Goal: Information Seeking & Learning: Learn about a topic

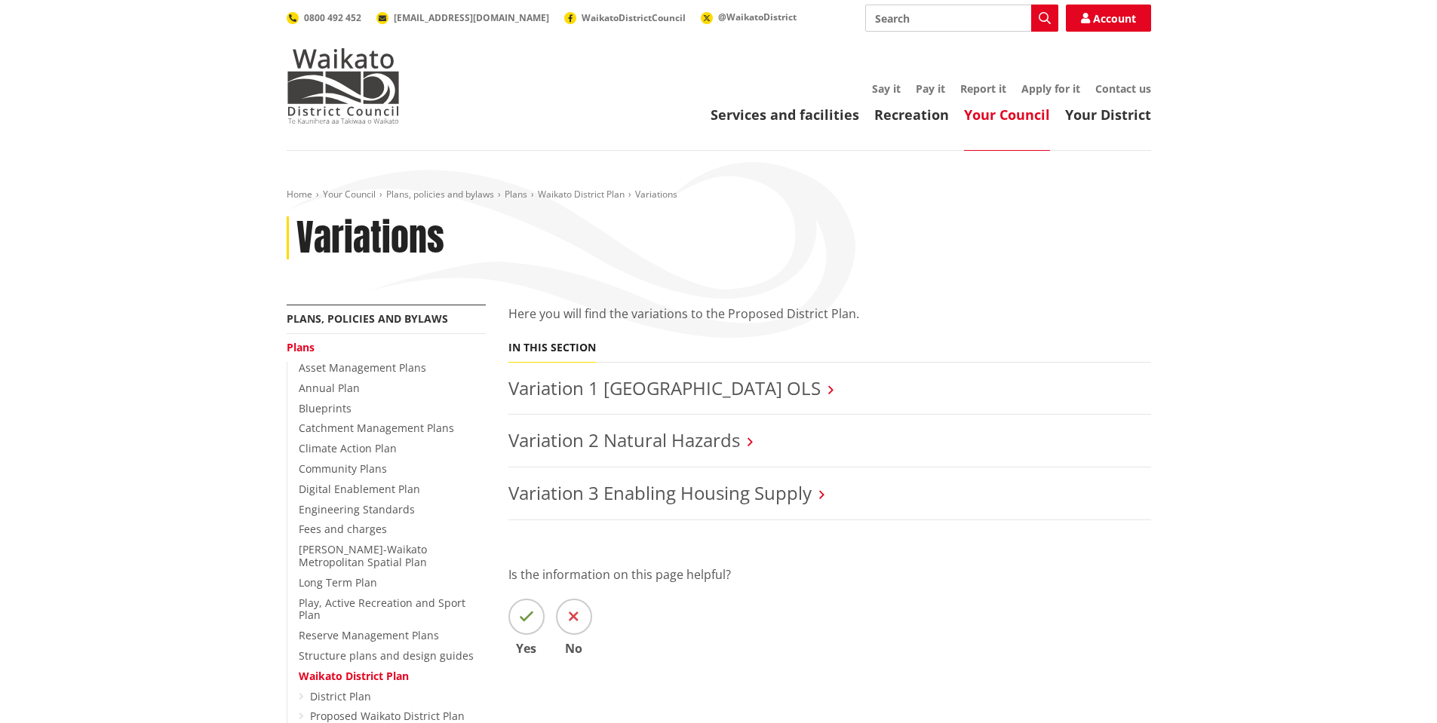
scroll to position [302, 0]
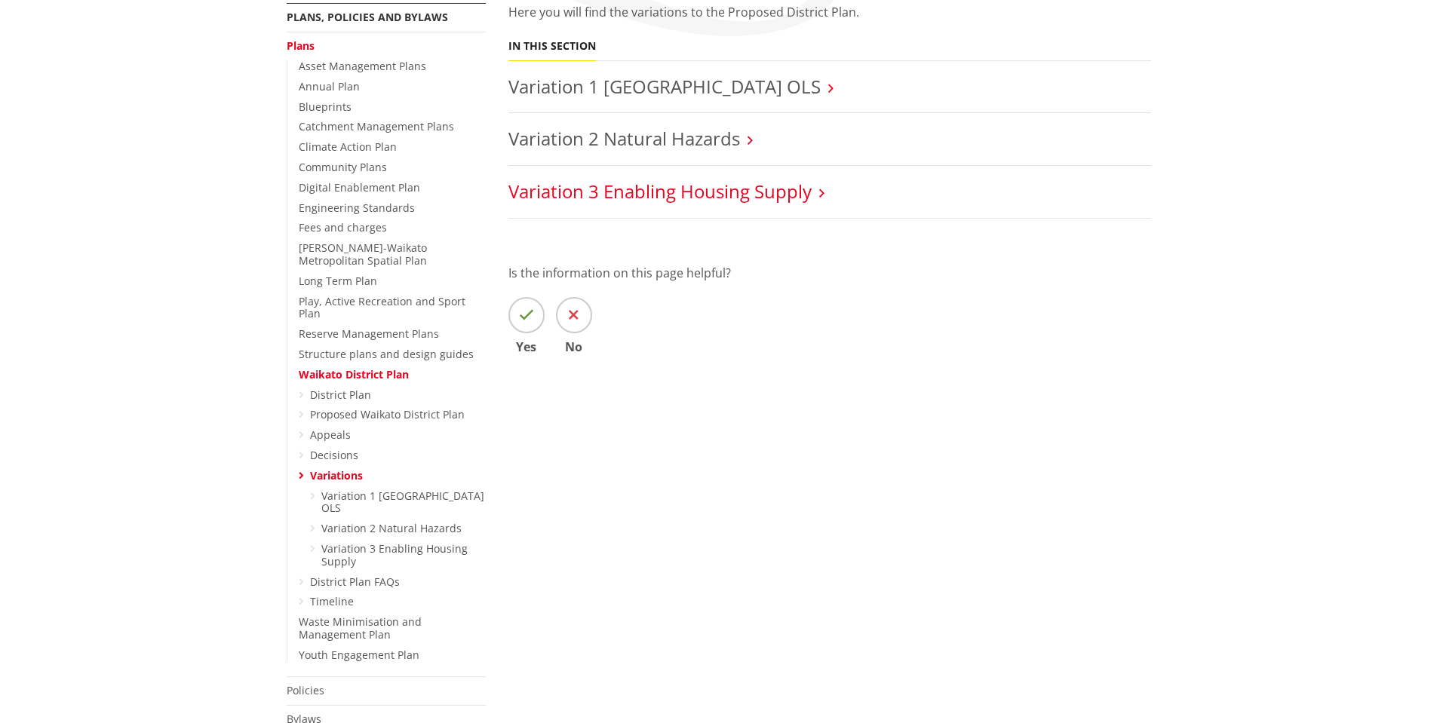
click at [738, 192] on link "Variation 3 Enabling Housing Supply" at bounding box center [659, 191] width 303 height 25
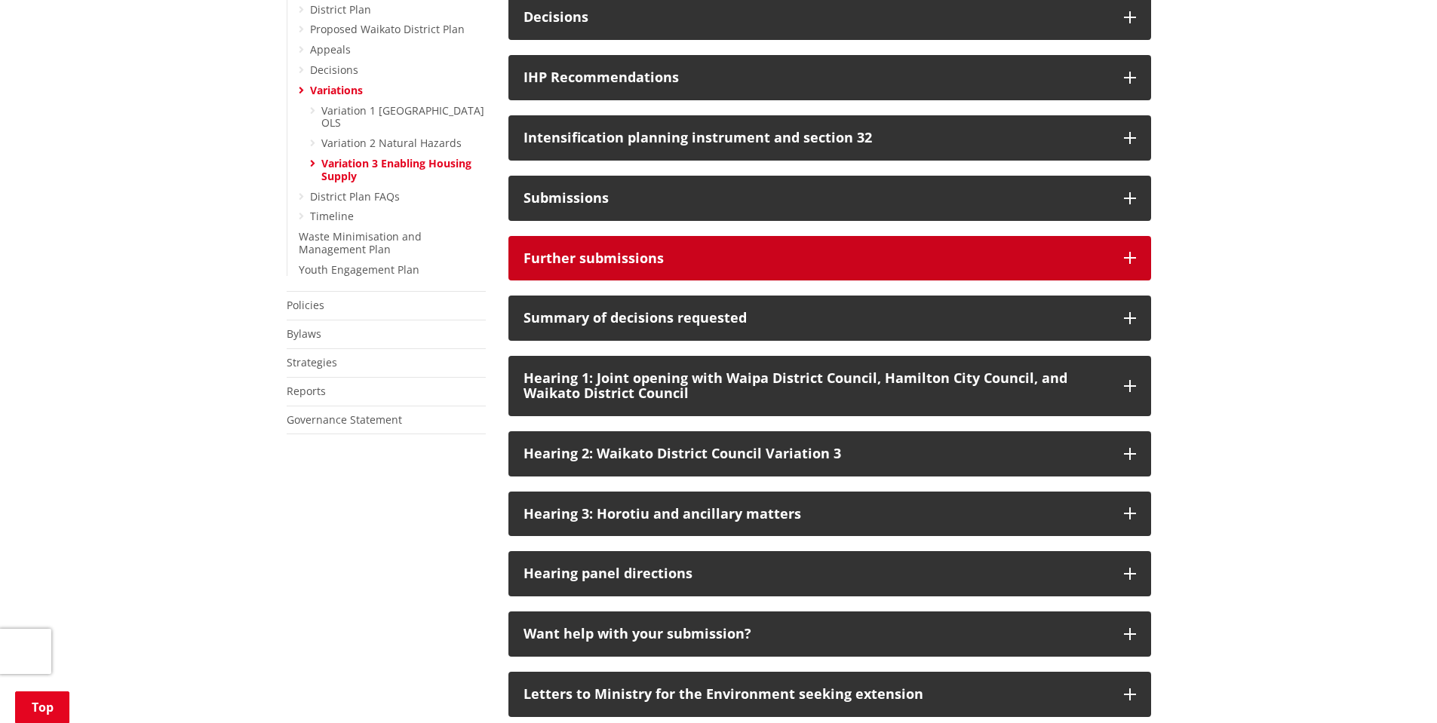
scroll to position [830, 0]
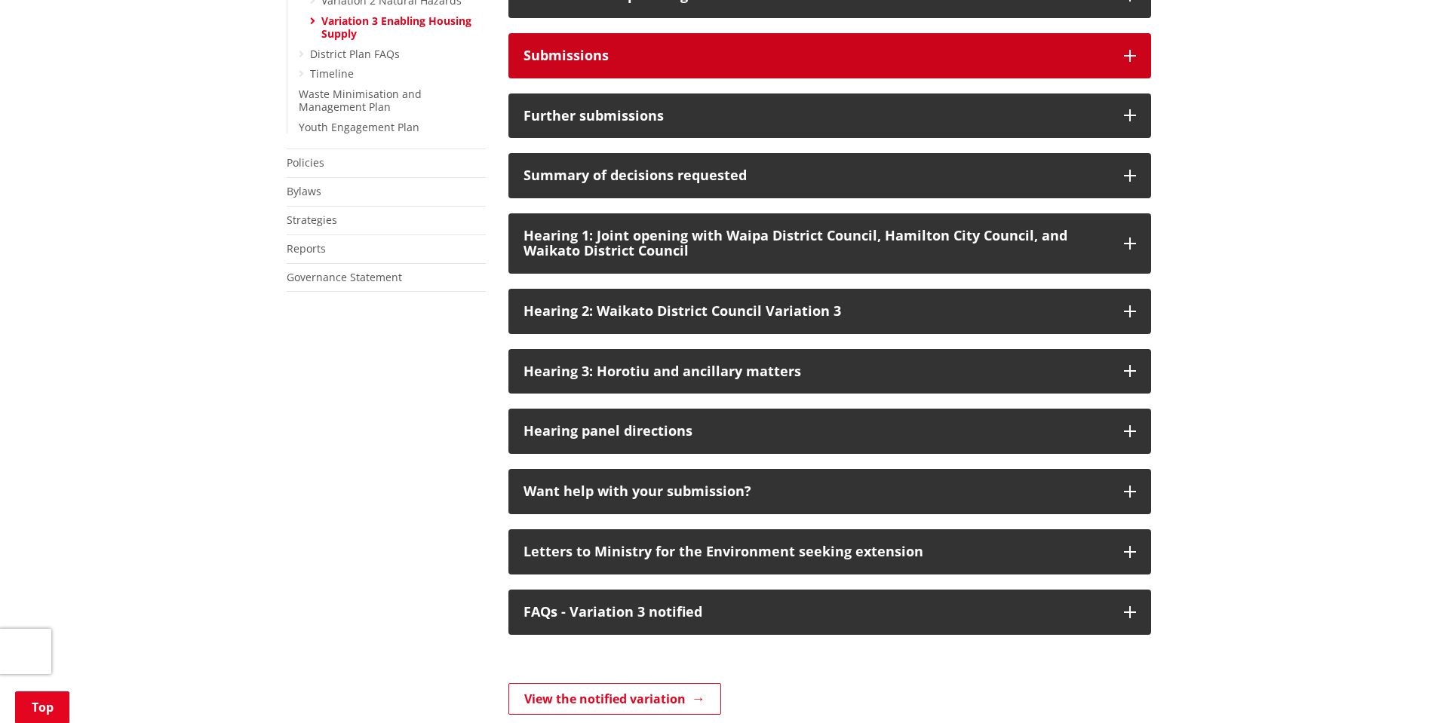
click at [722, 78] on button "Submissions" at bounding box center [829, 55] width 643 height 45
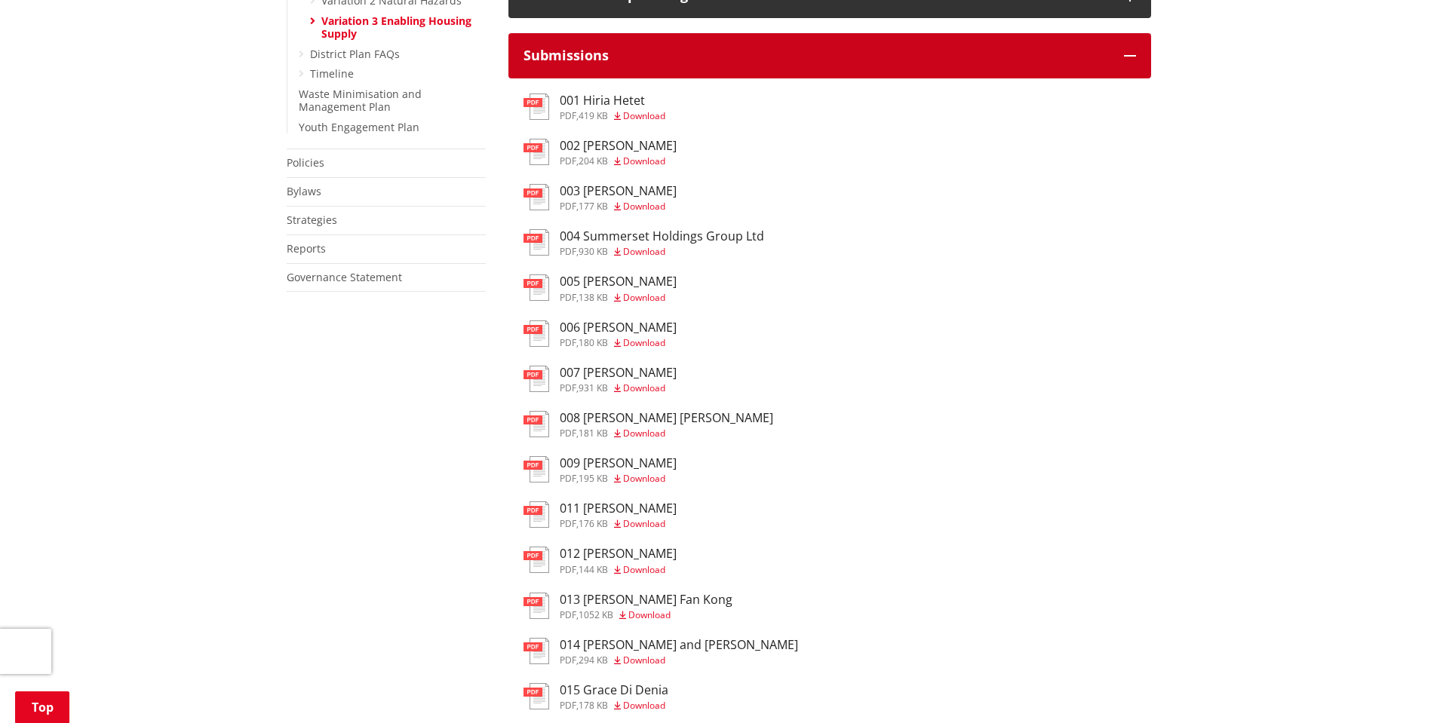
click at [725, 78] on button "Submissions" at bounding box center [829, 55] width 643 height 45
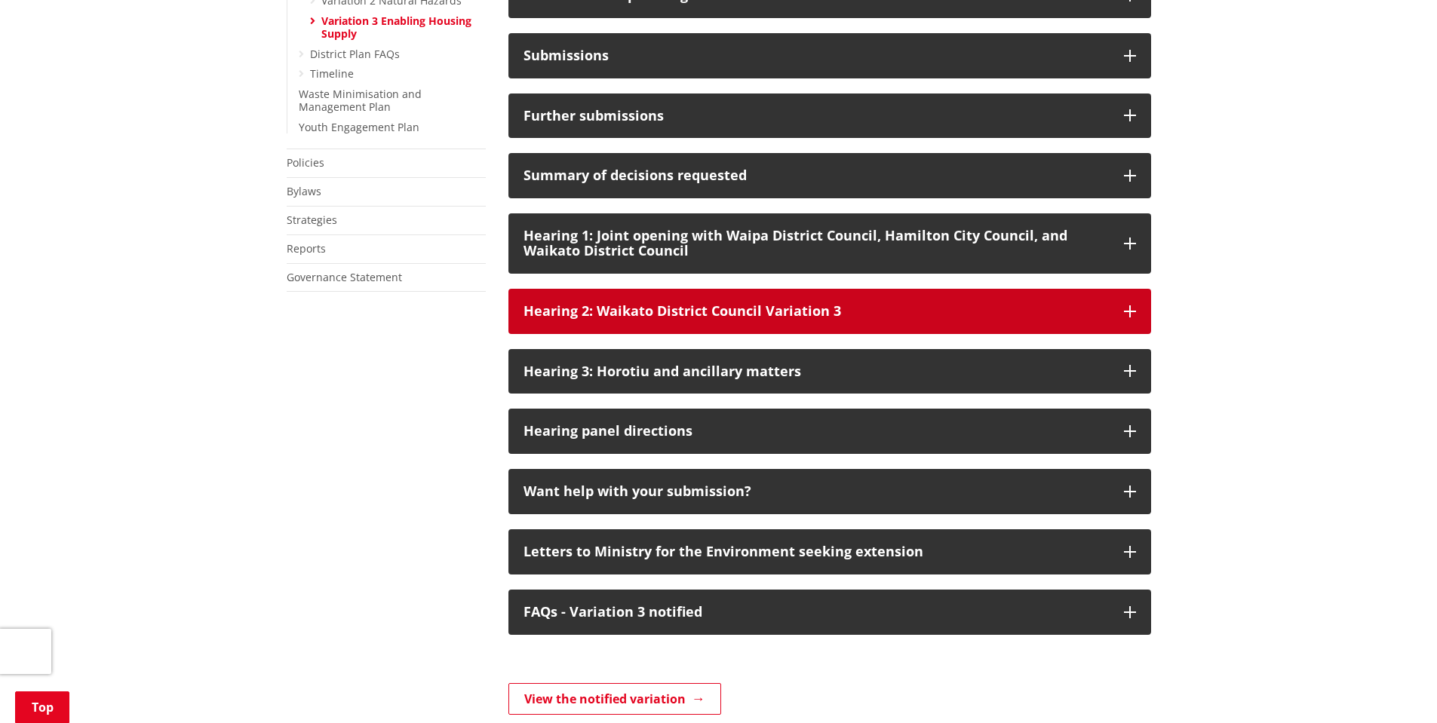
click at [799, 319] on div "Hearing 2: Waikato District Council Variation 3" at bounding box center [815, 311] width 585 height 15
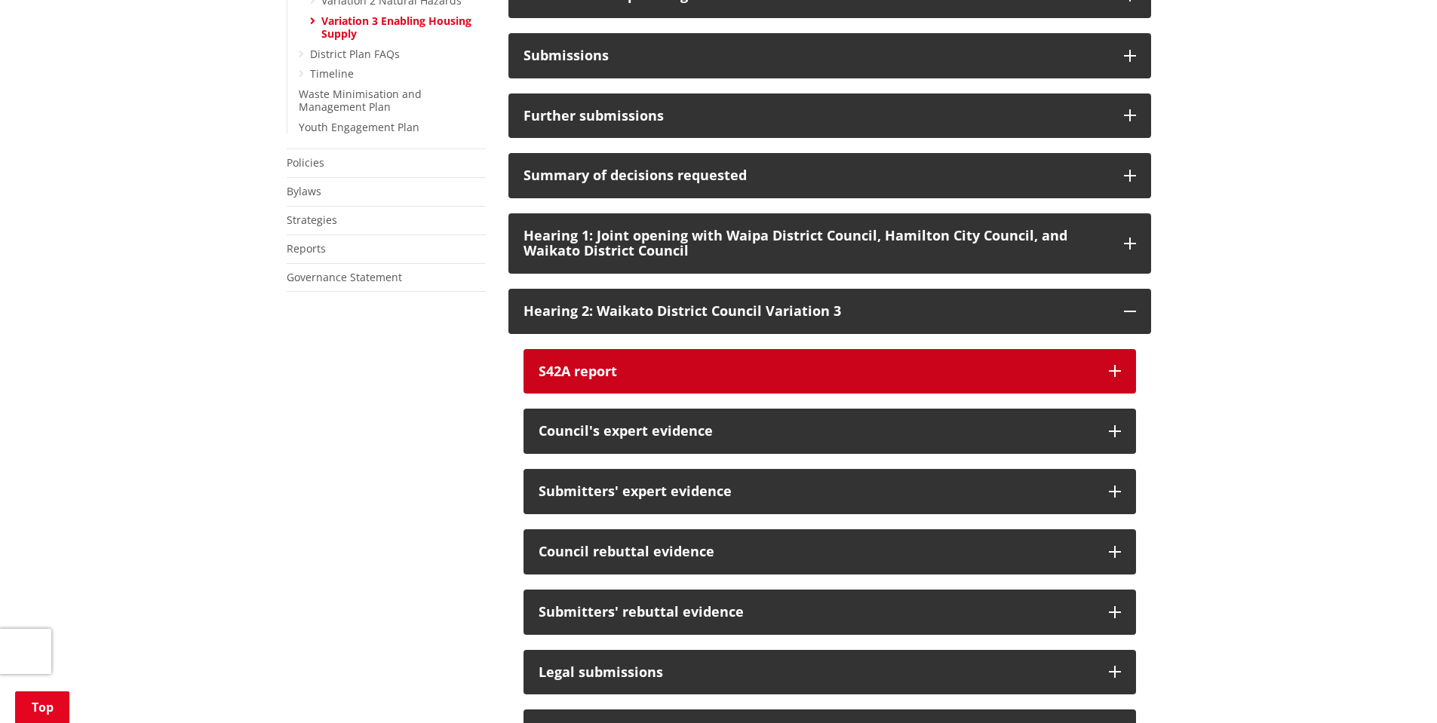
click at [811, 379] on div "S42A report" at bounding box center [815, 371] width 555 height 15
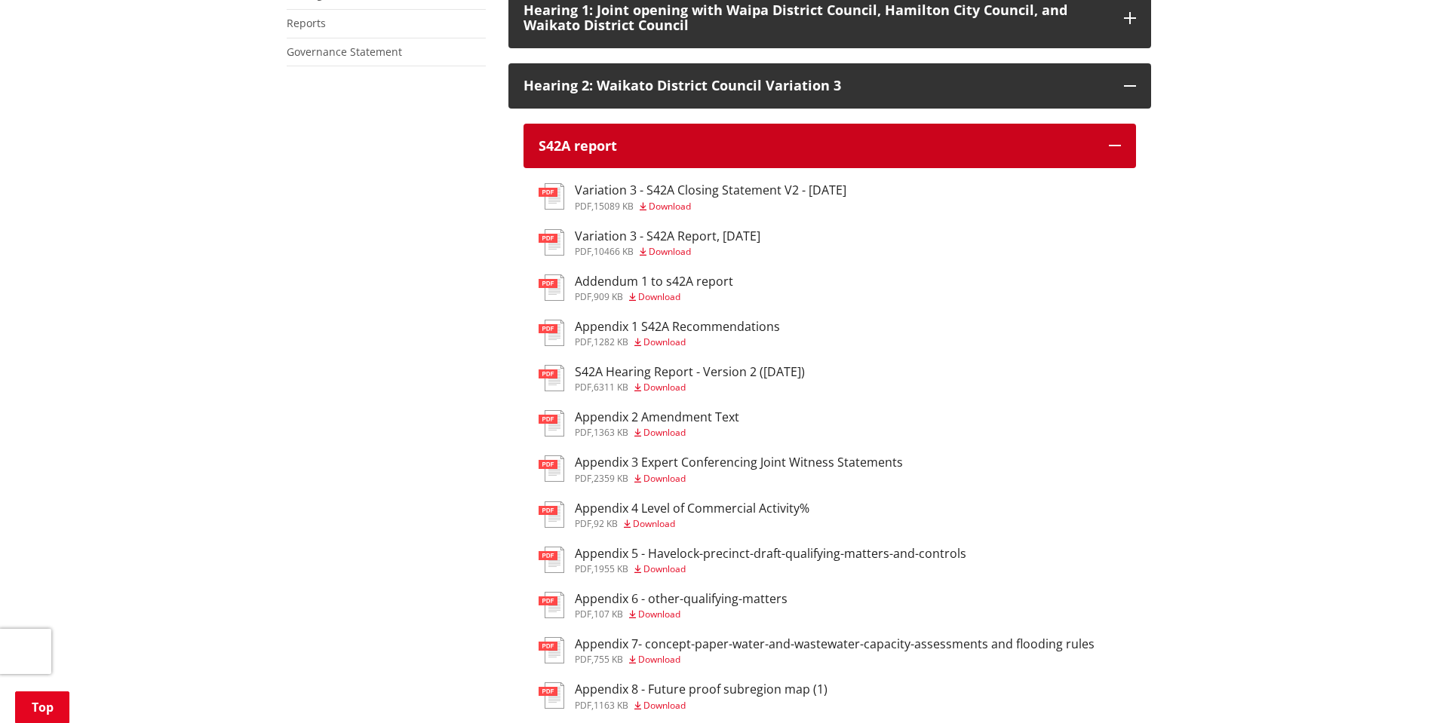
scroll to position [1056, 0]
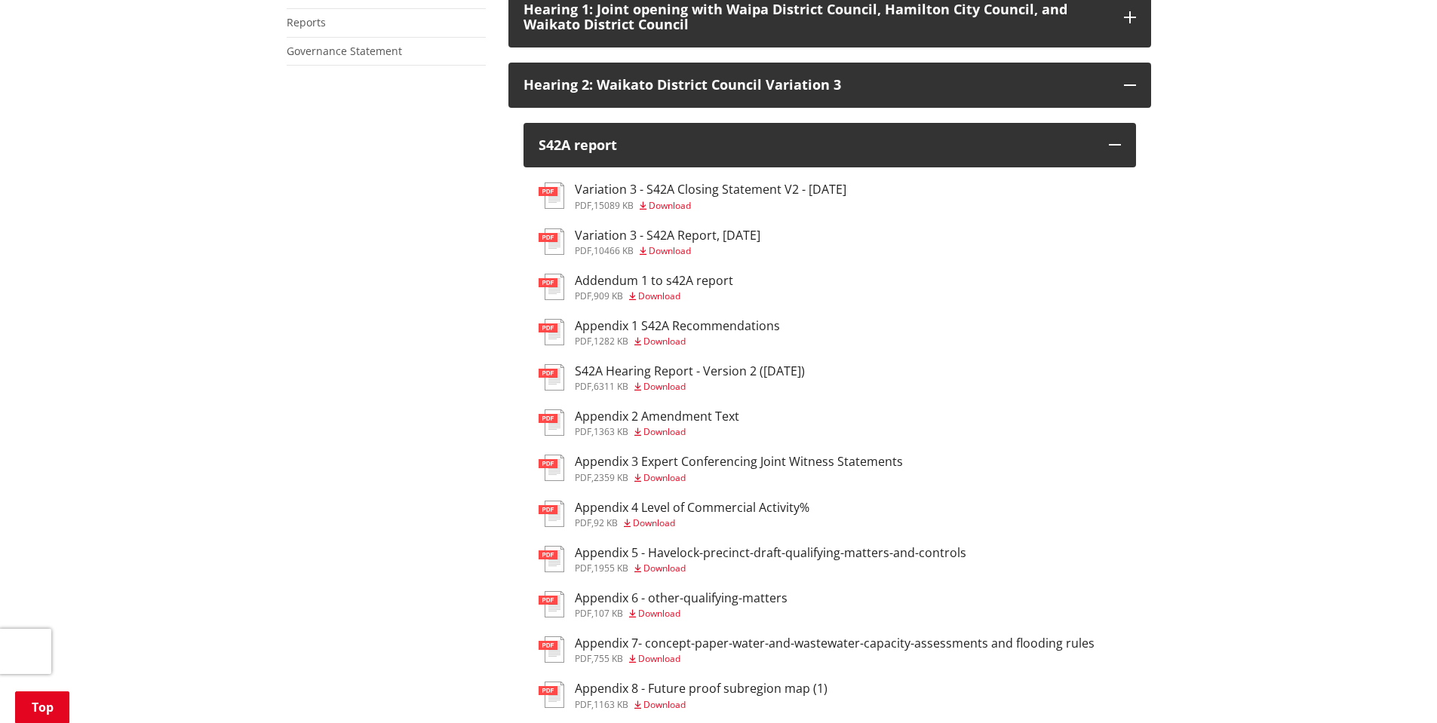
click at [746, 243] on h3 "Variation 3 - S42A Report, [DATE]" at bounding box center [668, 236] width 186 height 14
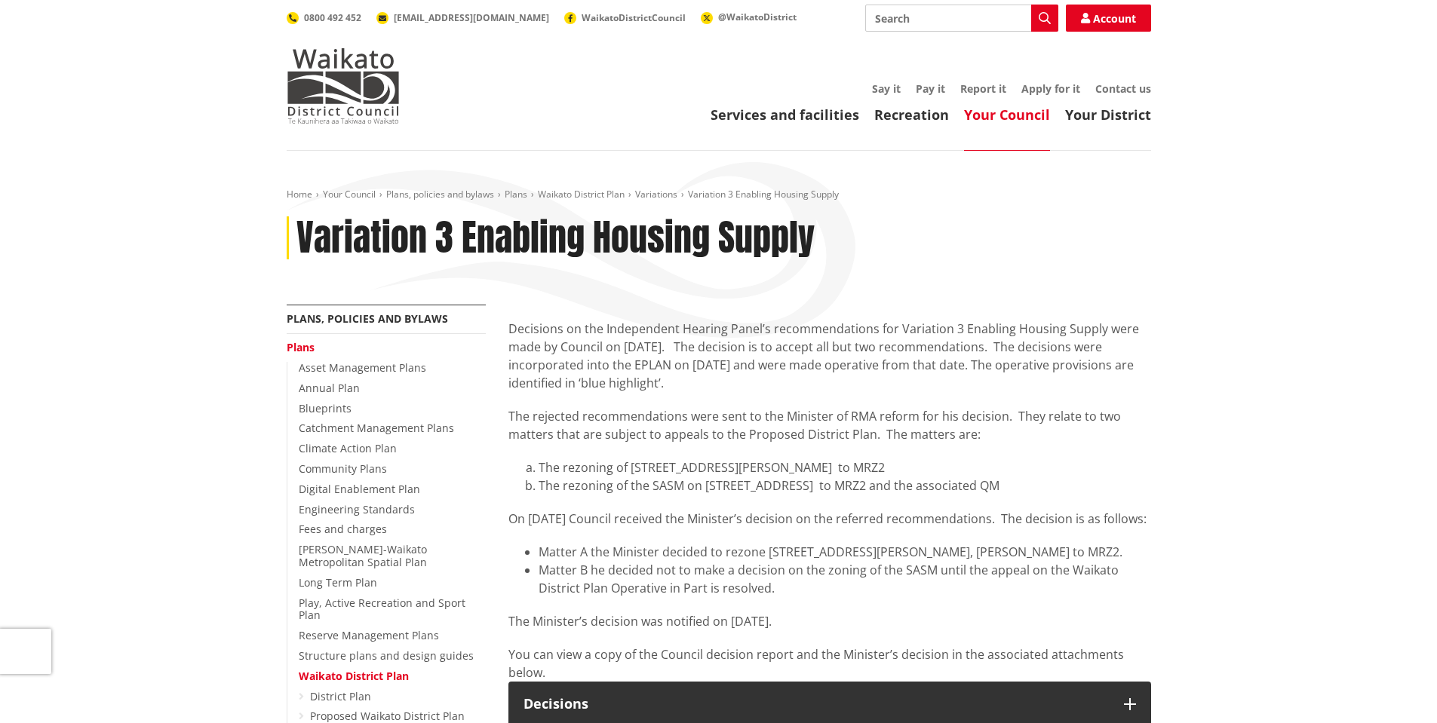
scroll to position [1056, 0]
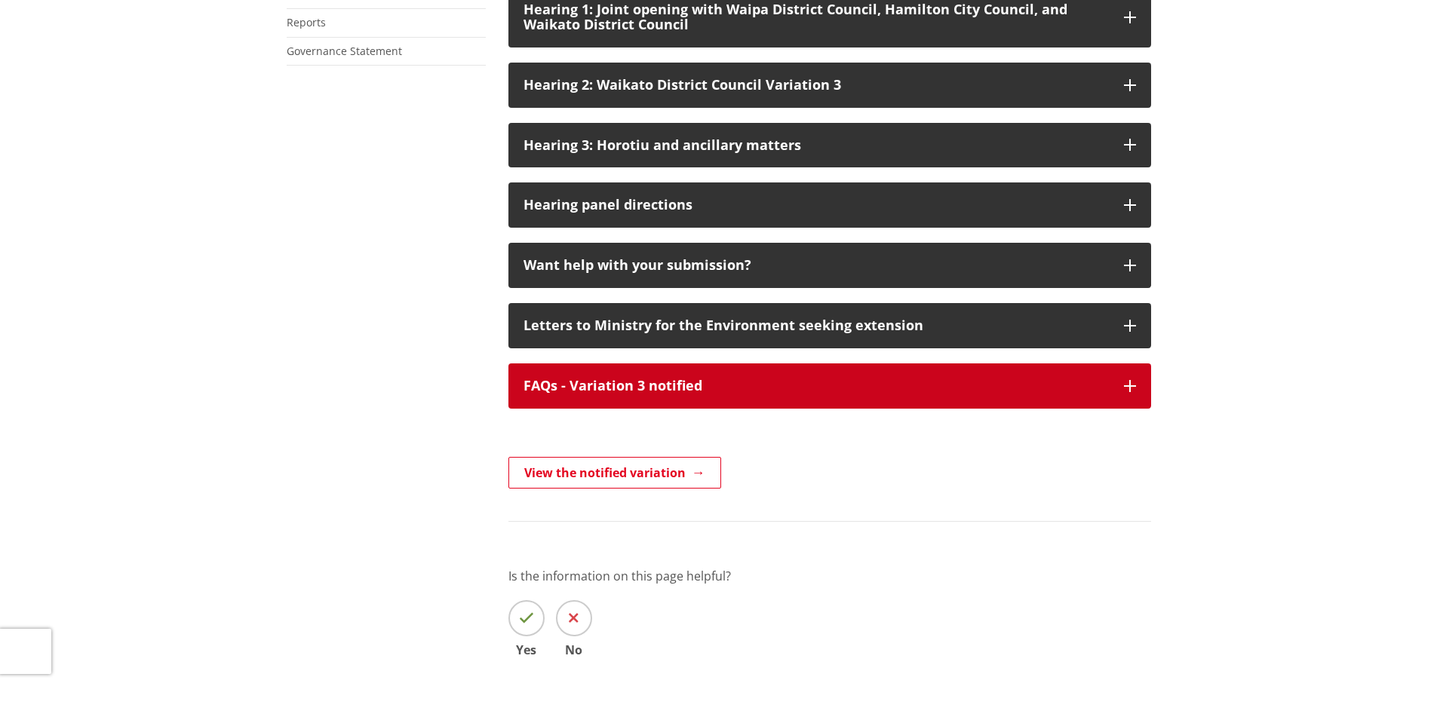
click at [809, 409] on button "FAQs - Variation 3 notified" at bounding box center [829, 386] width 643 height 45
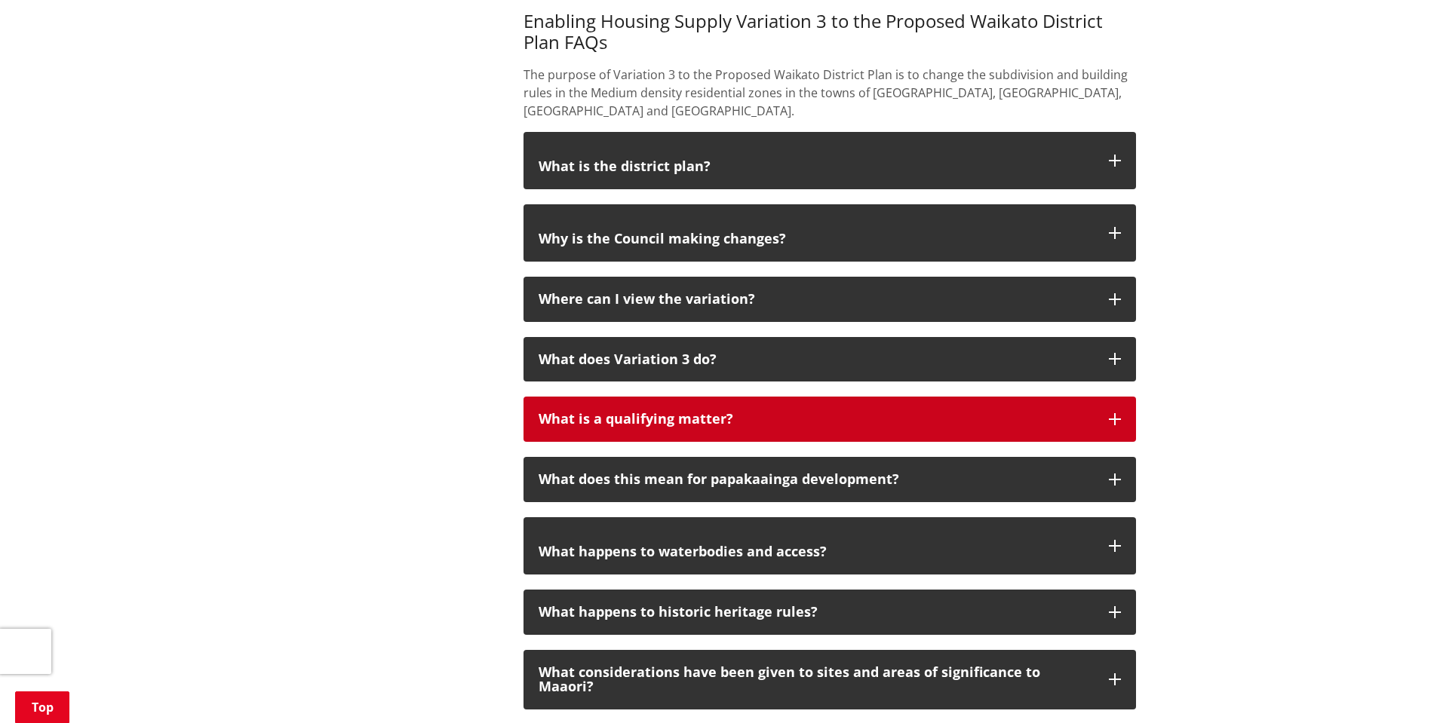
scroll to position [1508, 0]
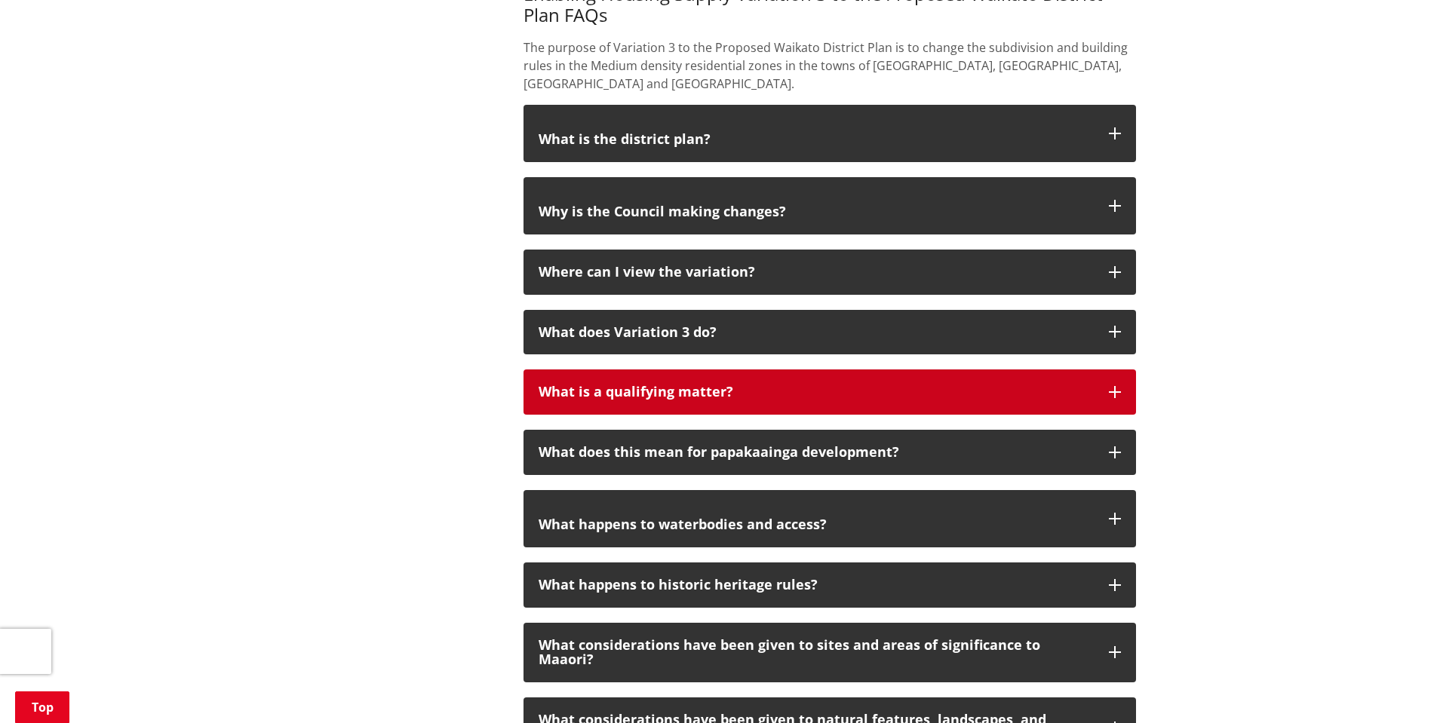
click at [827, 399] on p "What is a qualifying matter?" at bounding box center [815, 392] width 555 height 15
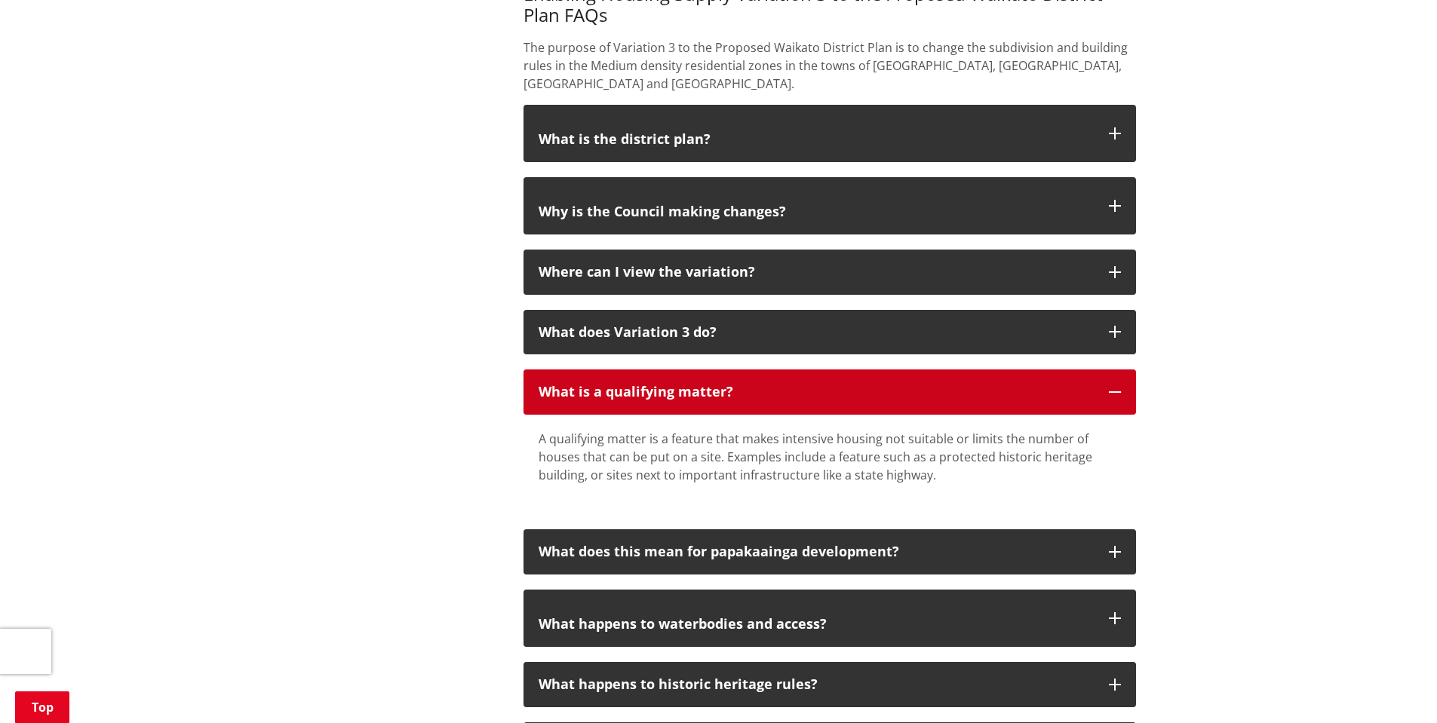
click at [827, 399] on p "What is a qualifying matter?" at bounding box center [815, 392] width 555 height 15
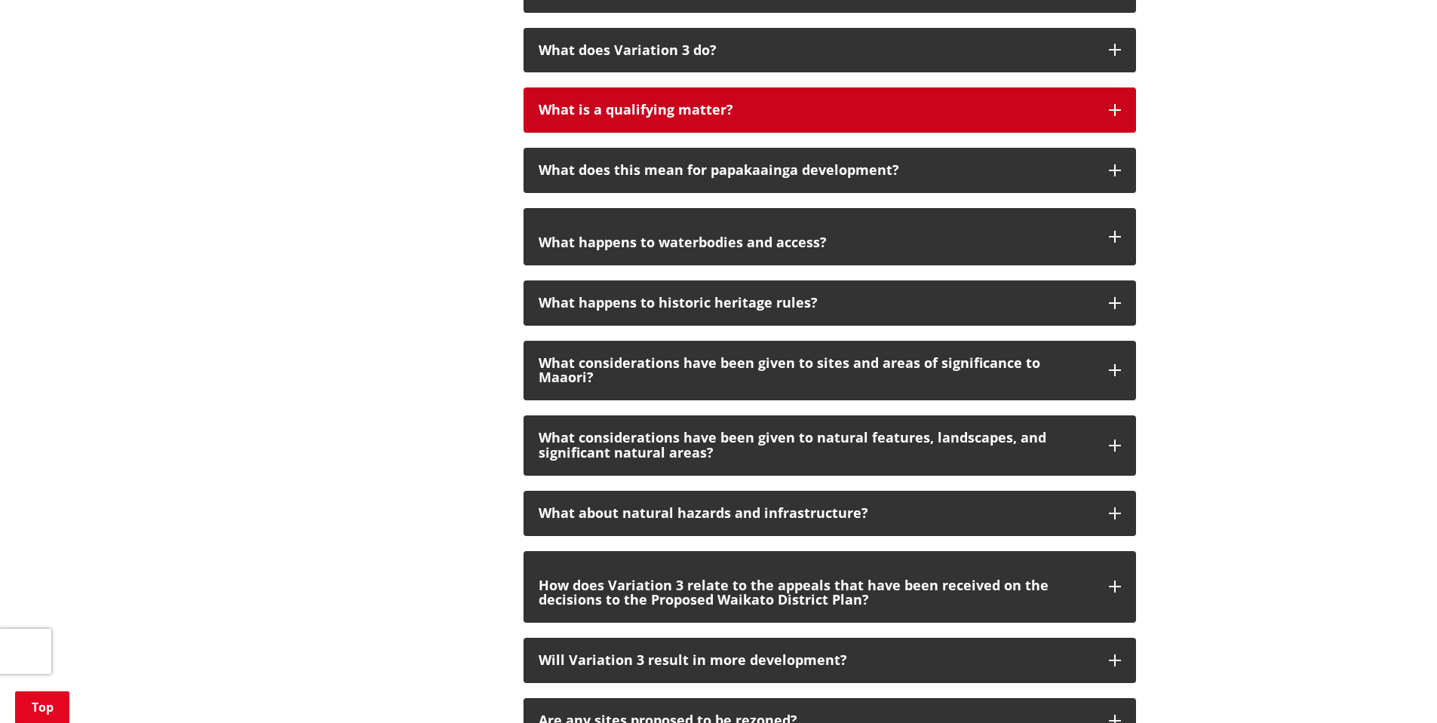
scroll to position [1810, 0]
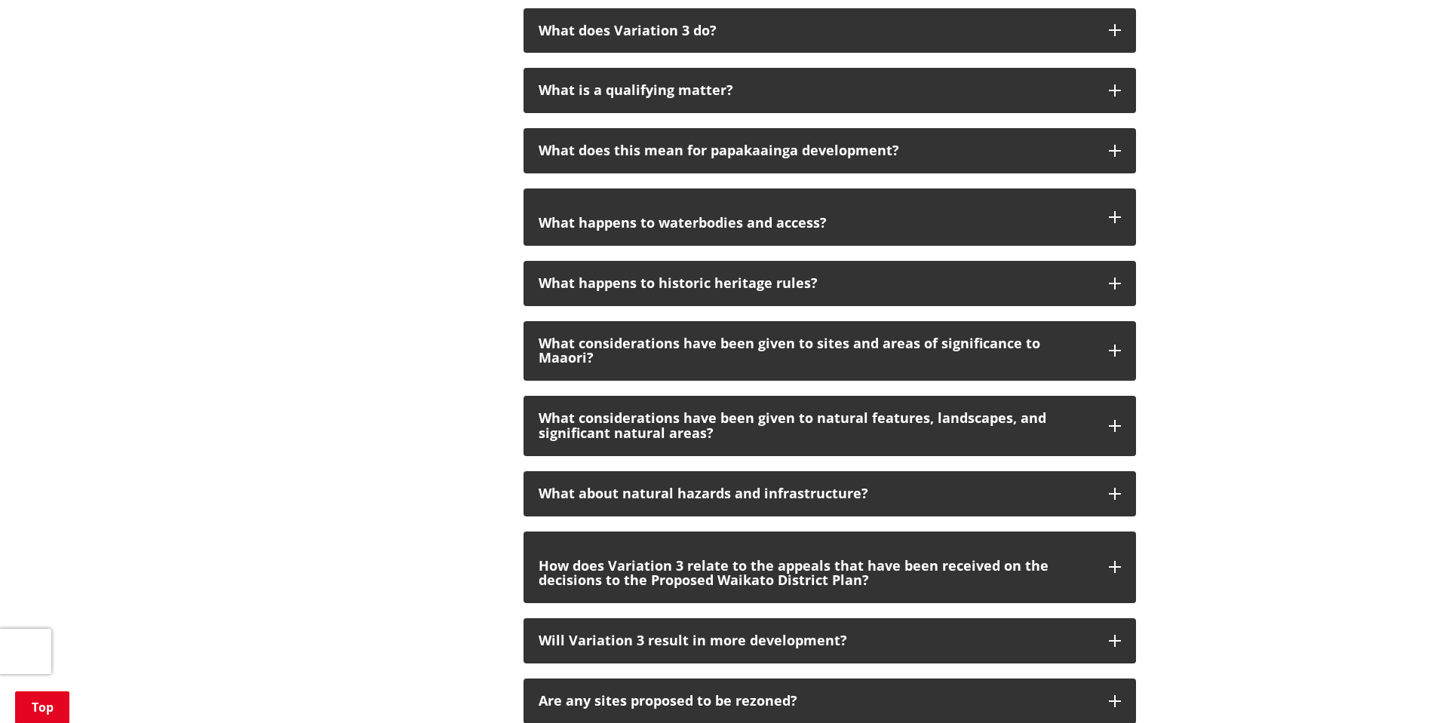
click at [839, 455] on div "Enabling Housing Supply Variation 3 to the Proposed Waikato District Plan FAQs …" at bounding box center [829, 241] width 643 height 1172
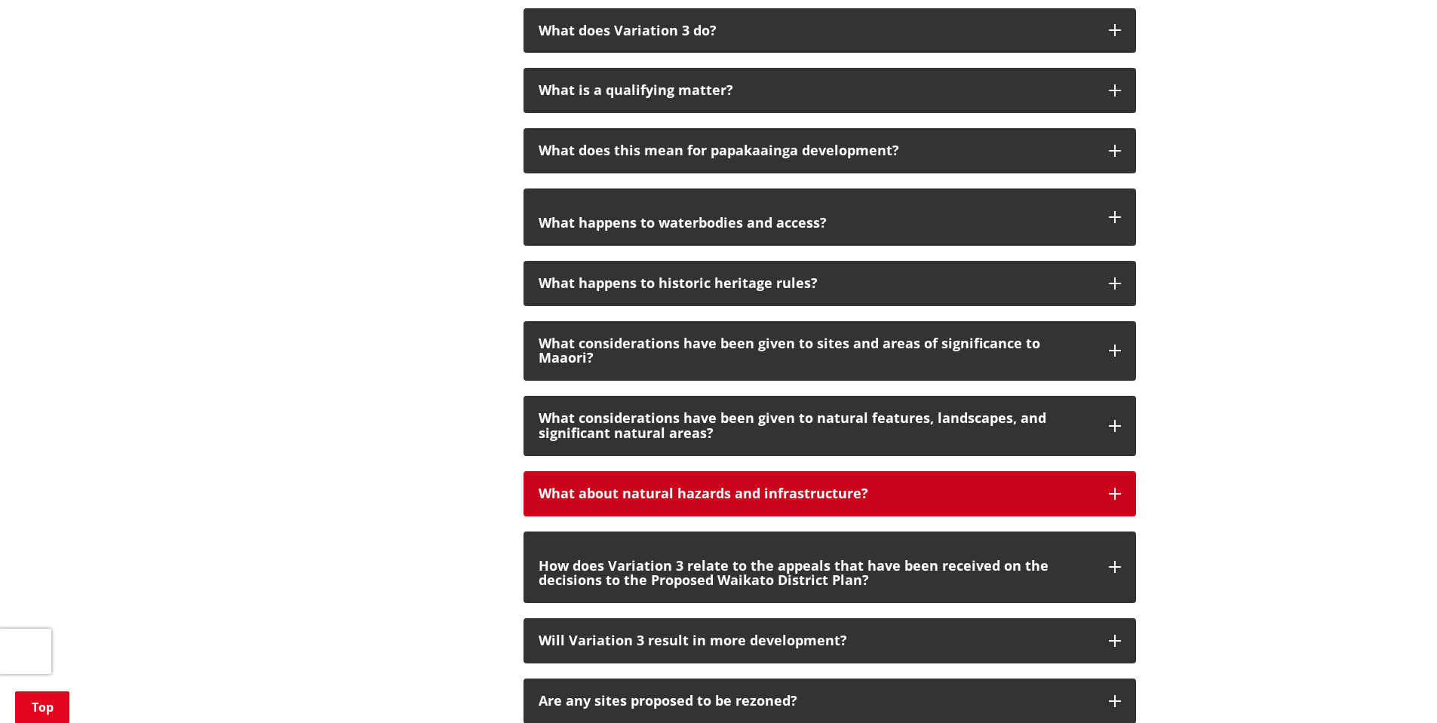
click at [846, 486] on p "What about natural hazards and infrastructure?" at bounding box center [815, 493] width 555 height 15
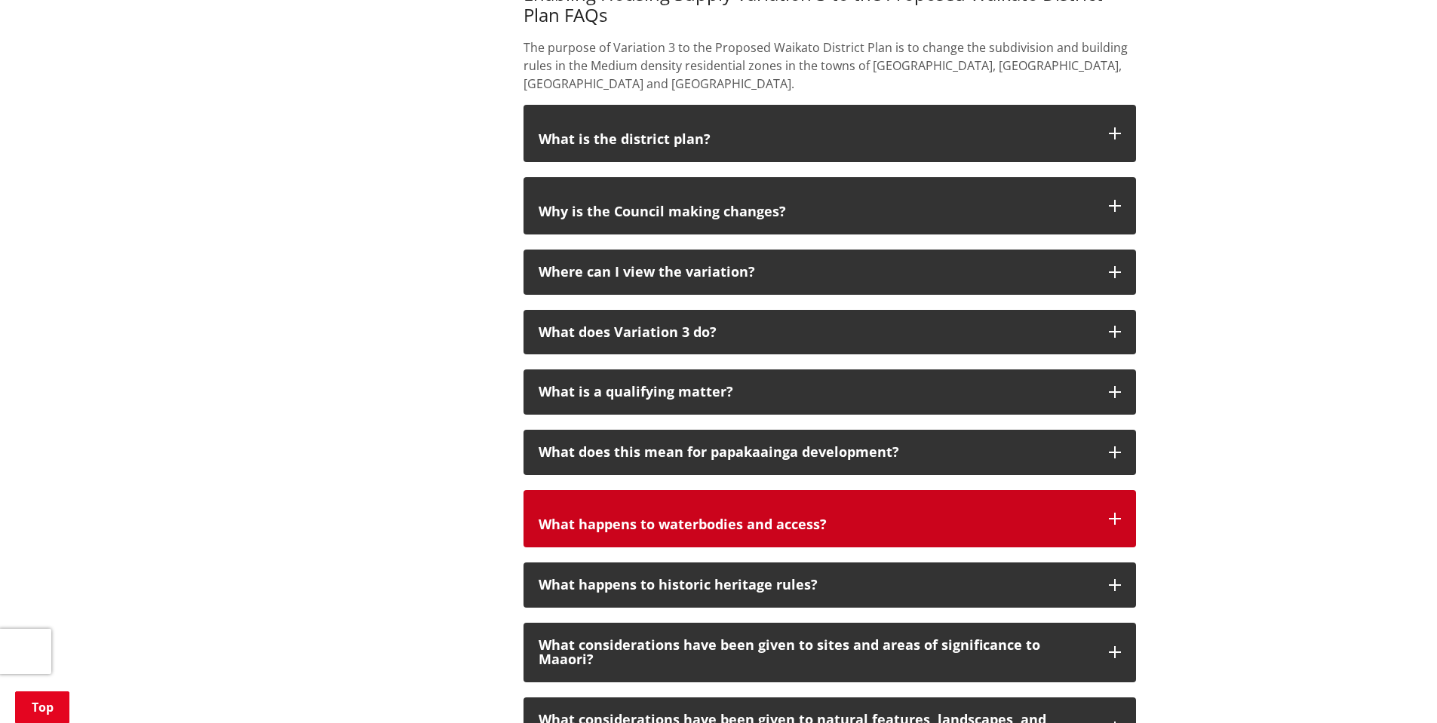
scroll to position [1056, 0]
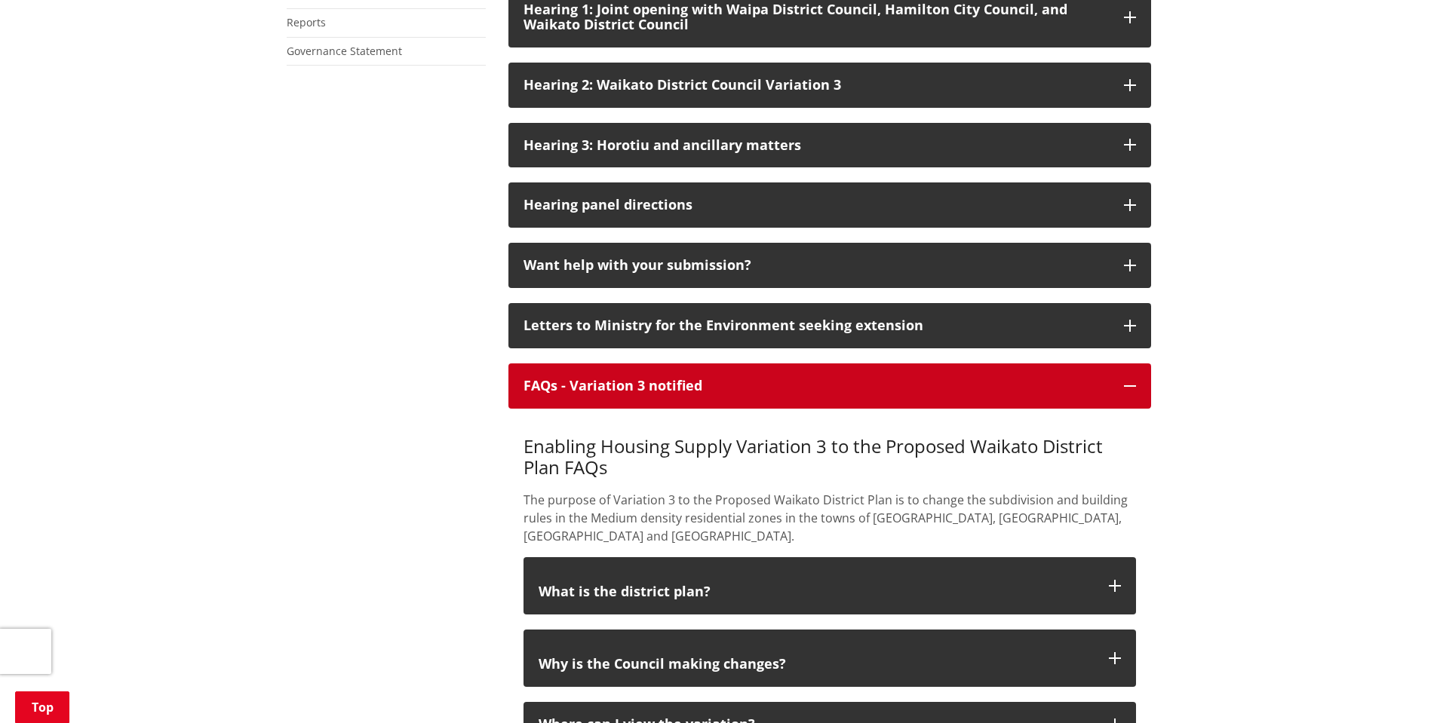
click at [818, 409] on button "FAQs - Variation 3 notified" at bounding box center [829, 386] width 643 height 45
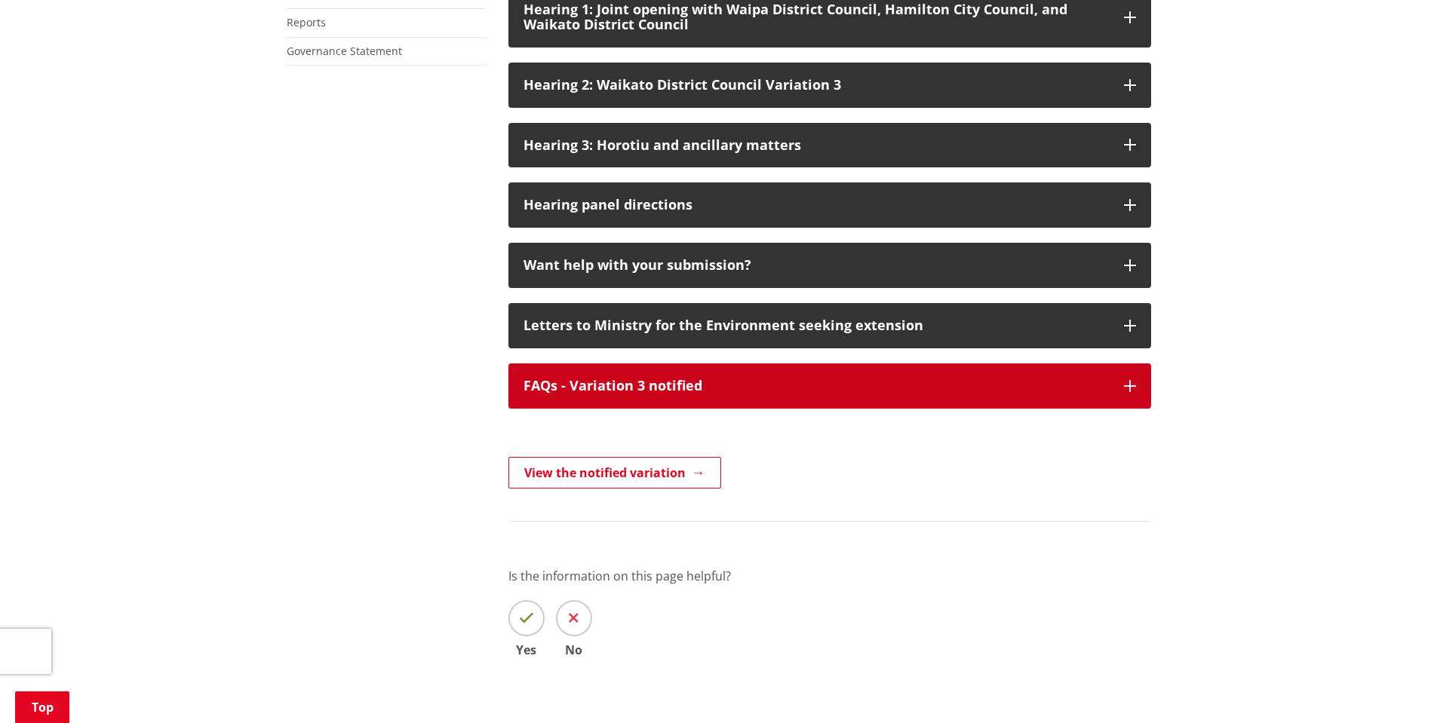
click at [818, 409] on button "FAQs - Variation 3 notified" at bounding box center [829, 386] width 643 height 45
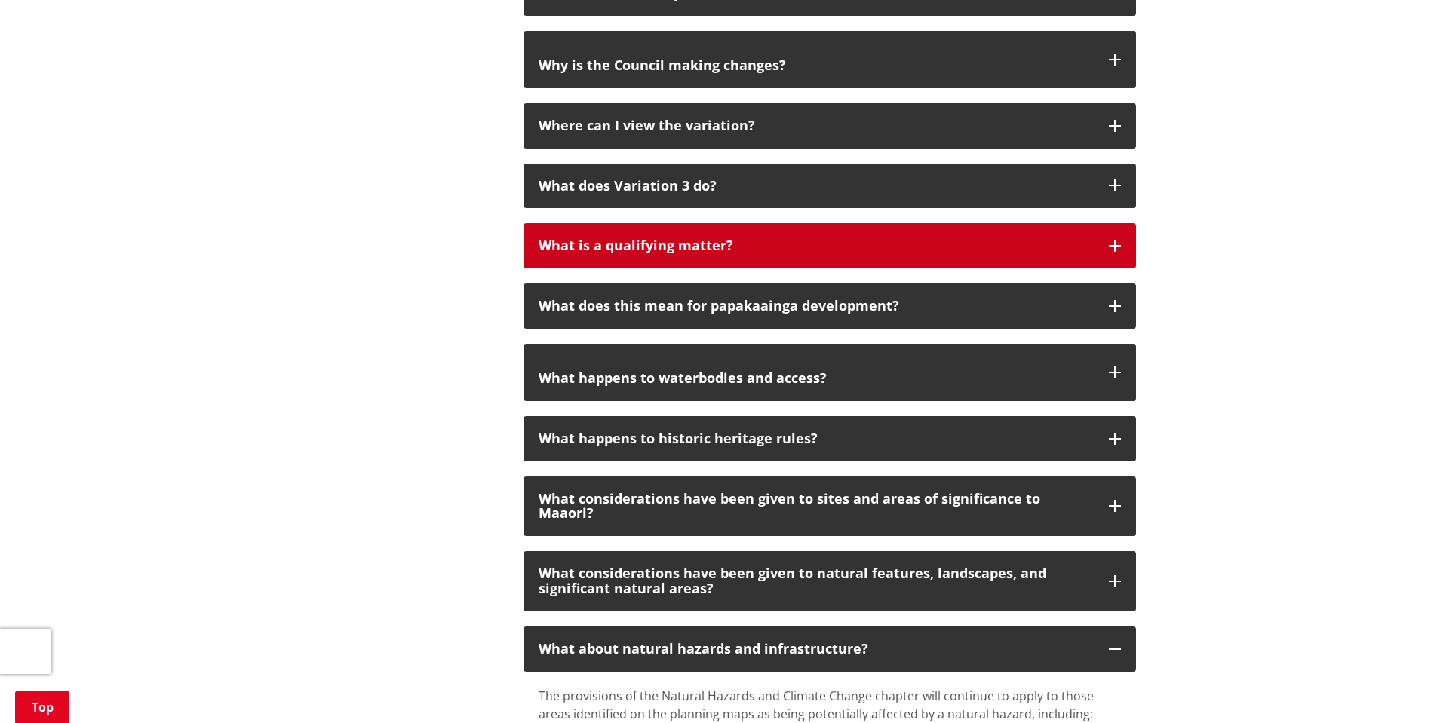
scroll to position [1659, 0]
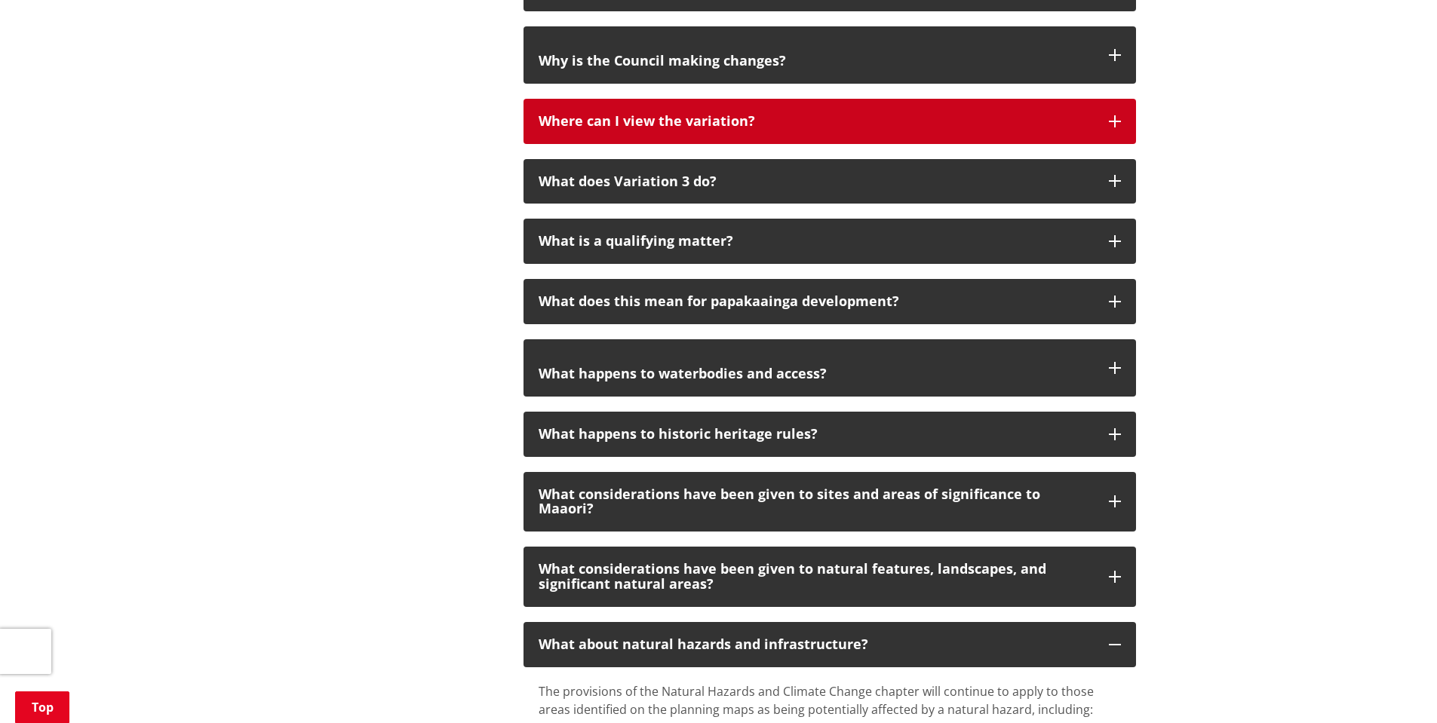
click at [810, 123] on div "Where can I view the variation?" at bounding box center [815, 121] width 555 height 15
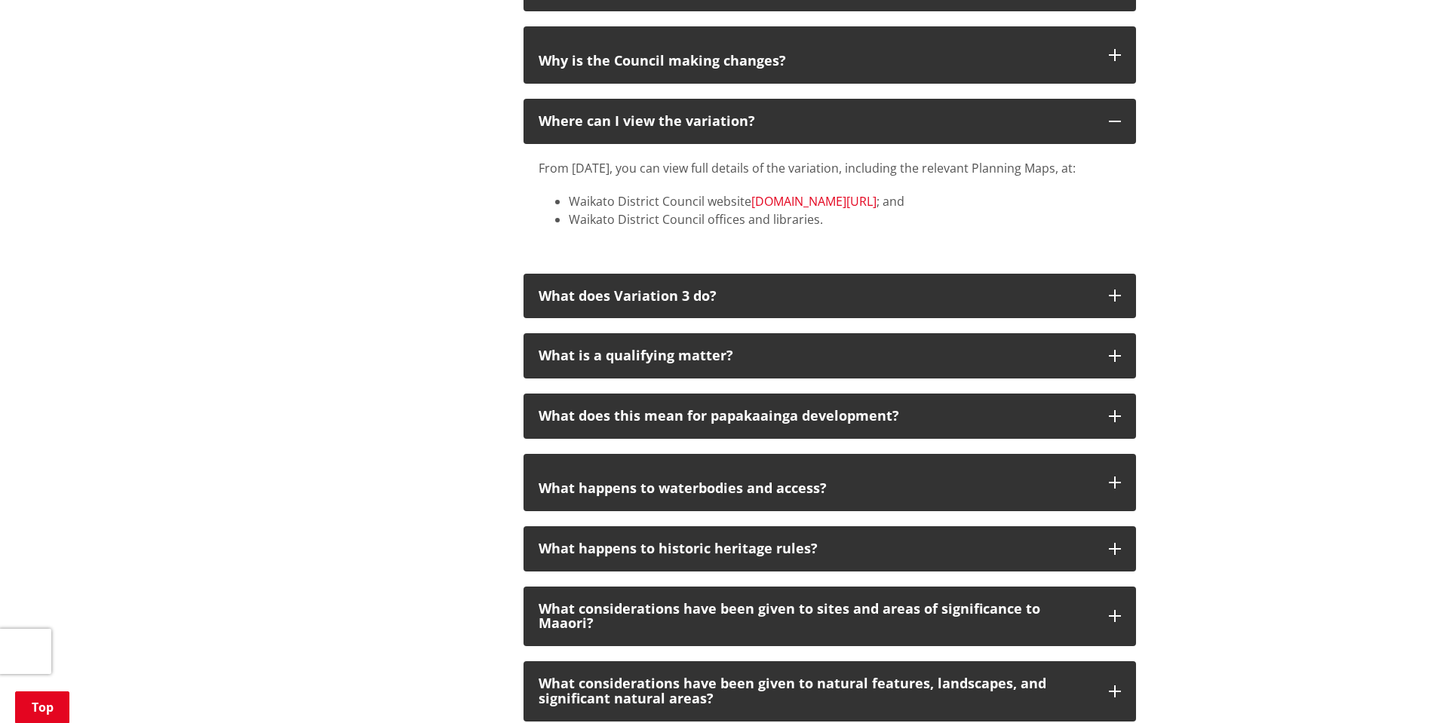
click at [860, 210] on link "[DOMAIN_NAME][URL]" at bounding box center [813, 201] width 125 height 17
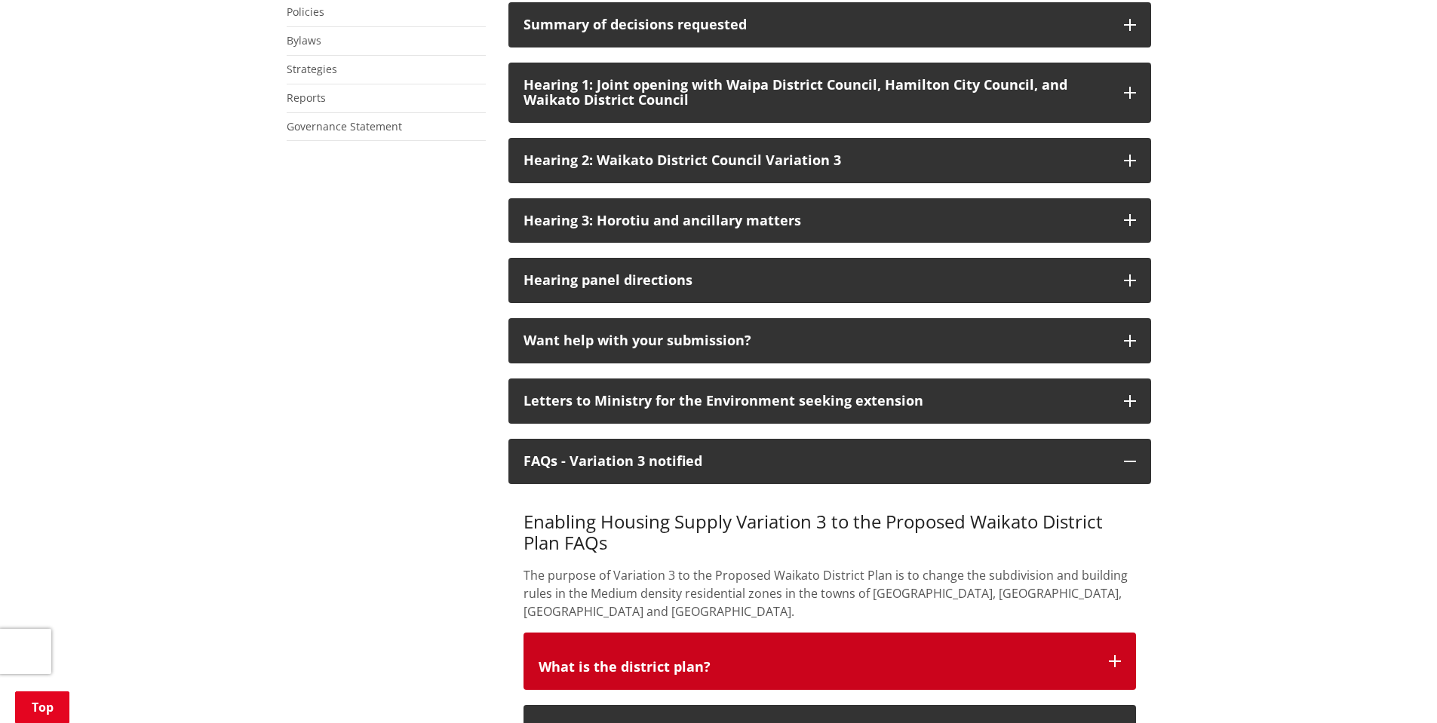
scroll to position [905, 0]
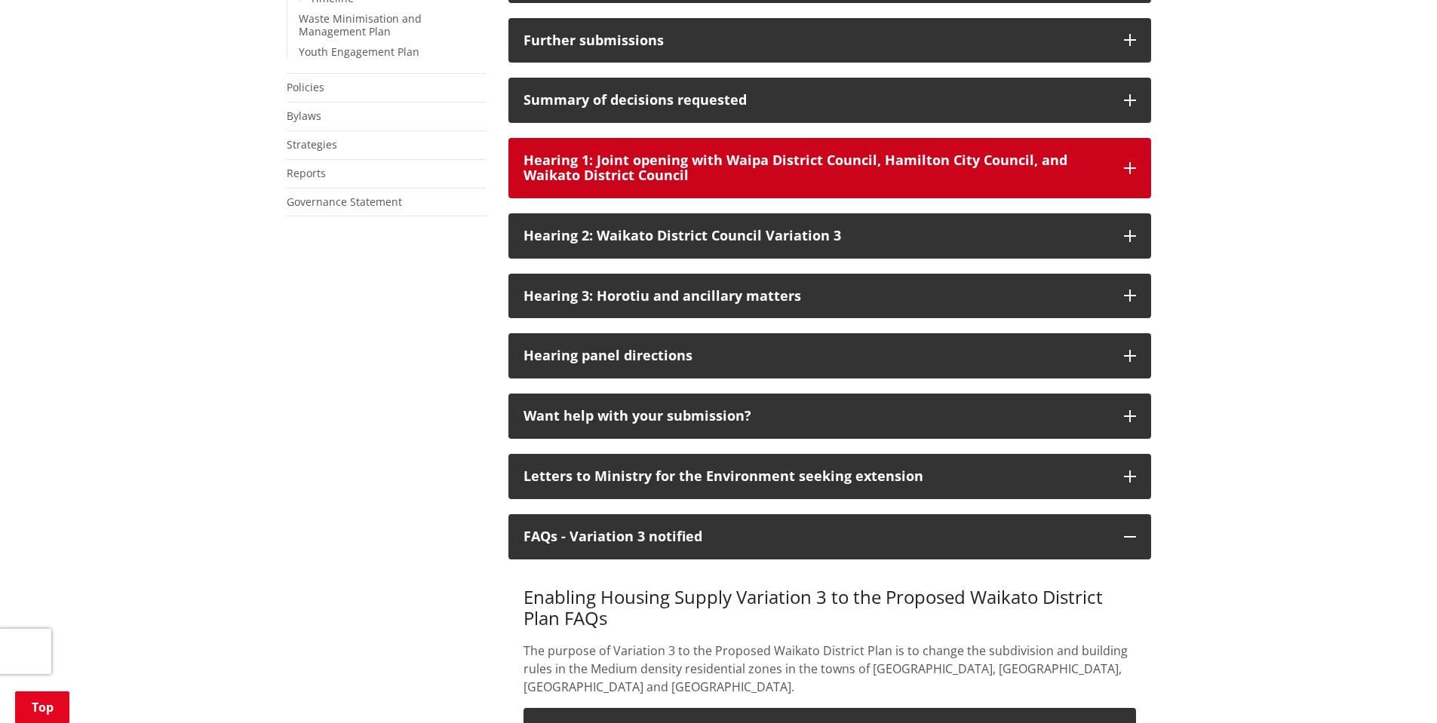
click at [842, 183] on p "Hearing 1: Joint opening with Waipa District Council, Hamilton City Council, an…" at bounding box center [815, 168] width 585 height 30
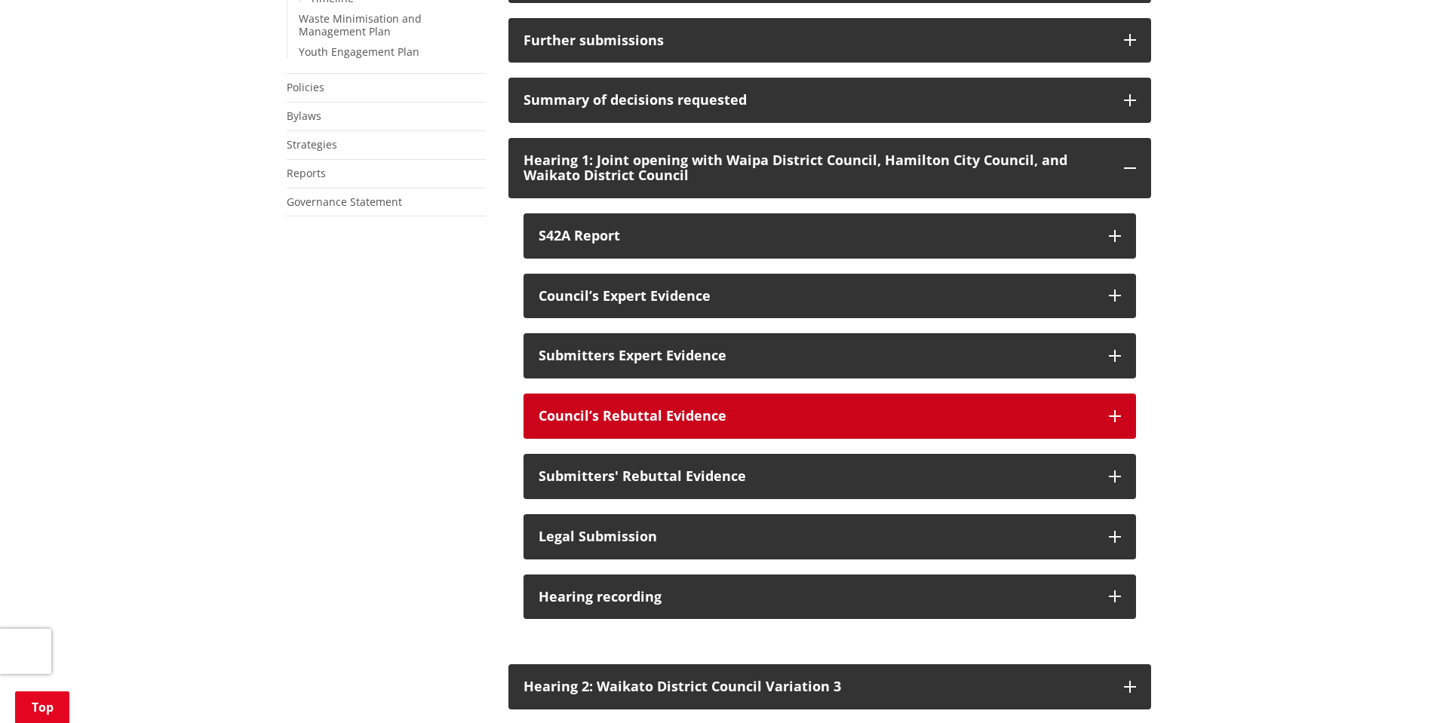
click at [829, 424] on p "Council’s Rebuttal Evidence" at bounding box center [815, 416] width 555 height 15
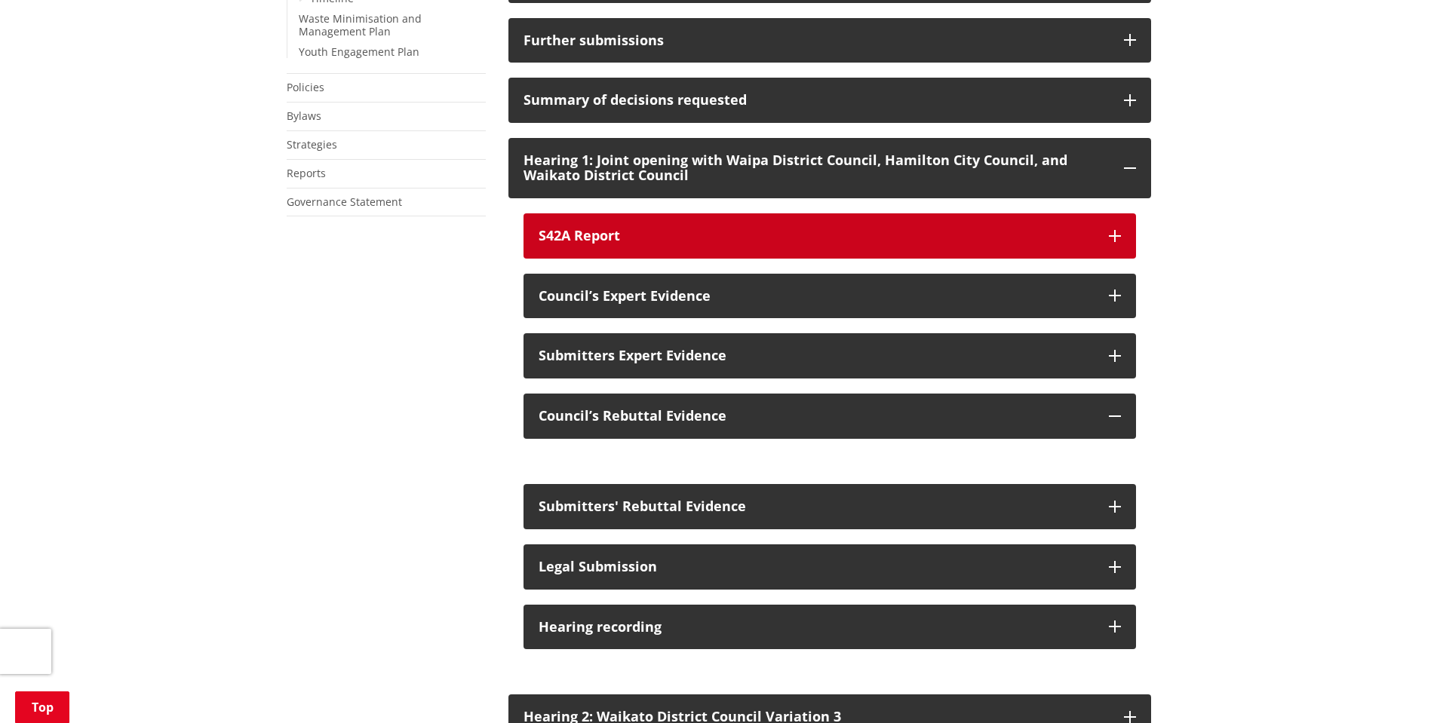
click at [845, 244] on div "S42A Report" at bounding box center [815, 236] width 555 height 15
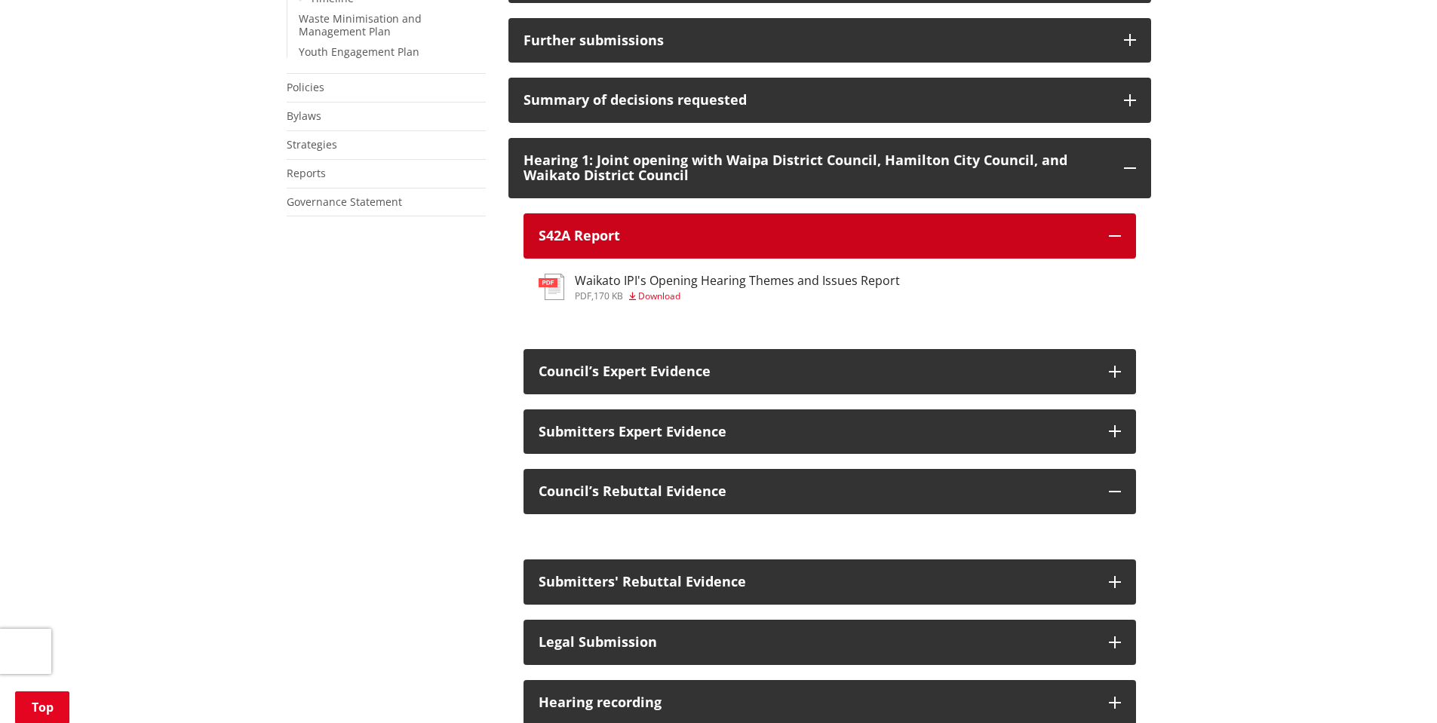
click at [845, 244] on div "S42A Report" at bounding box center [815, 236] width 555 height 15
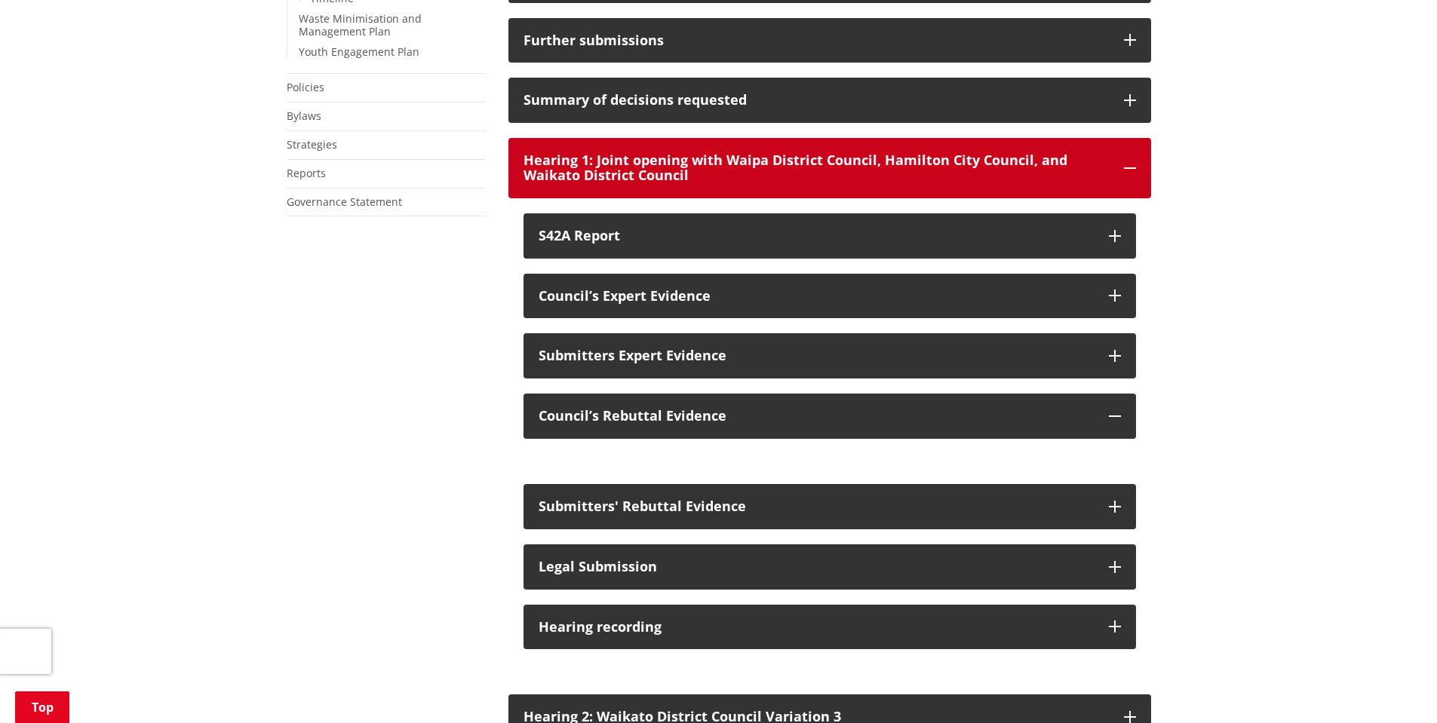
click at [828, 183] on p "Hearing 1: Joint opening with Waipa District Council, Hamilton City Council, an…" at bounding box center [815, 168] width 585 height 30
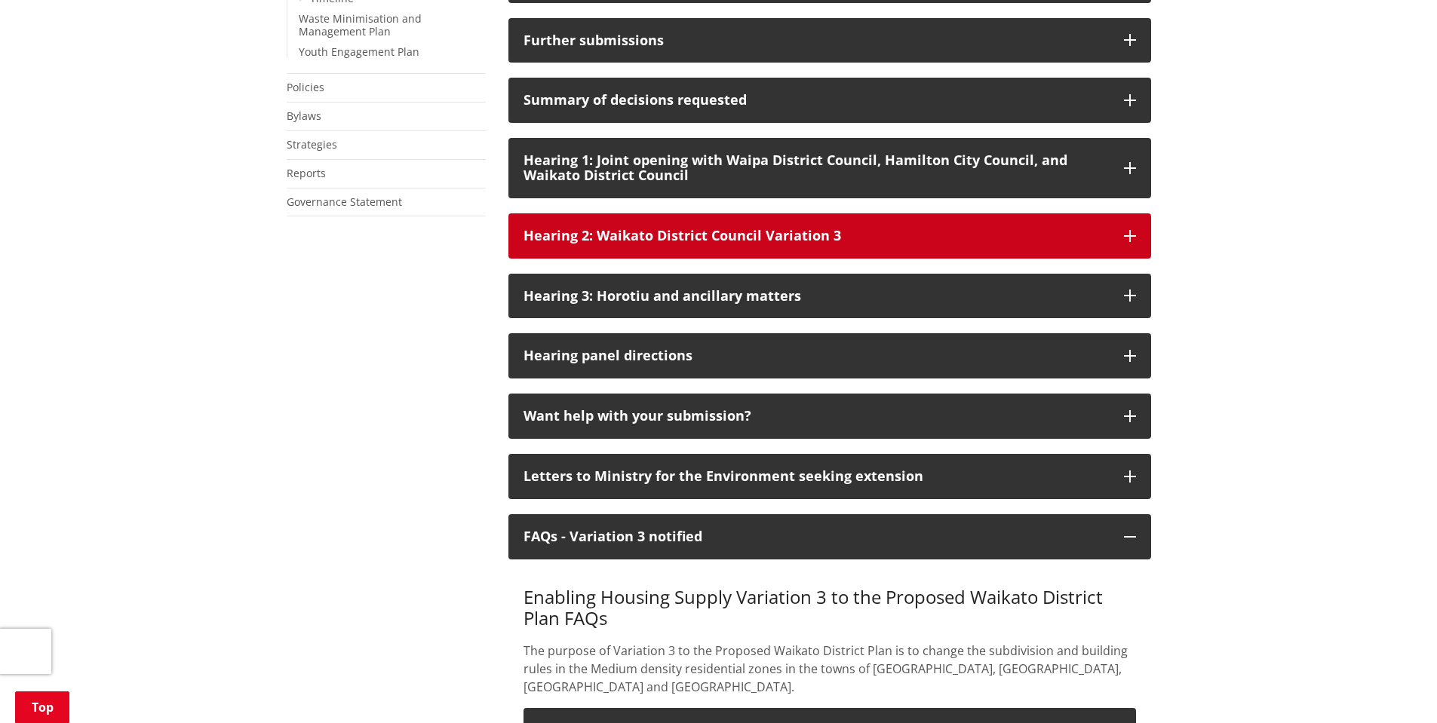
click at [819, 244] on div "Hearing 2: Waikato District Council Variation 3" at bounding box center [815, 236] width 585 height 15
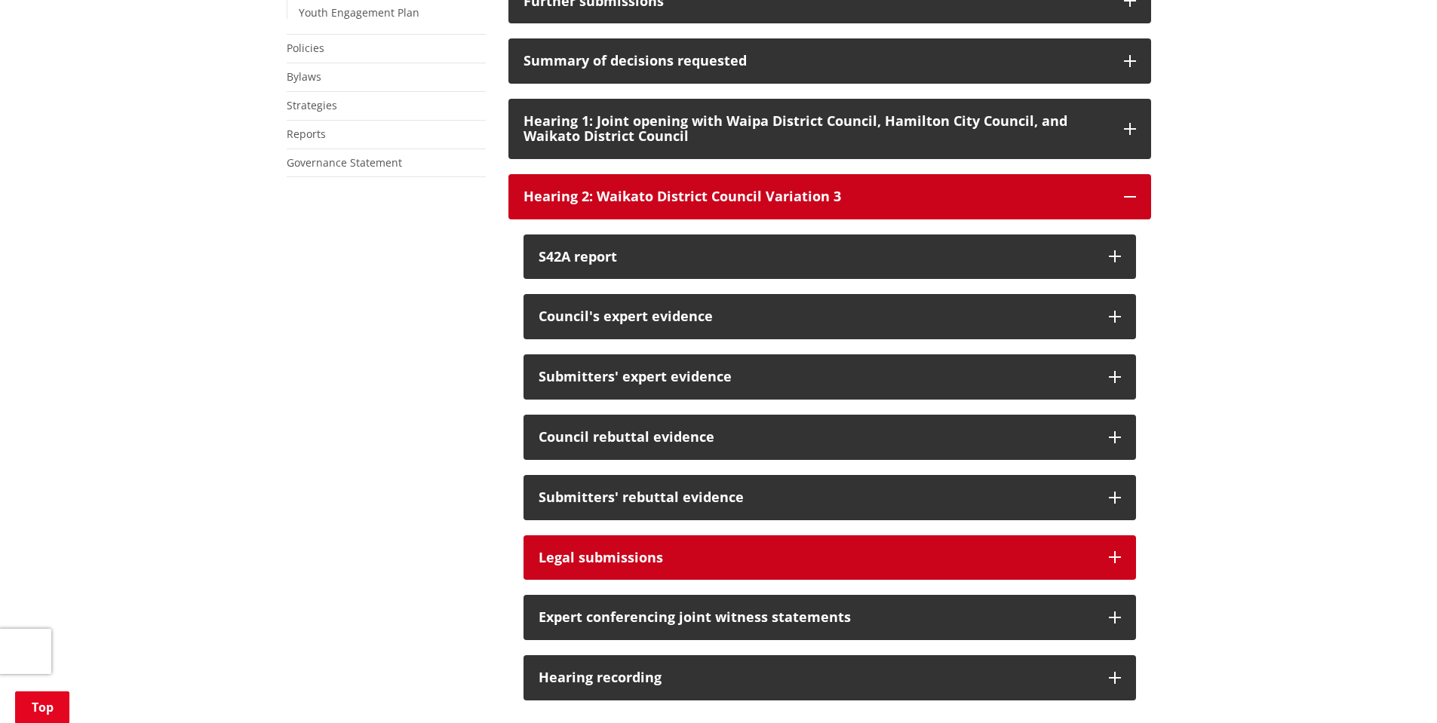
scroll to position [980, 0]
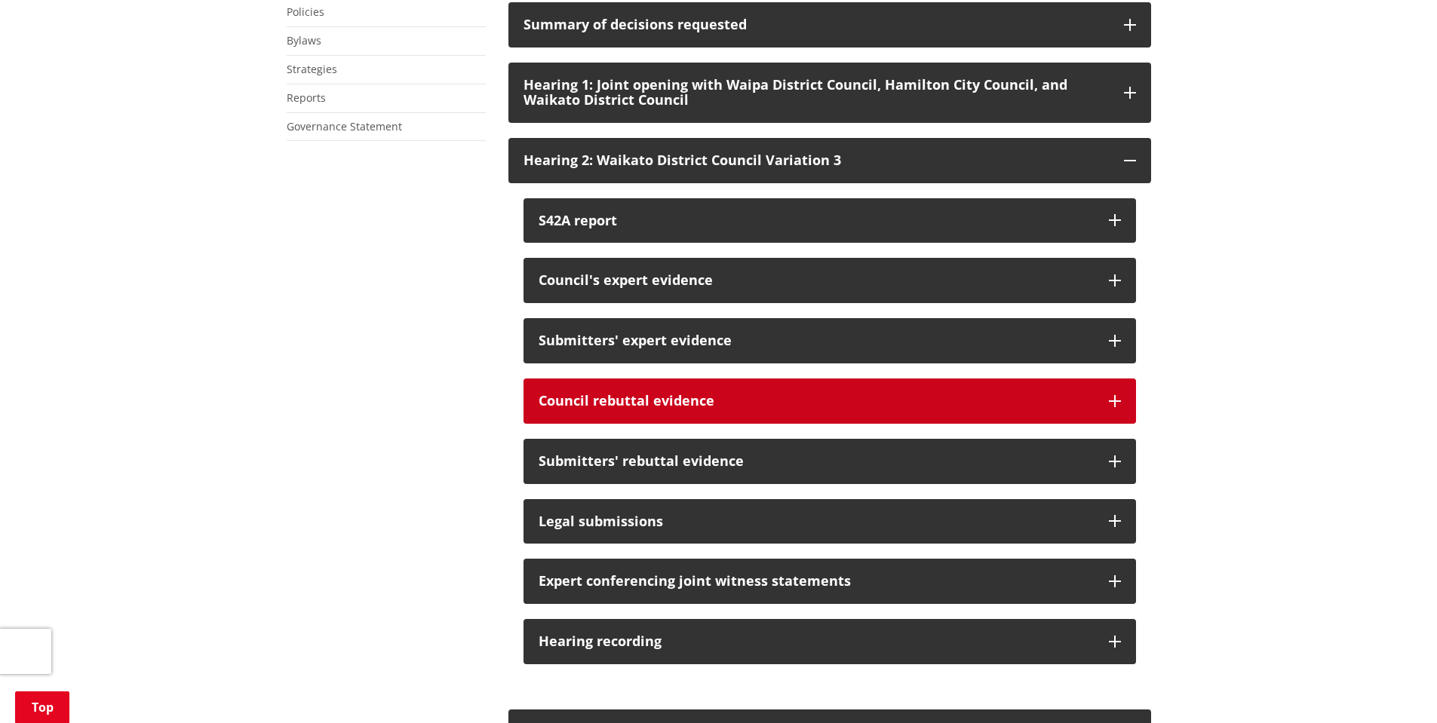
click at [890, 409] on div "Council rebuttal evidence" at bounding box center [815, 401] width 555 height 15
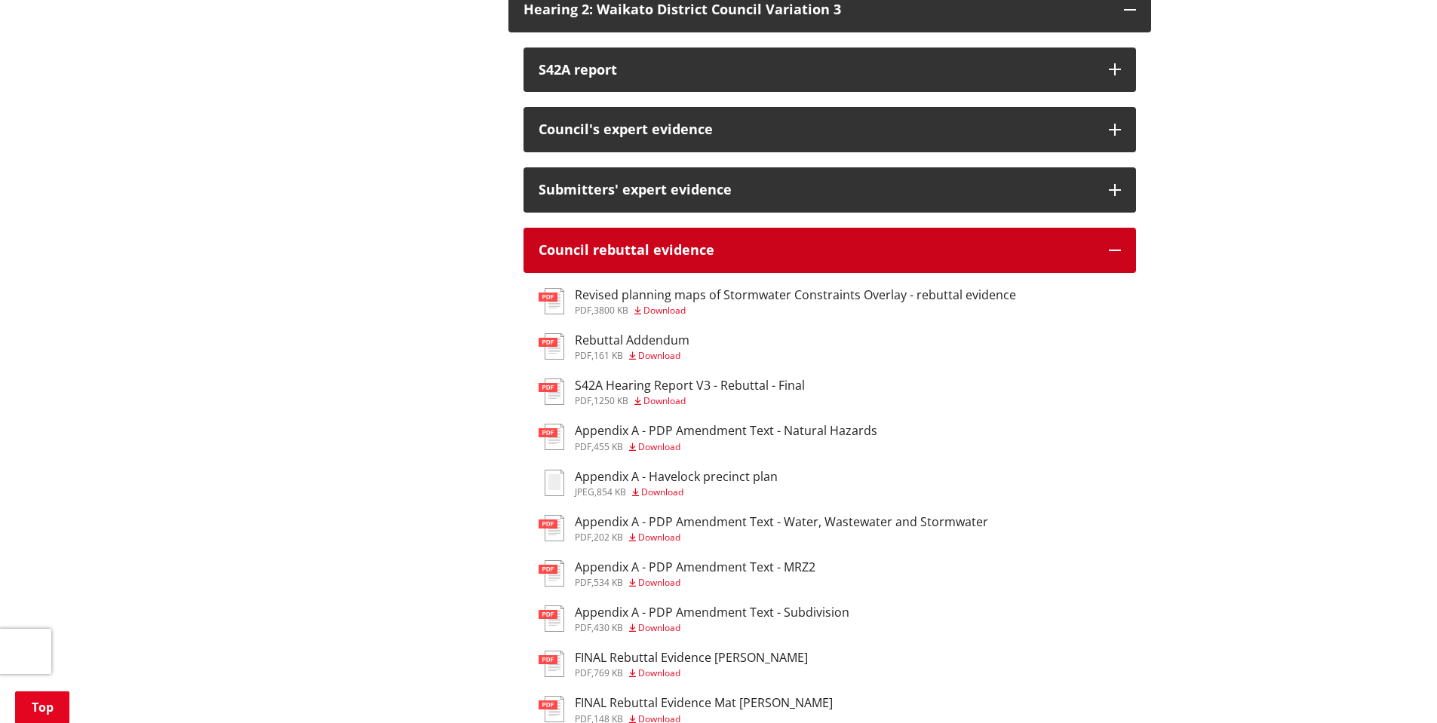
scroll to position [1207, 0]
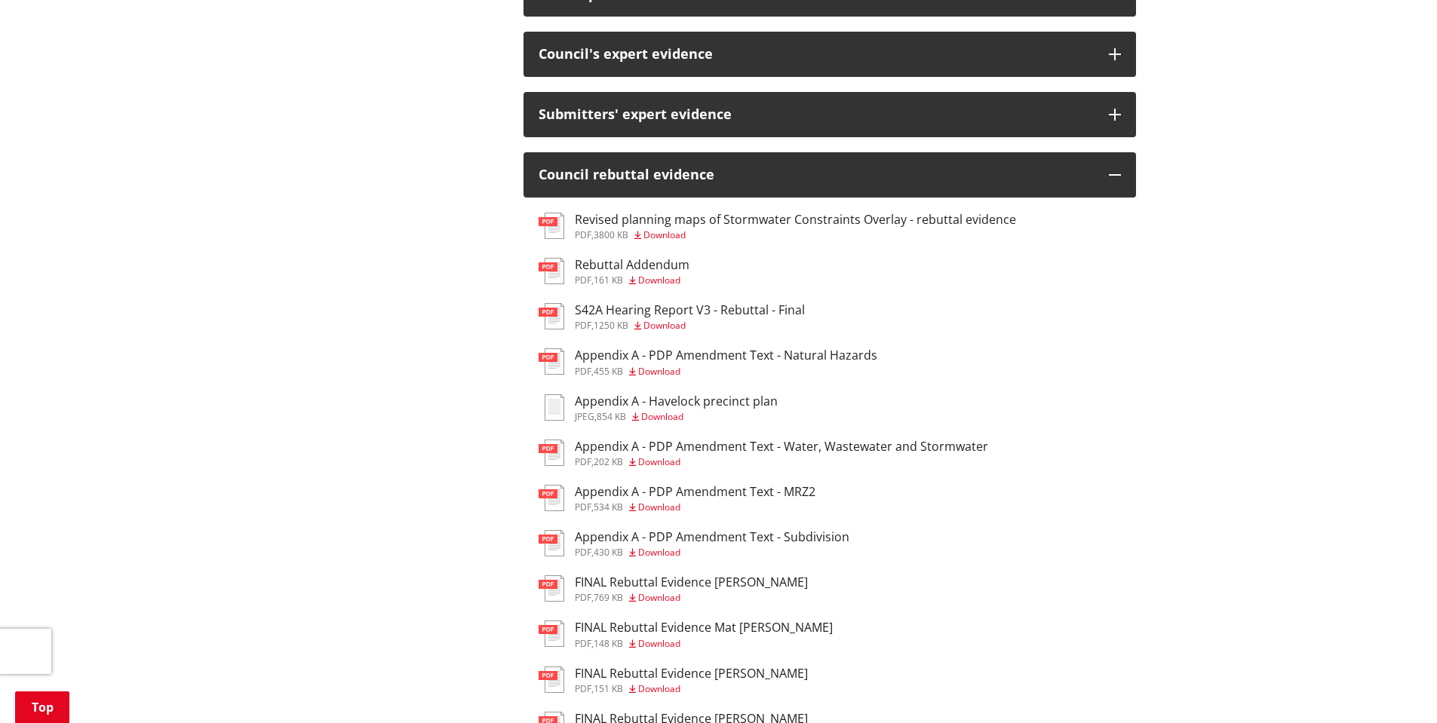
click at [780, 363] on h3 "Appendix A - PDP Amendment Text - Natural Hazards" at bounding box center [726, 355] width 302 height 14
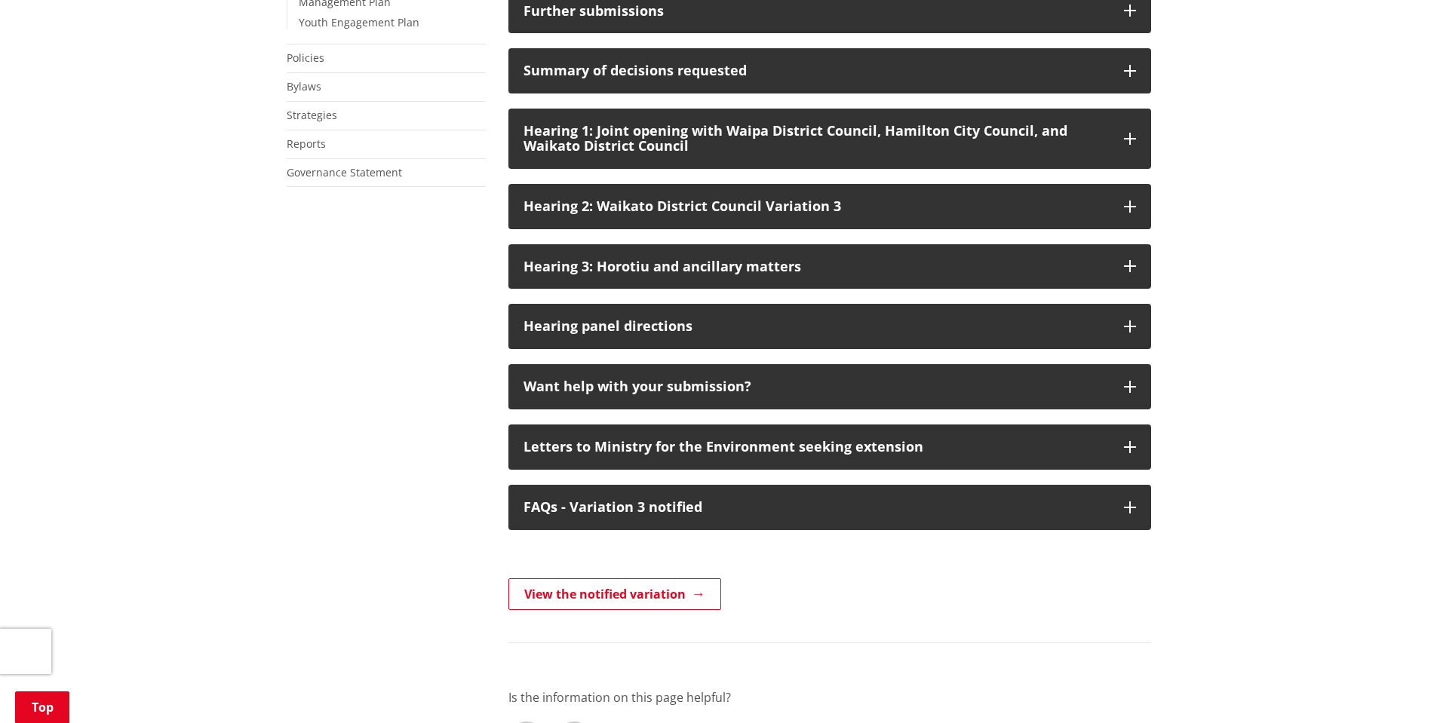
scroll to position [1131, 0]
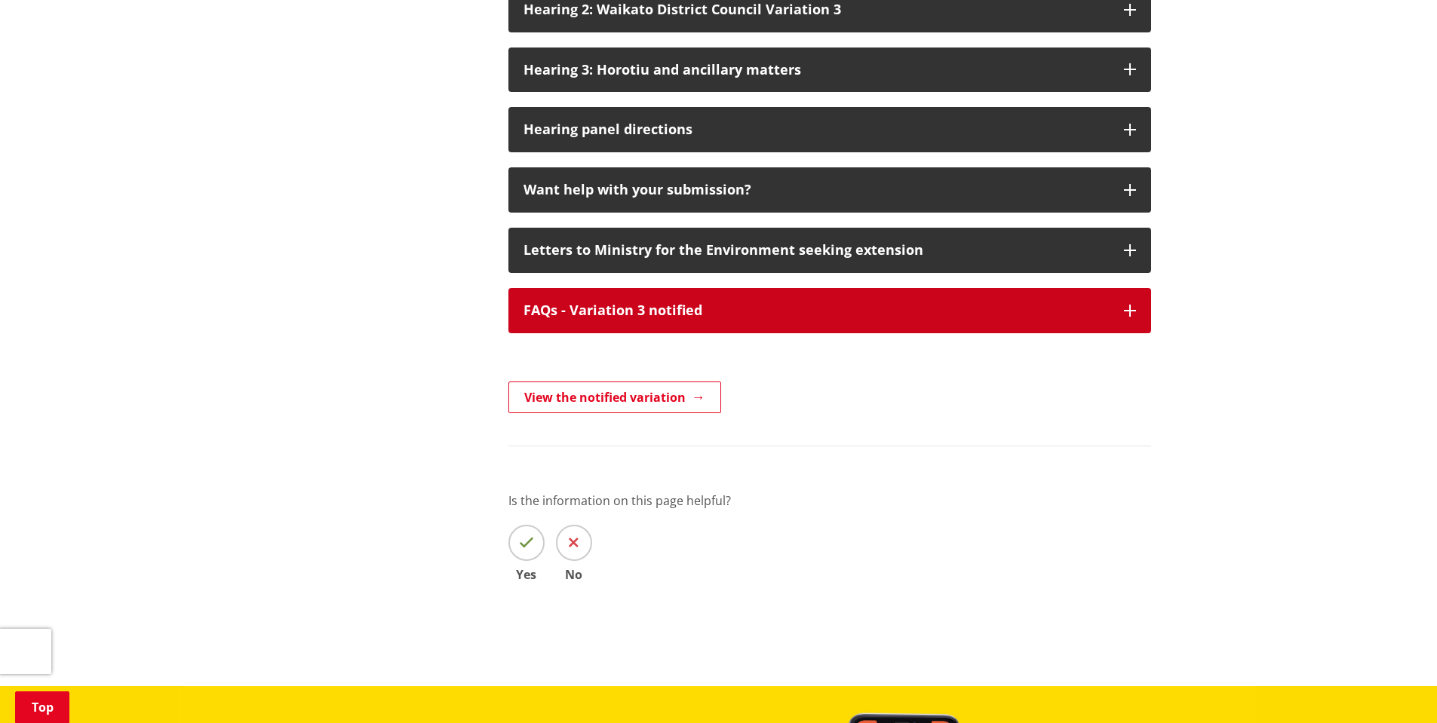
click at [876, 333] on button "FAQs - Variation 3 notified" at bounding box center [829, 310] width 643 height 45
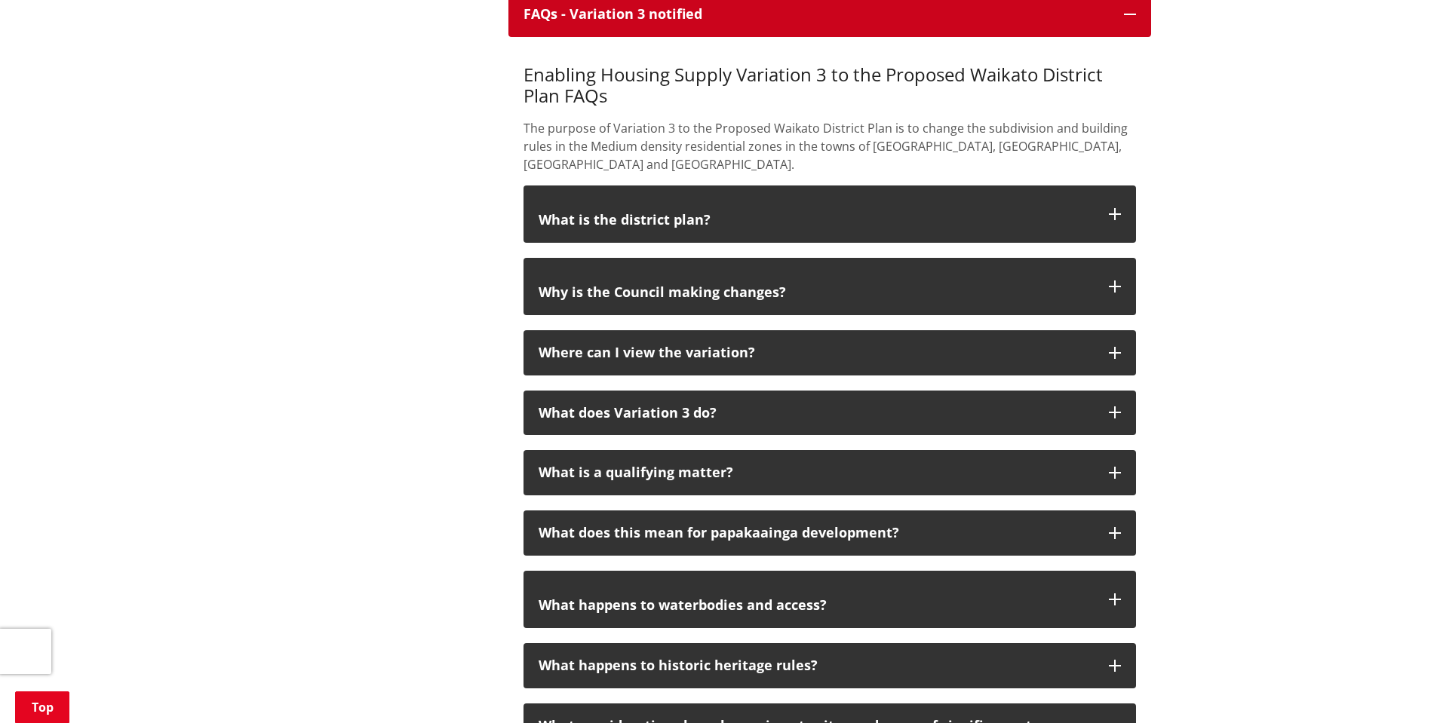
scroll to position [1508, 0]
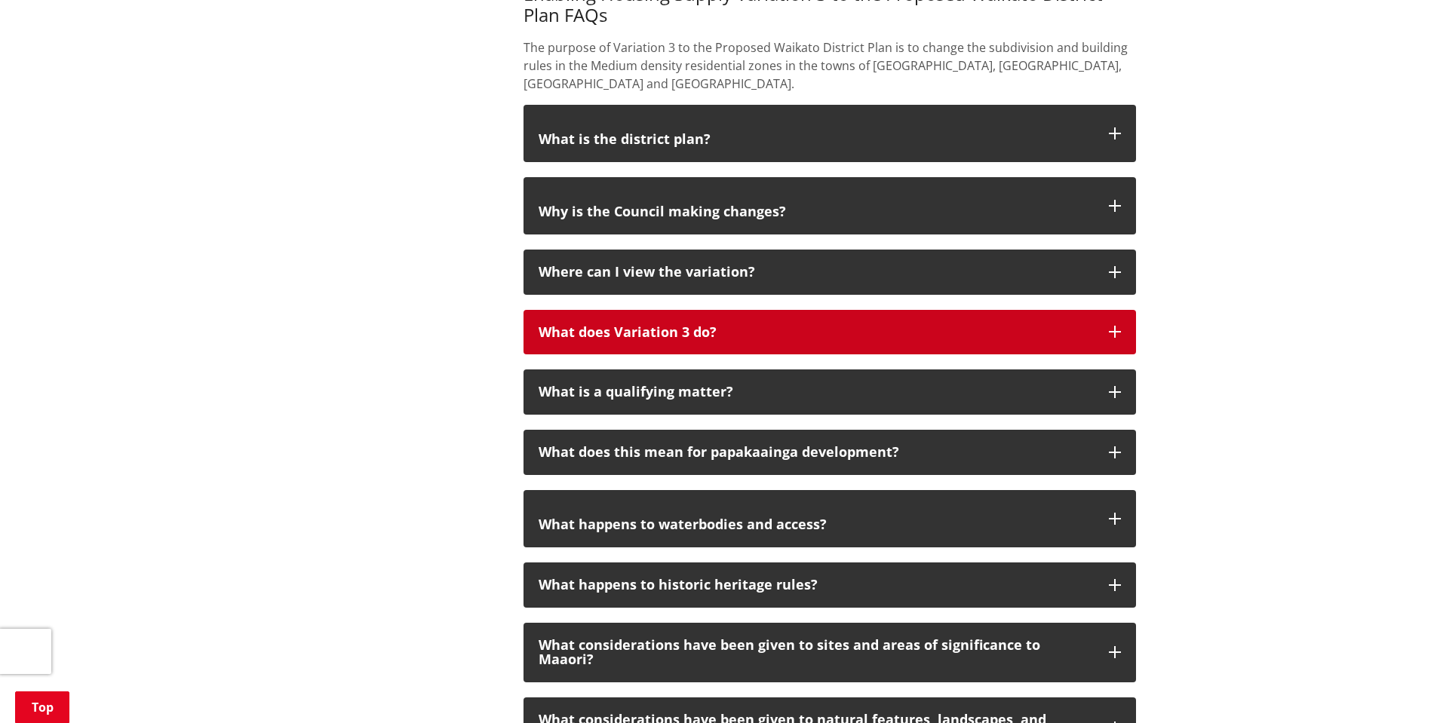
click at [816, 328] on p "What does Variation 3 do?" at bounding box center [815, 332] width 555 height 15
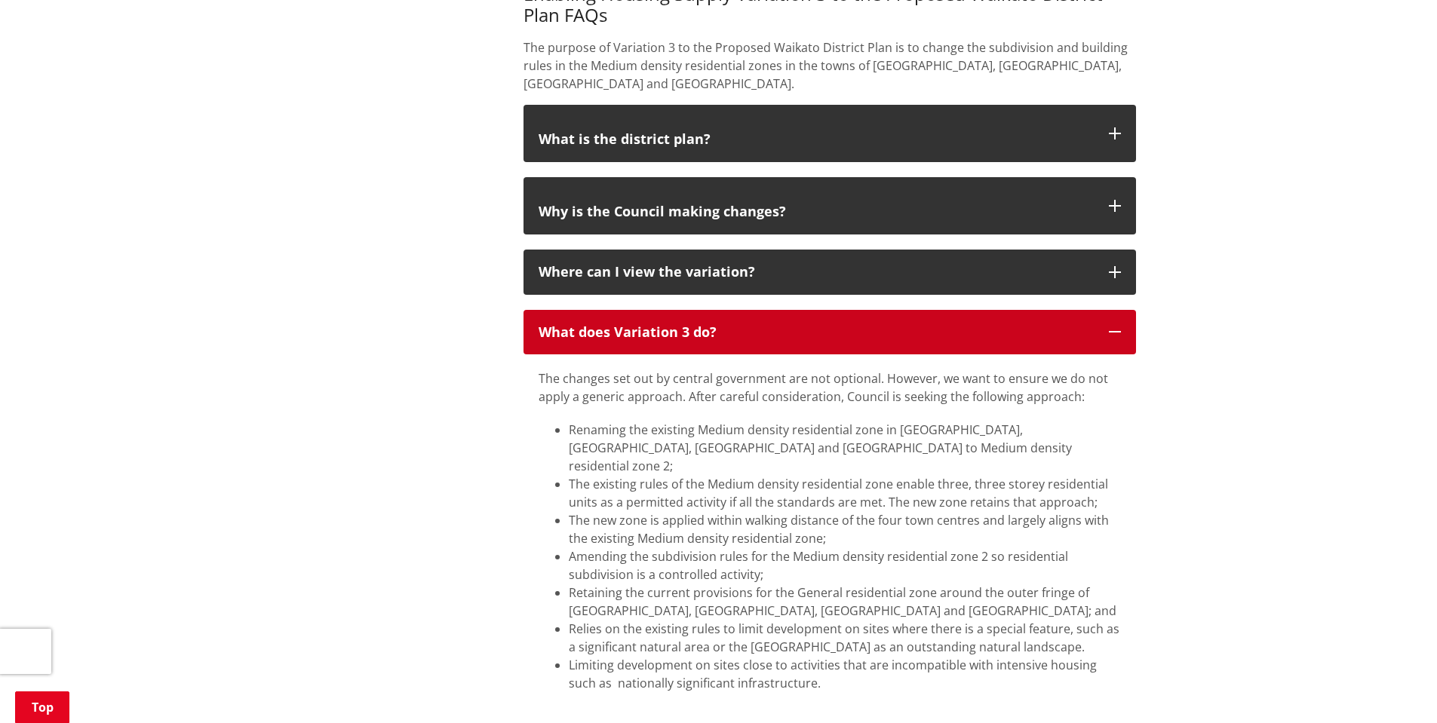
click at [816, 328] on p "What does Variation 3 do?" at bounding box center [815, 332] width 555 height 15
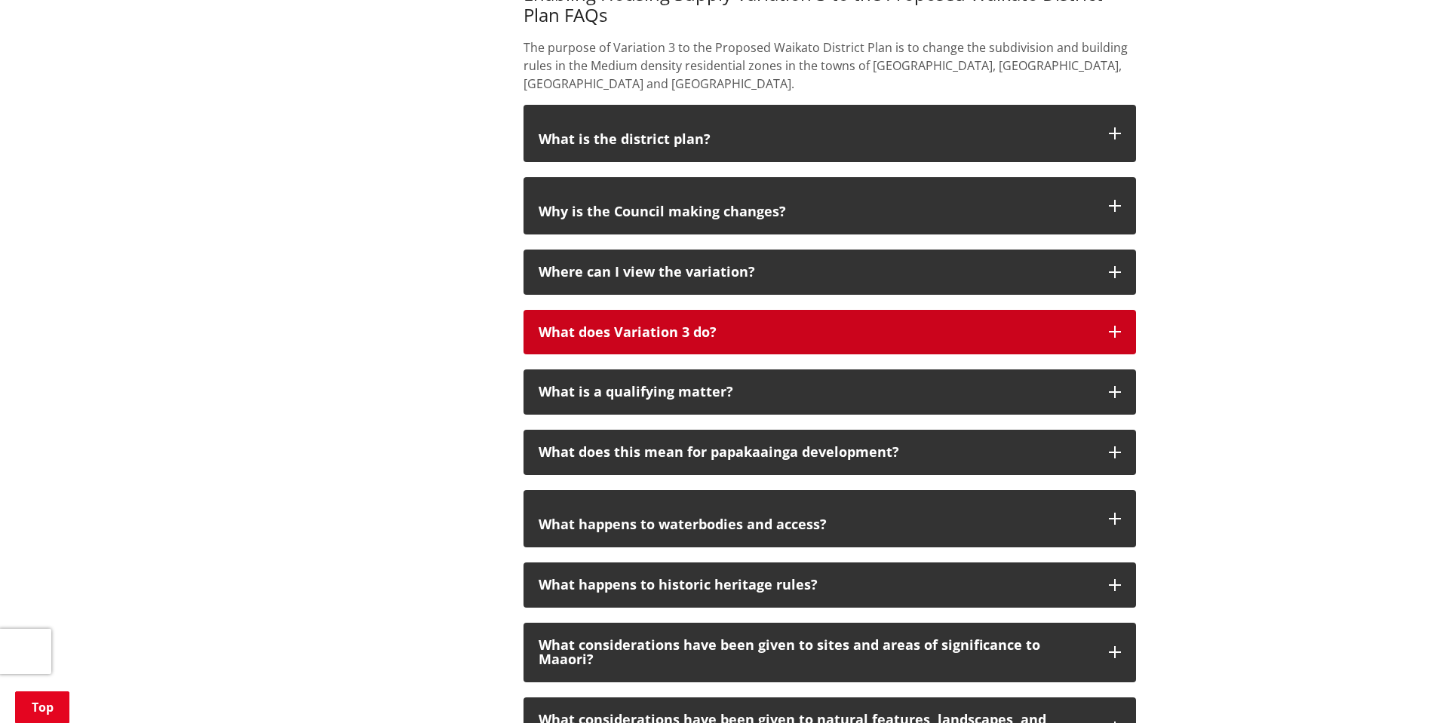
click at [816, 328] on p "What does Variation 3 do?" at bounding box center [815, 332] width 555 height 15
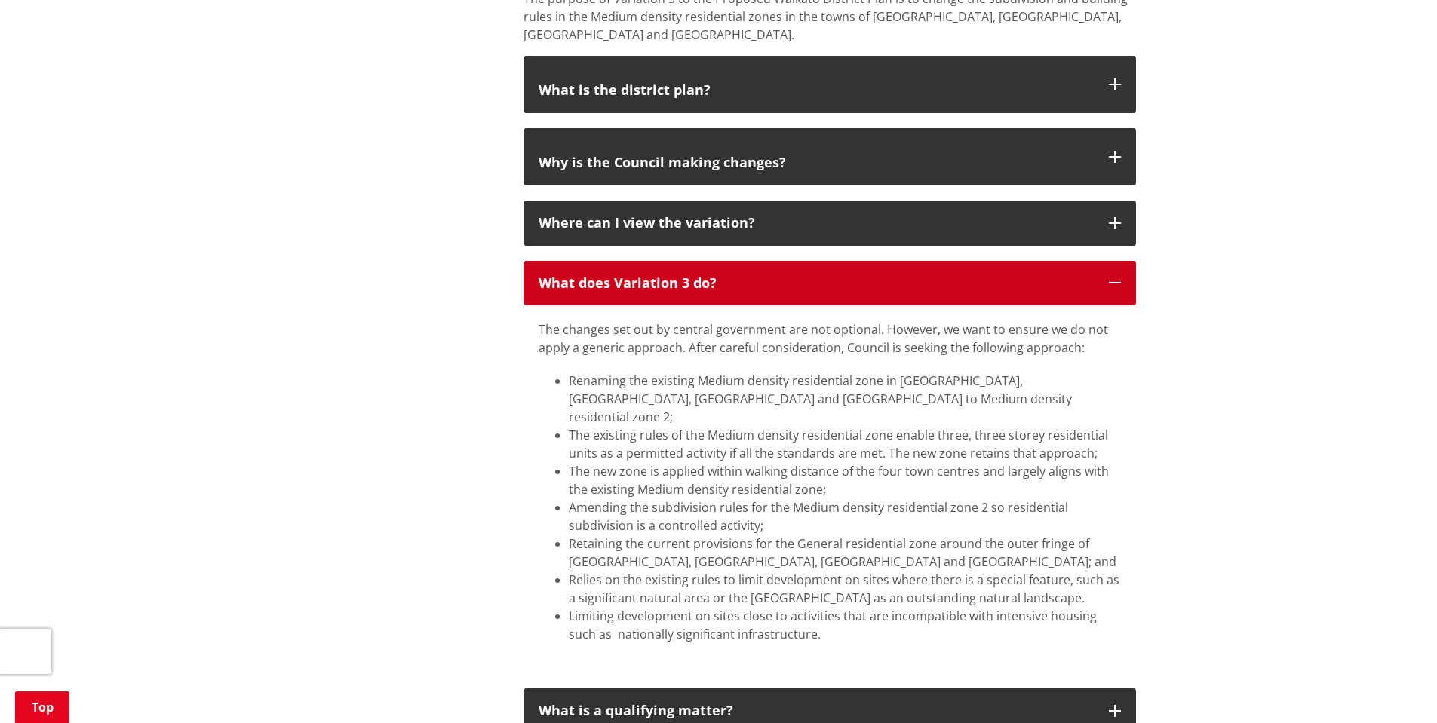
scroll to position [1584, 0]
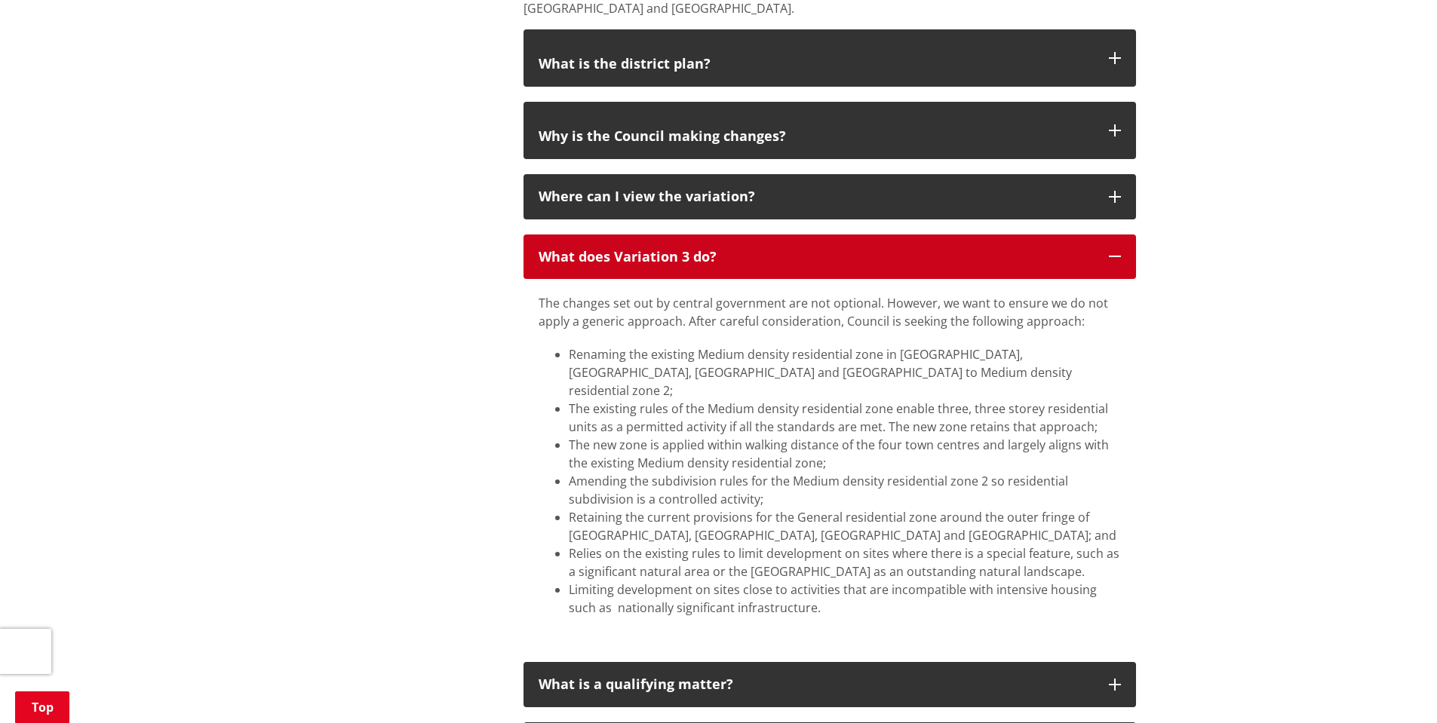
click at [767, 259] on p "What does Variation 3 do?" at bounding box center [815, 257] width 555 height 15
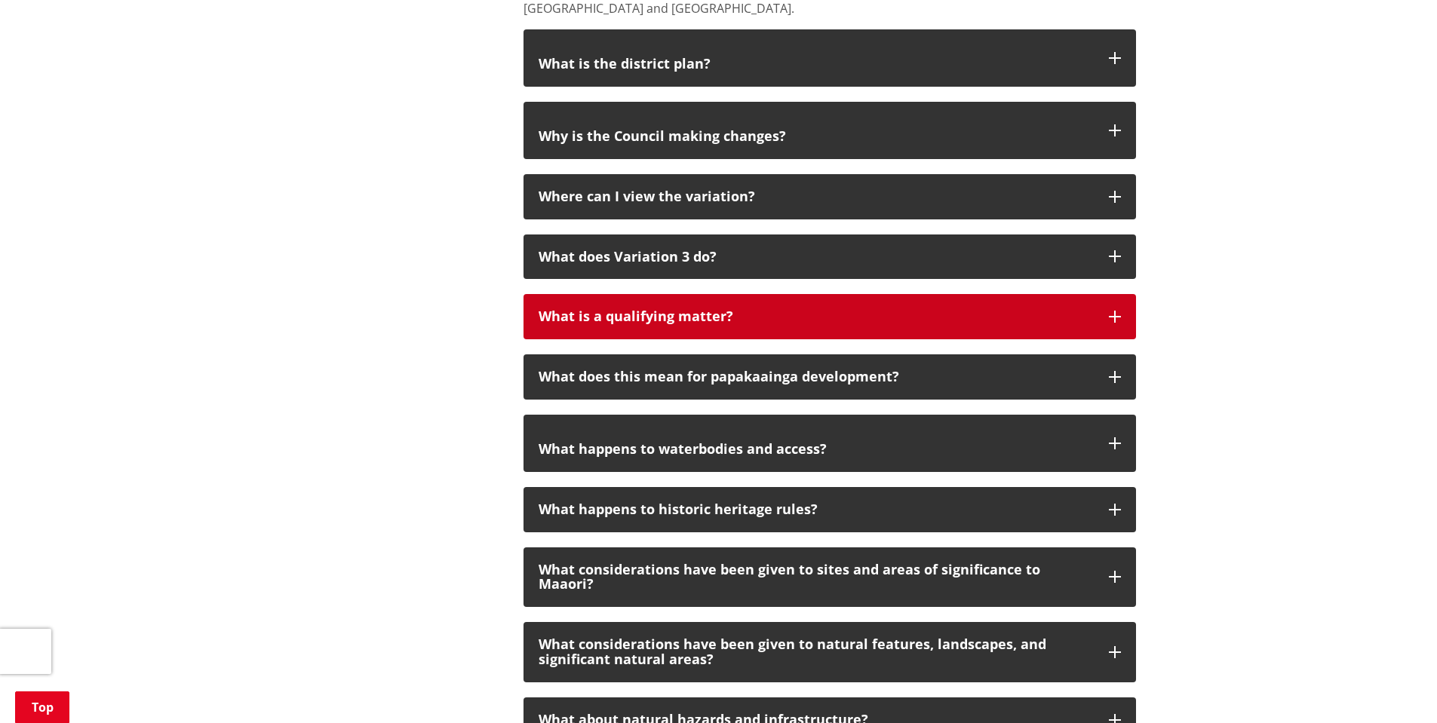
click at [780, 314] on p "What is a qualifying matter?" at bounding box center [815, 316] width 555 height 15
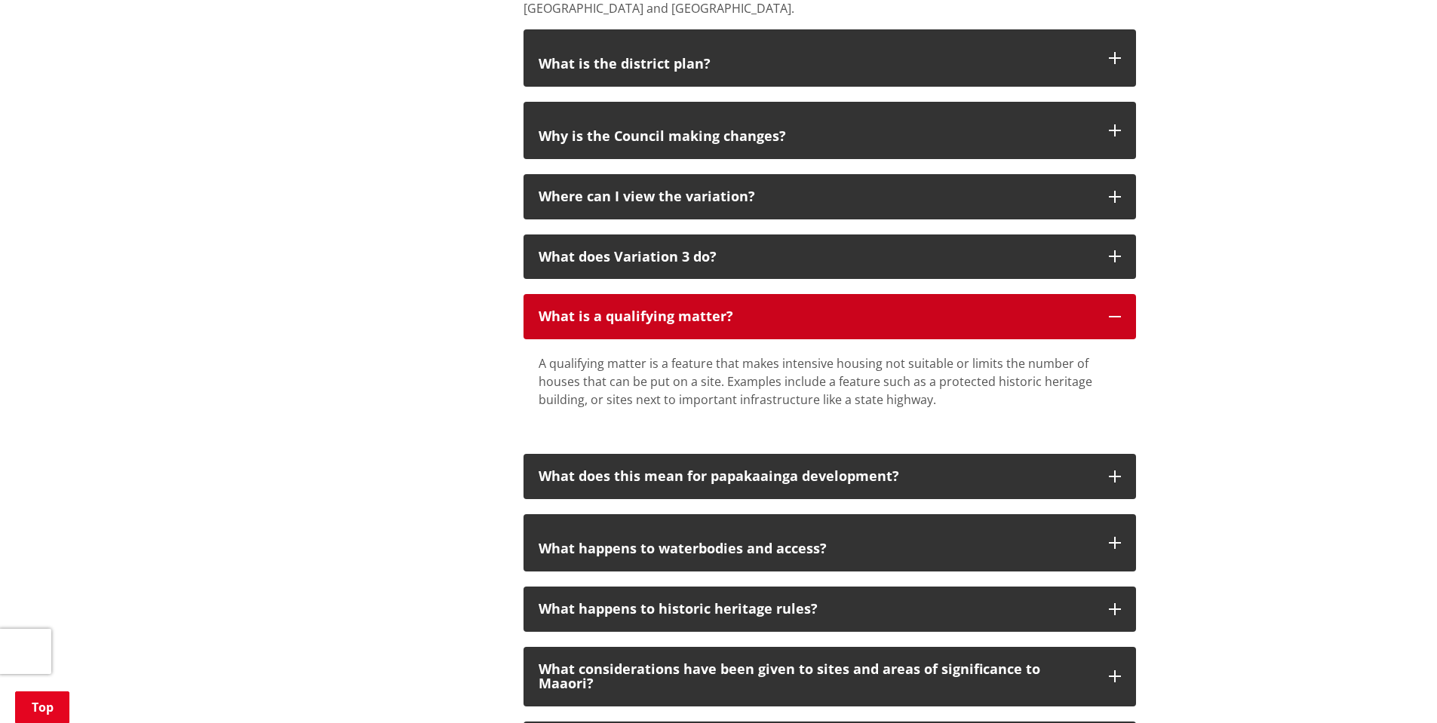
click at [780, 314] on p "What is a qualifying matter?" at bounding box center [815, 316] width 555 height 15
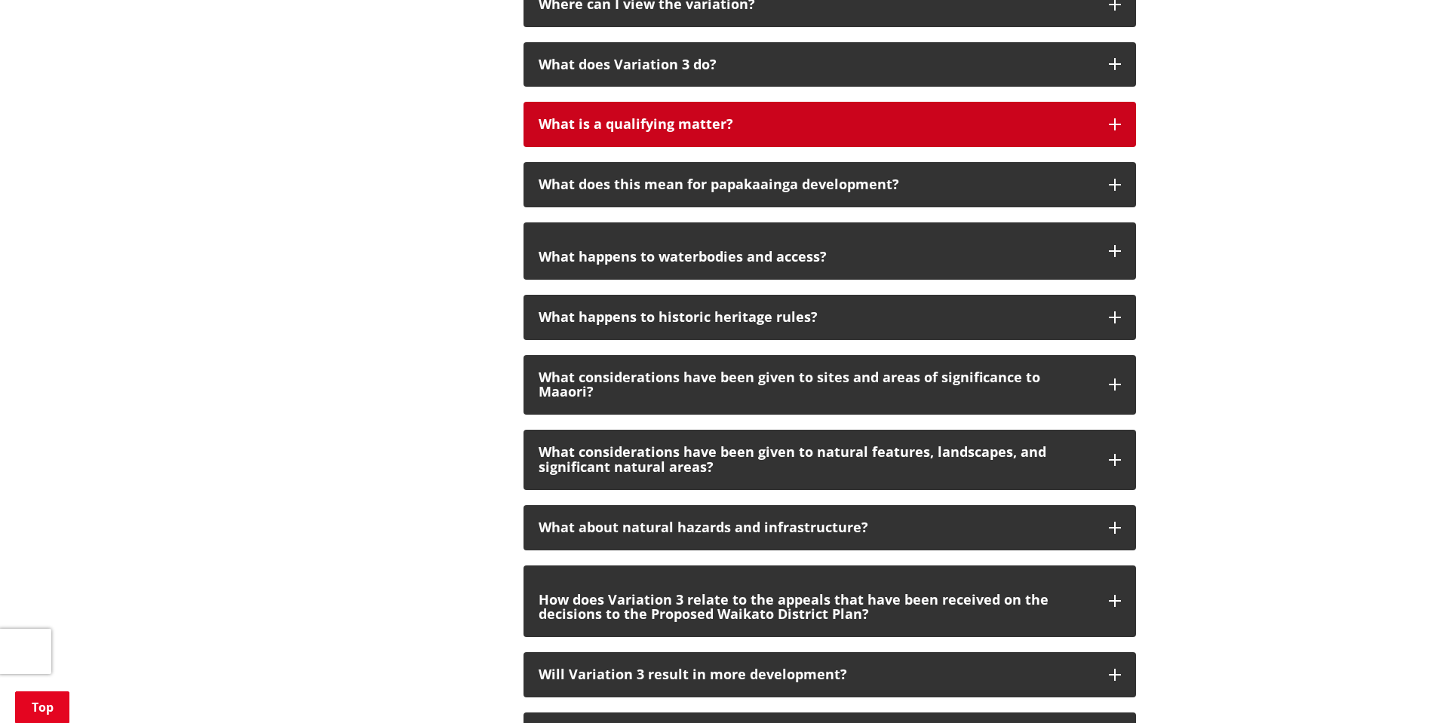
scroll to position [1810, 0]
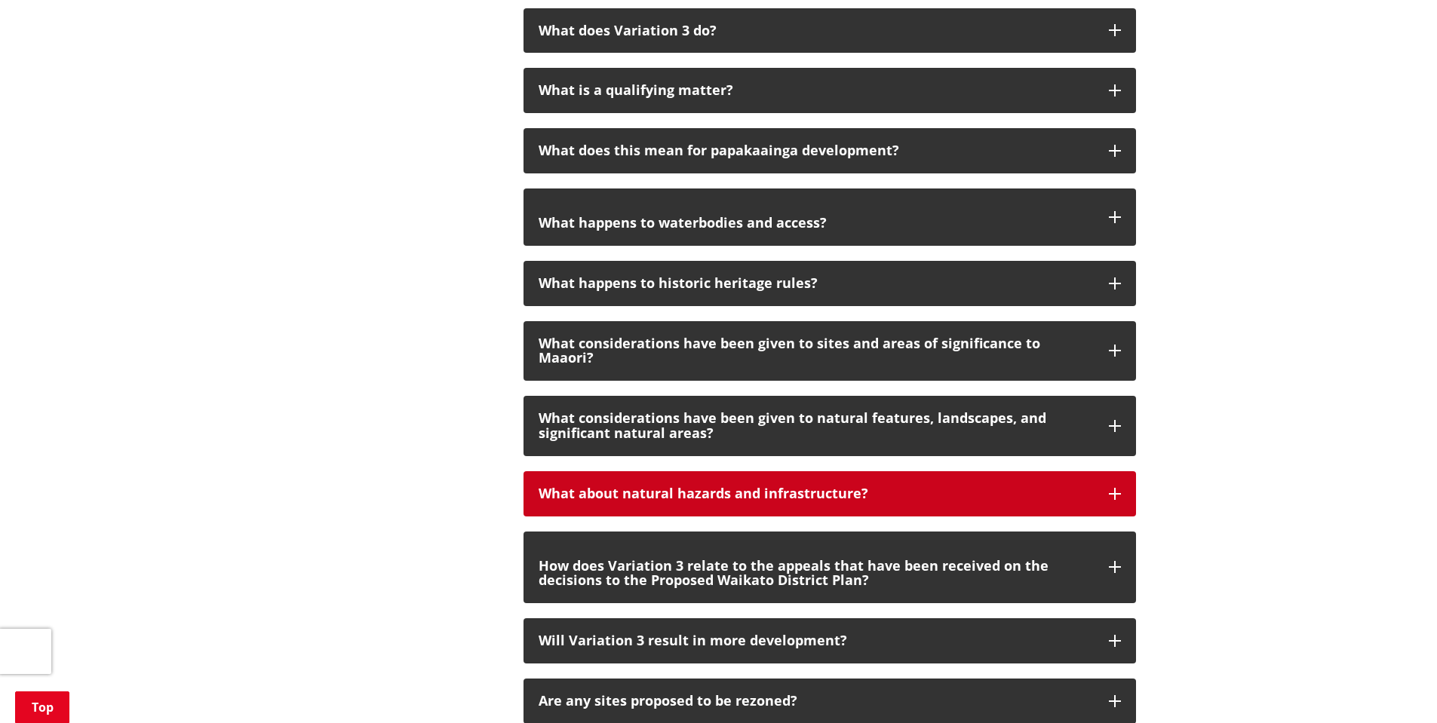
click at [879, 486] on p "What about natural hazards and infrastructure?" at bounding box center [815, 493] width 555 height 15
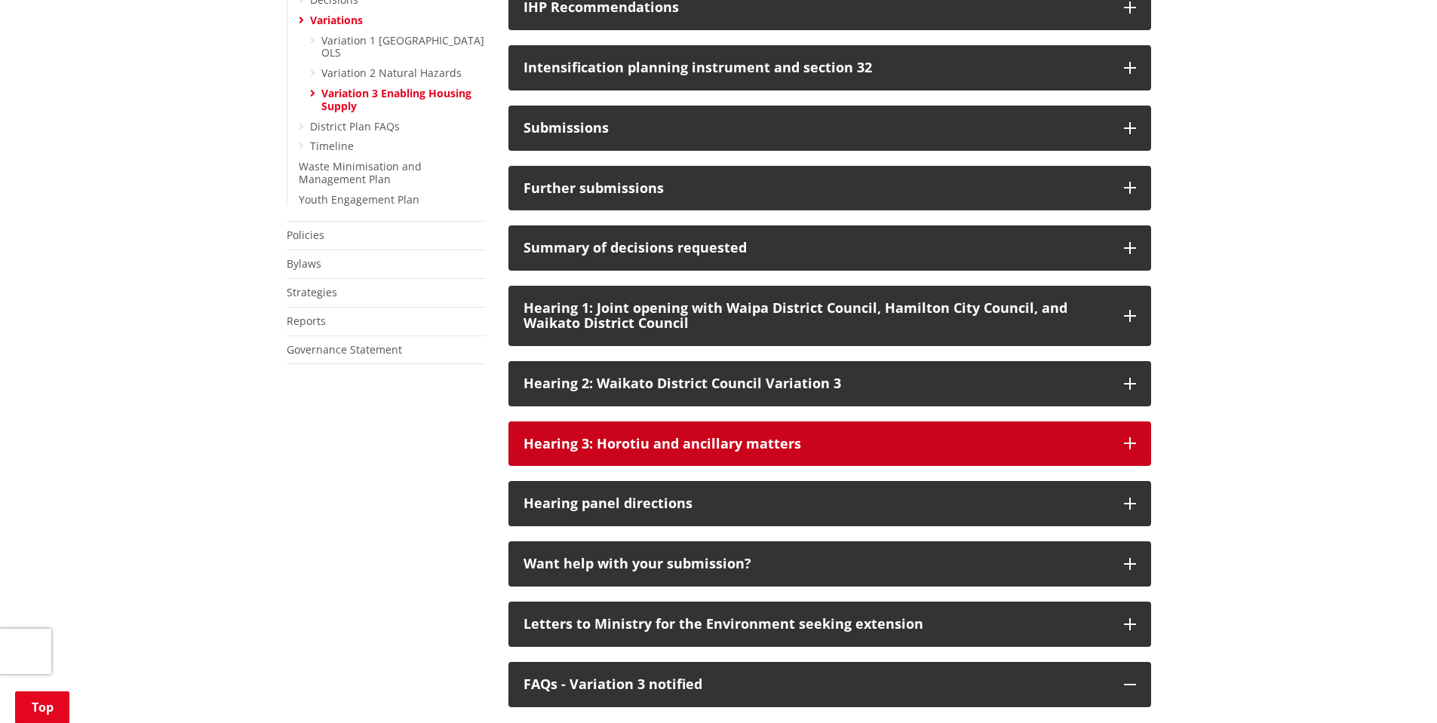
scroll to position [833, 0]
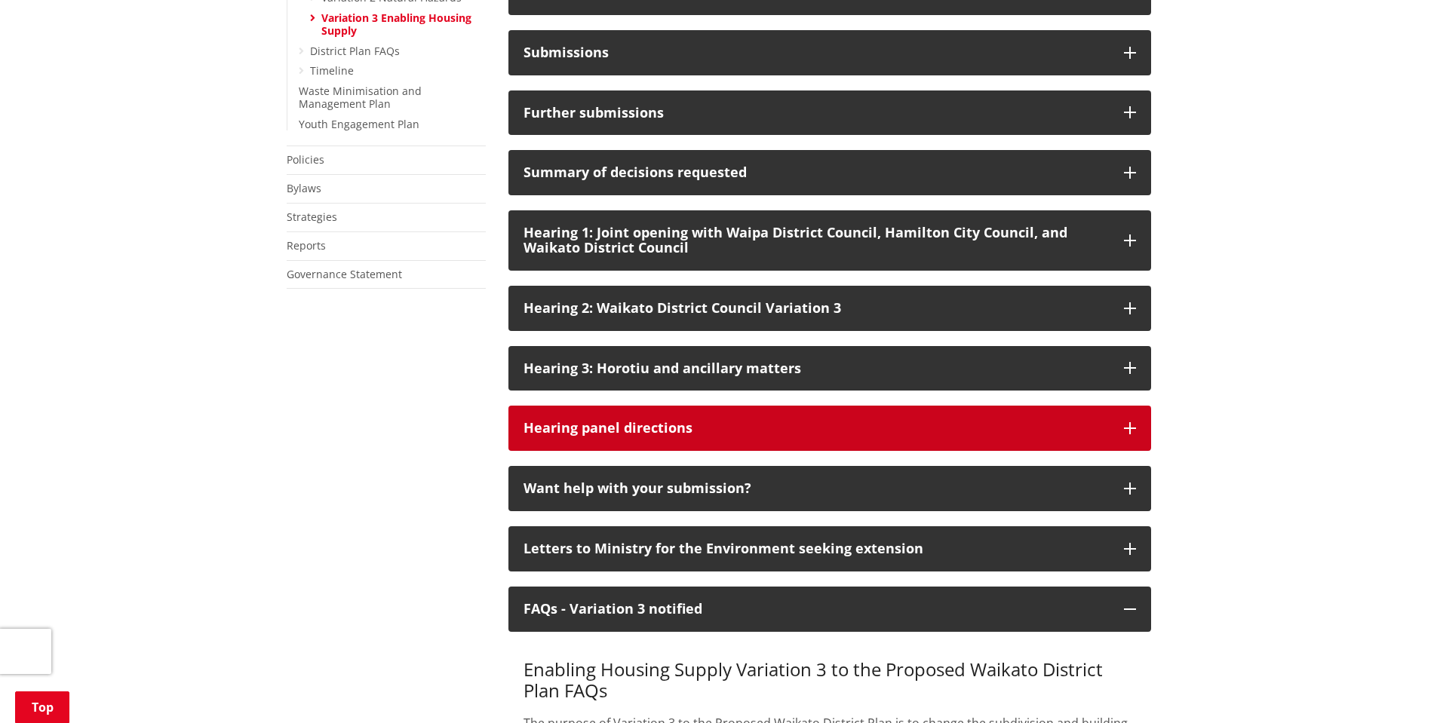
click at [978, 451] on button "Hearing panel directions" at bounding box center [829, 428] width 643 height 45
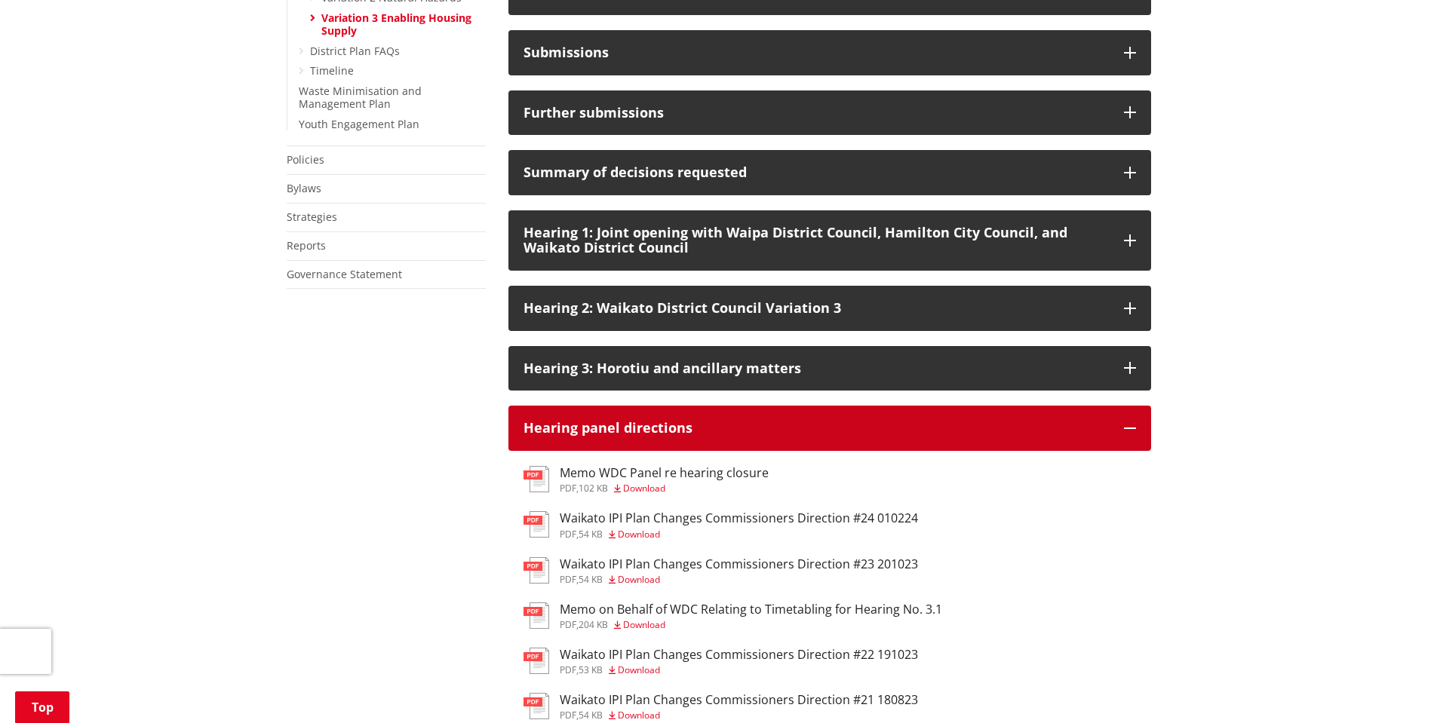
scroll to position [908, 0]
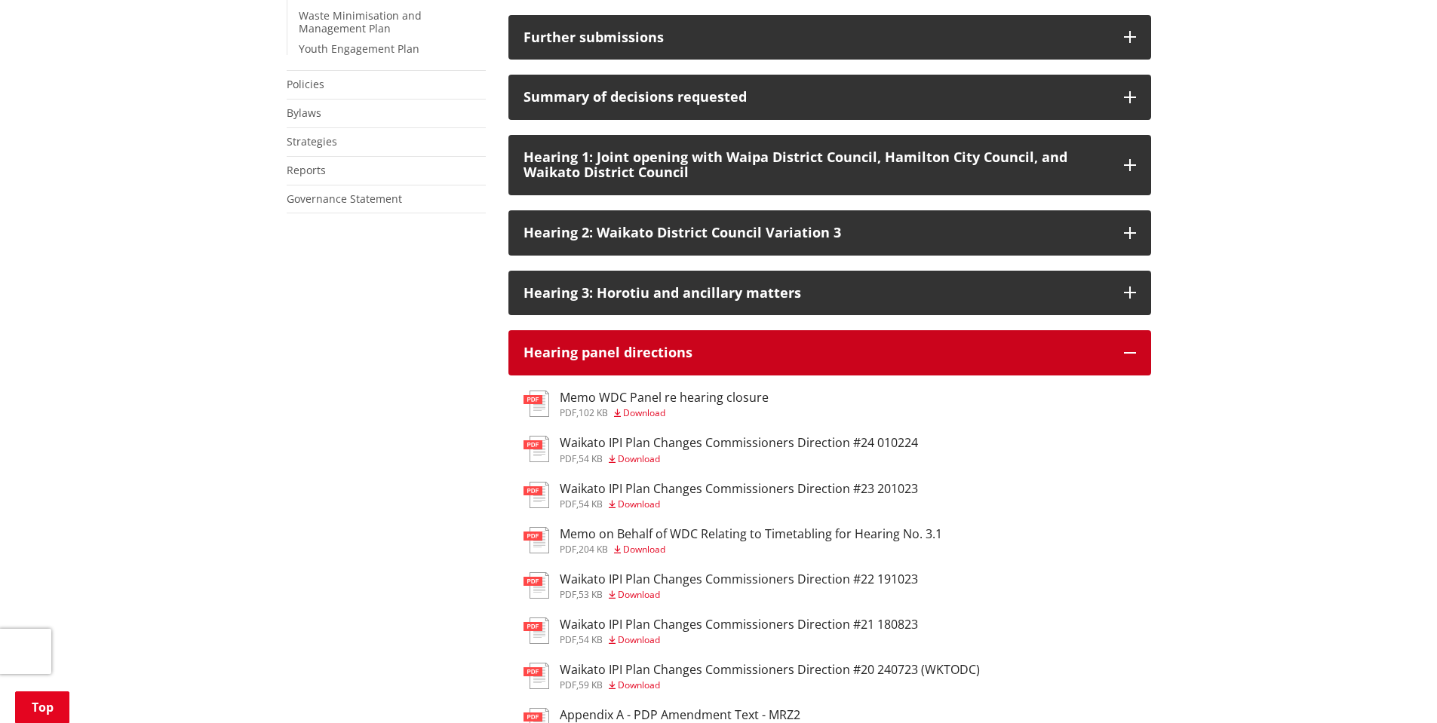
click at [951, 360] on div "Hearing panel directions" at bounding box center [815, 352] width 585 height 15
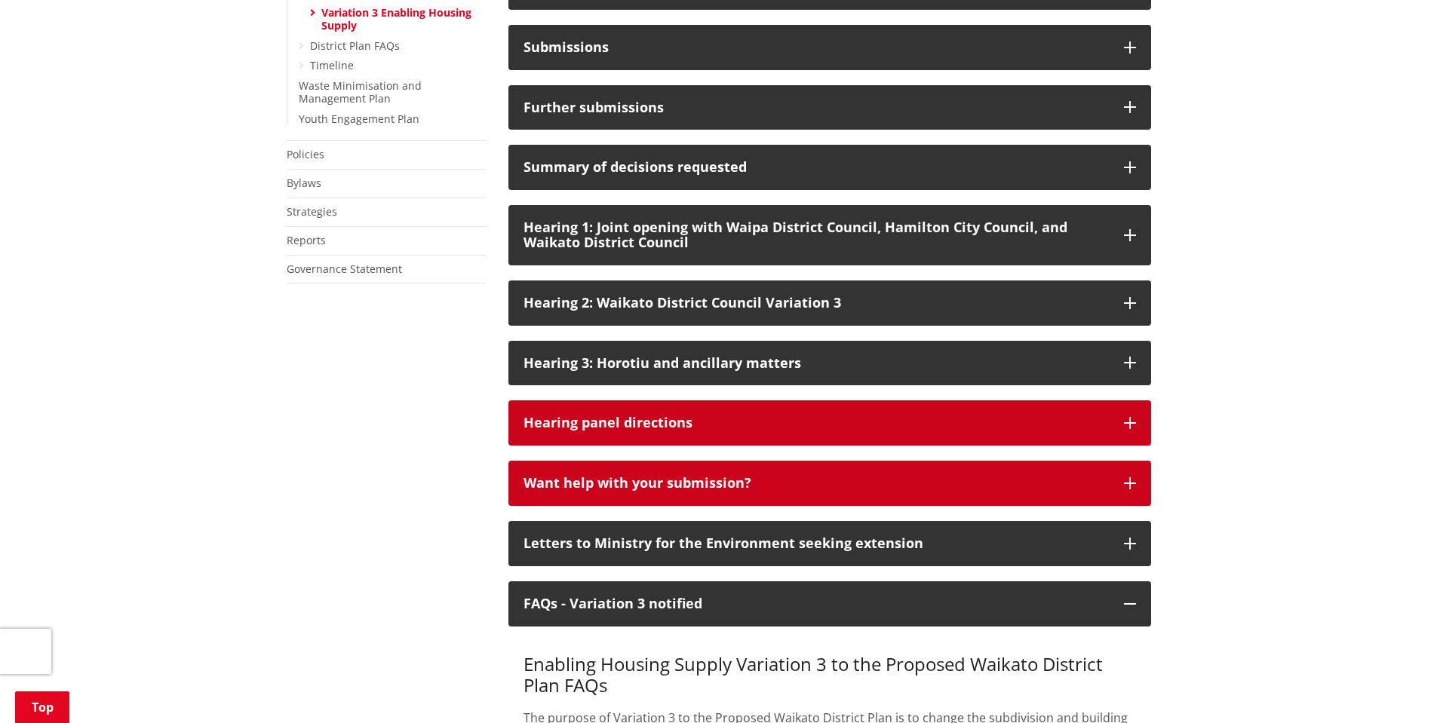
scroll to position [757, 0]
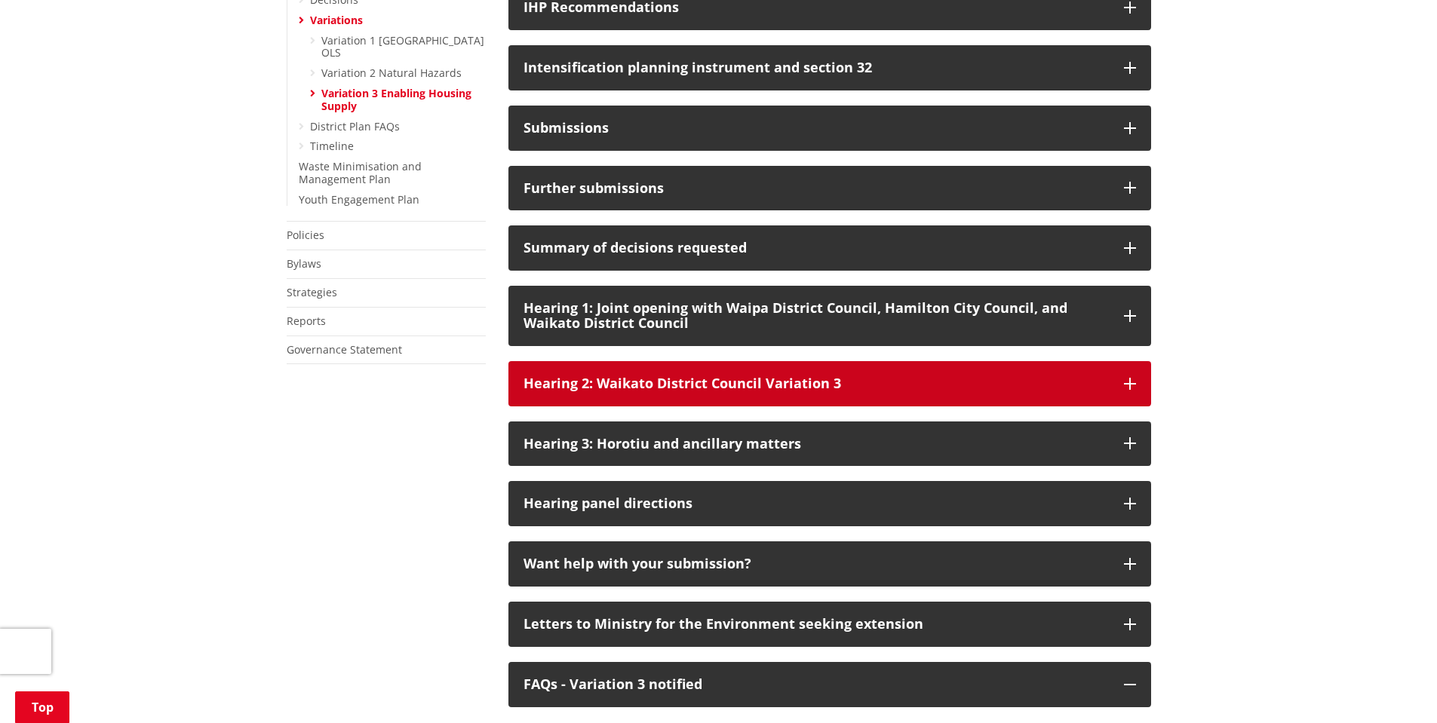
click at [856, 391] on div "Hearing 2: Waikato District Council Variation 3" at bounding box center [815, 383] width 585 height 15
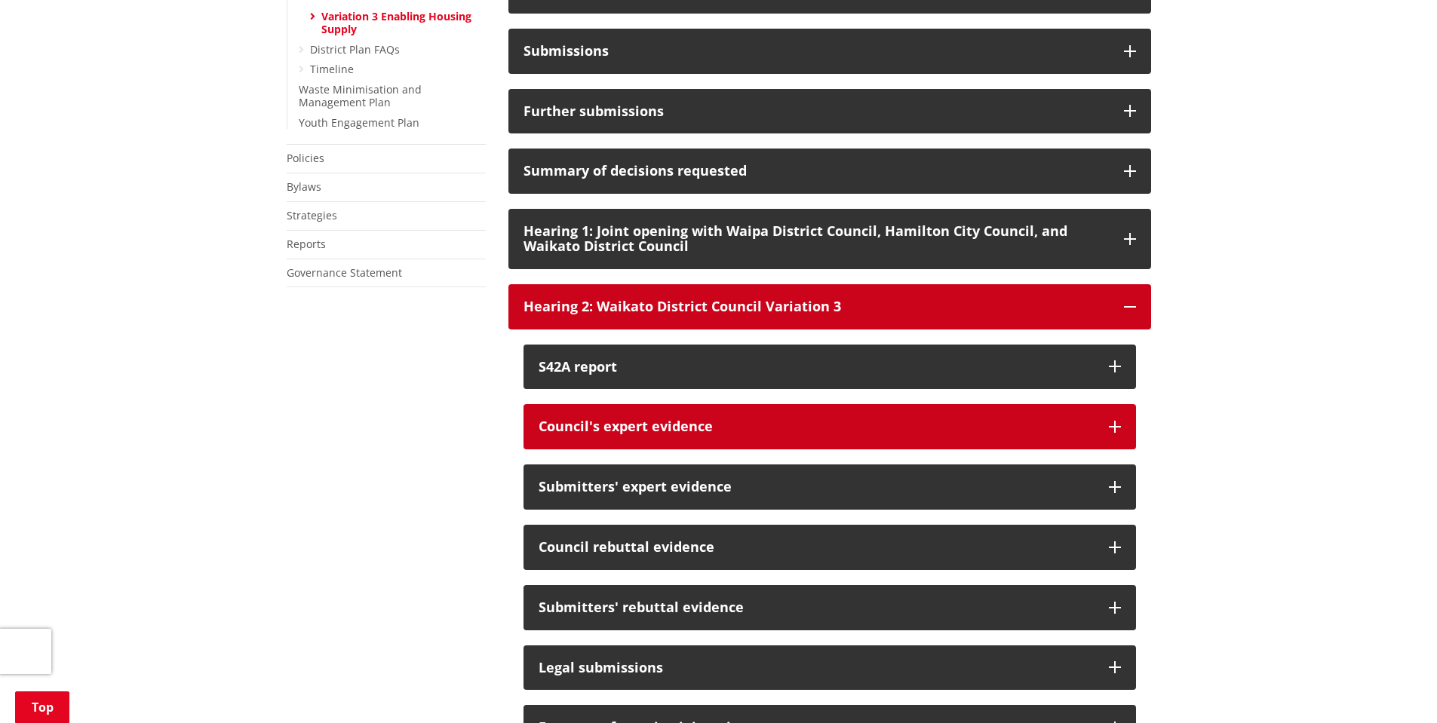
scroll to position [908, 0]
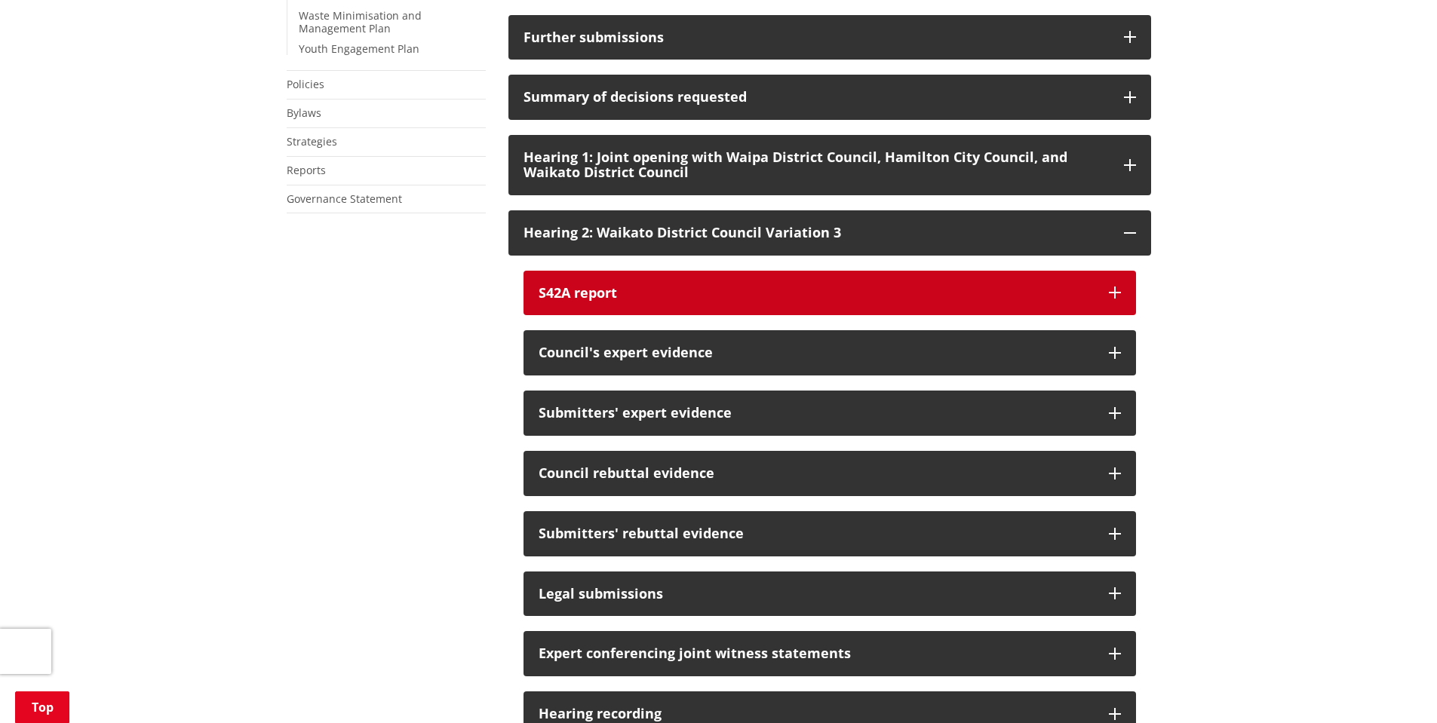
click at [823, 301] on div "S42A report" at bounding box center [815, 293] width 555 height 15
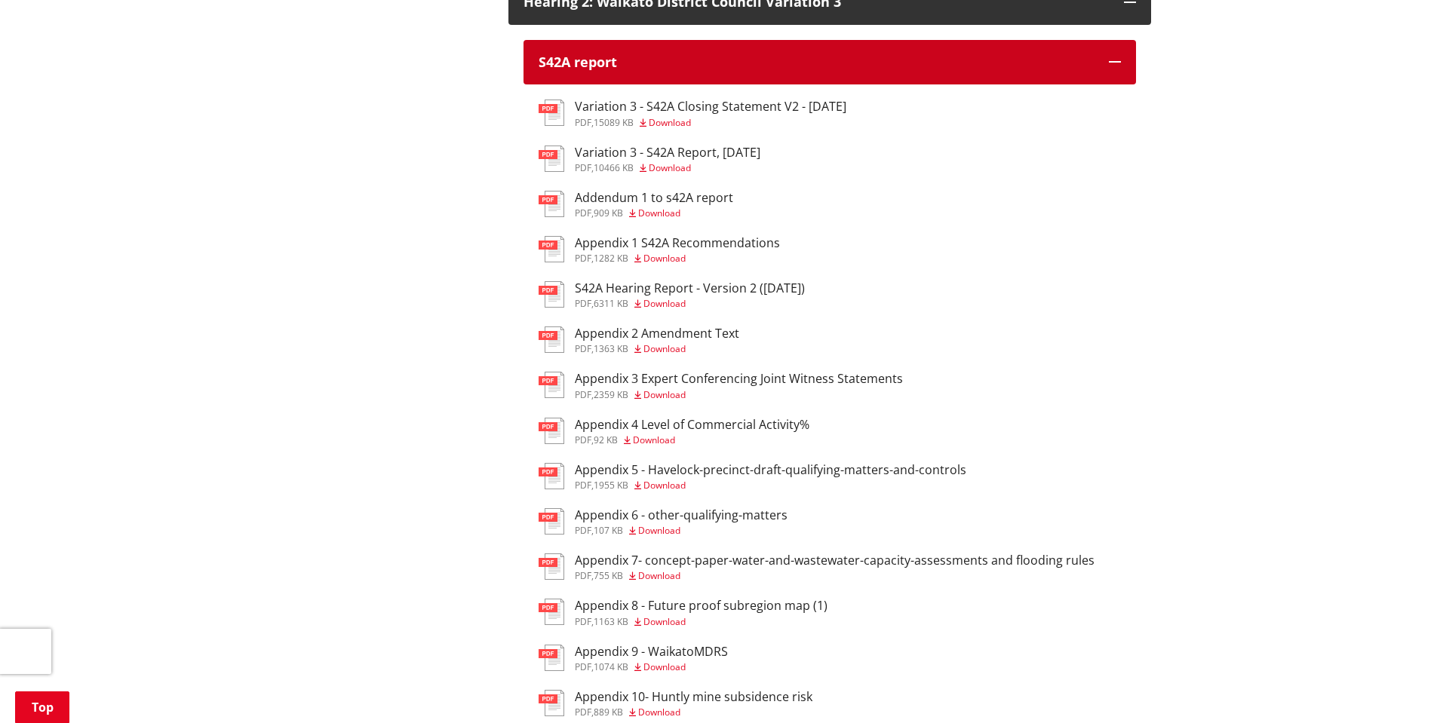
scroll to position [1134, 0]
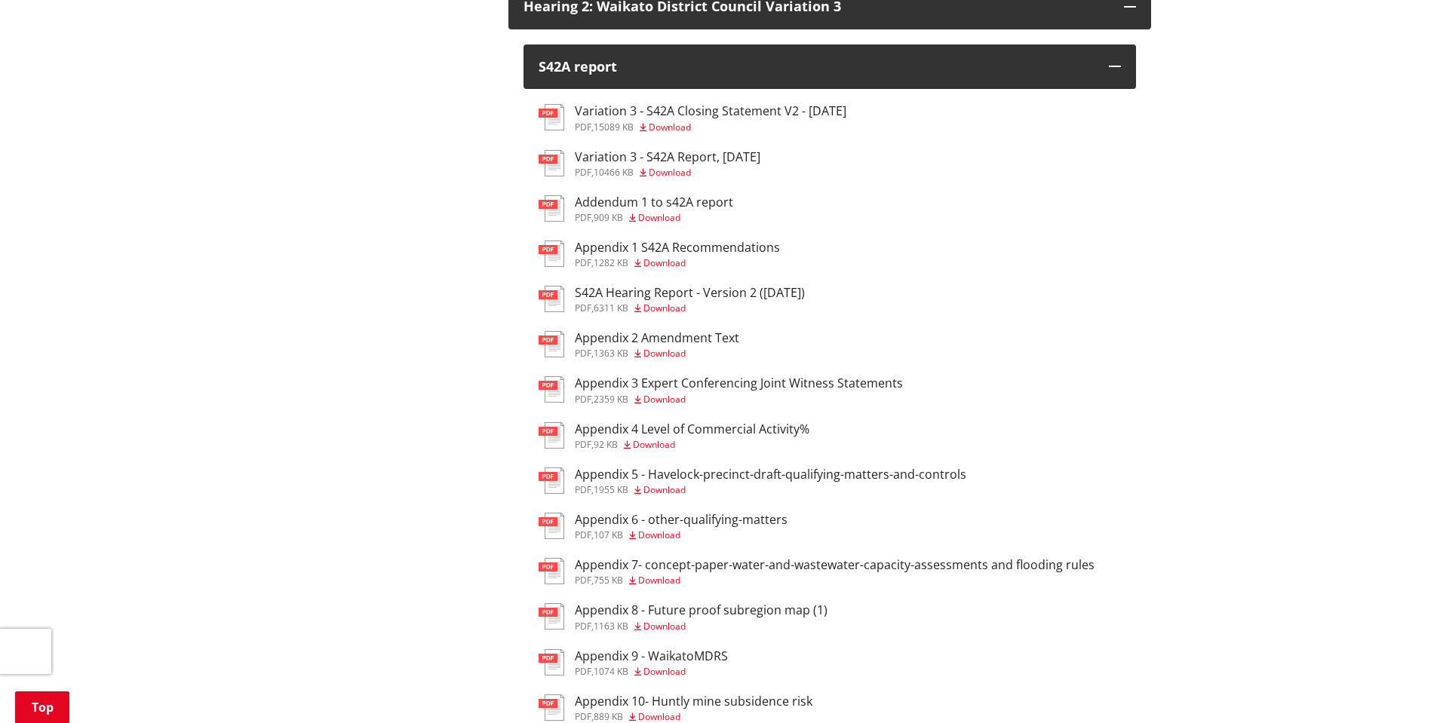
click at [735, 255] on h3 "Appendix 1 S42A Recommendations" at bounding box center [677, 248] width 205 height 14
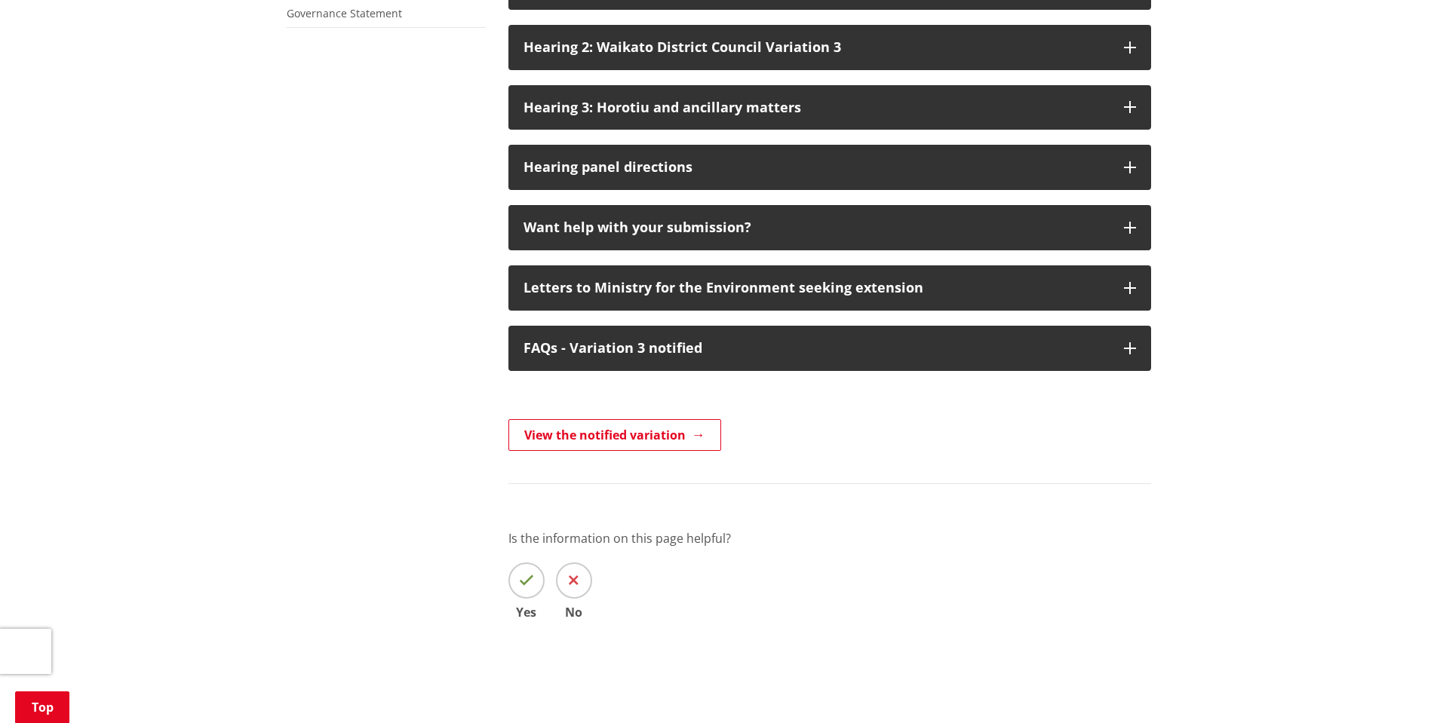
scroll to position [1059, 0]
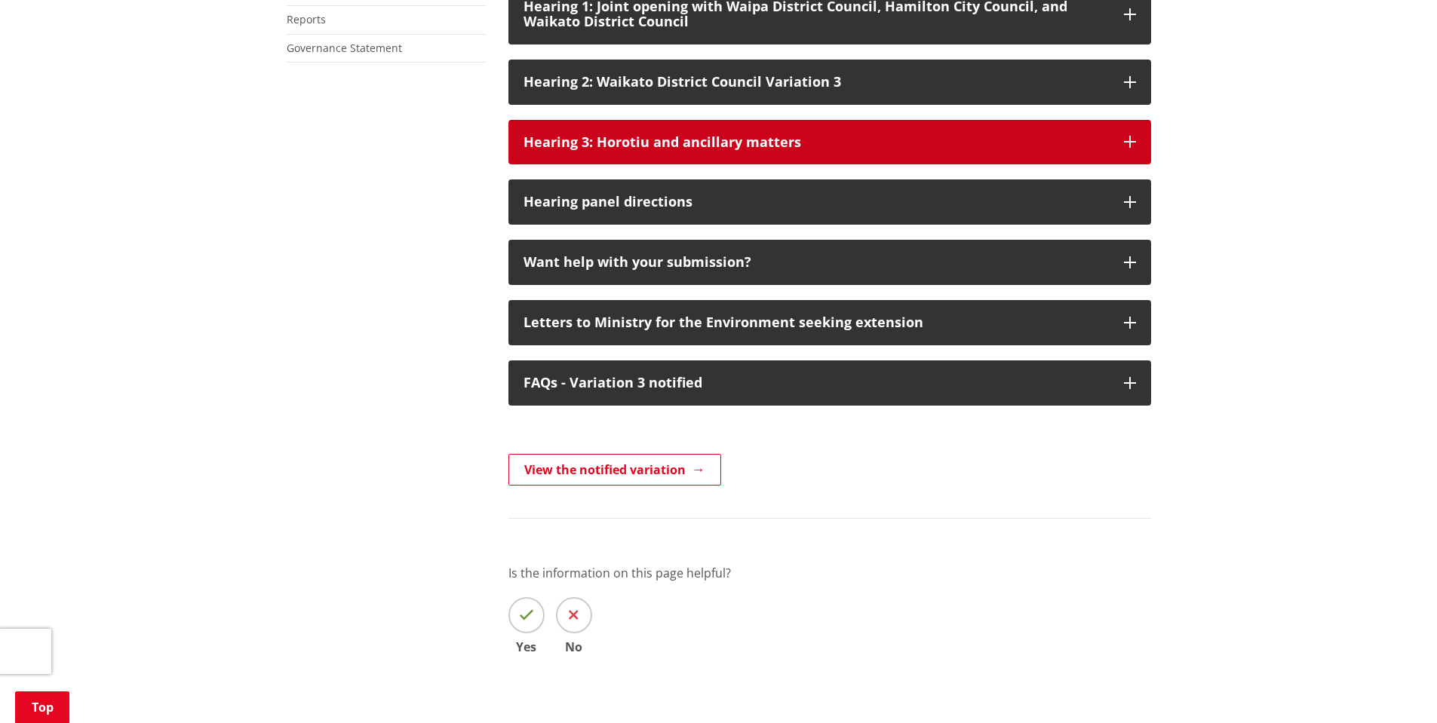
click at [746, 150] on div "Hearing 3: Horotiu and ancillary matters" at bounding box center [815, 142] width 585 height 15
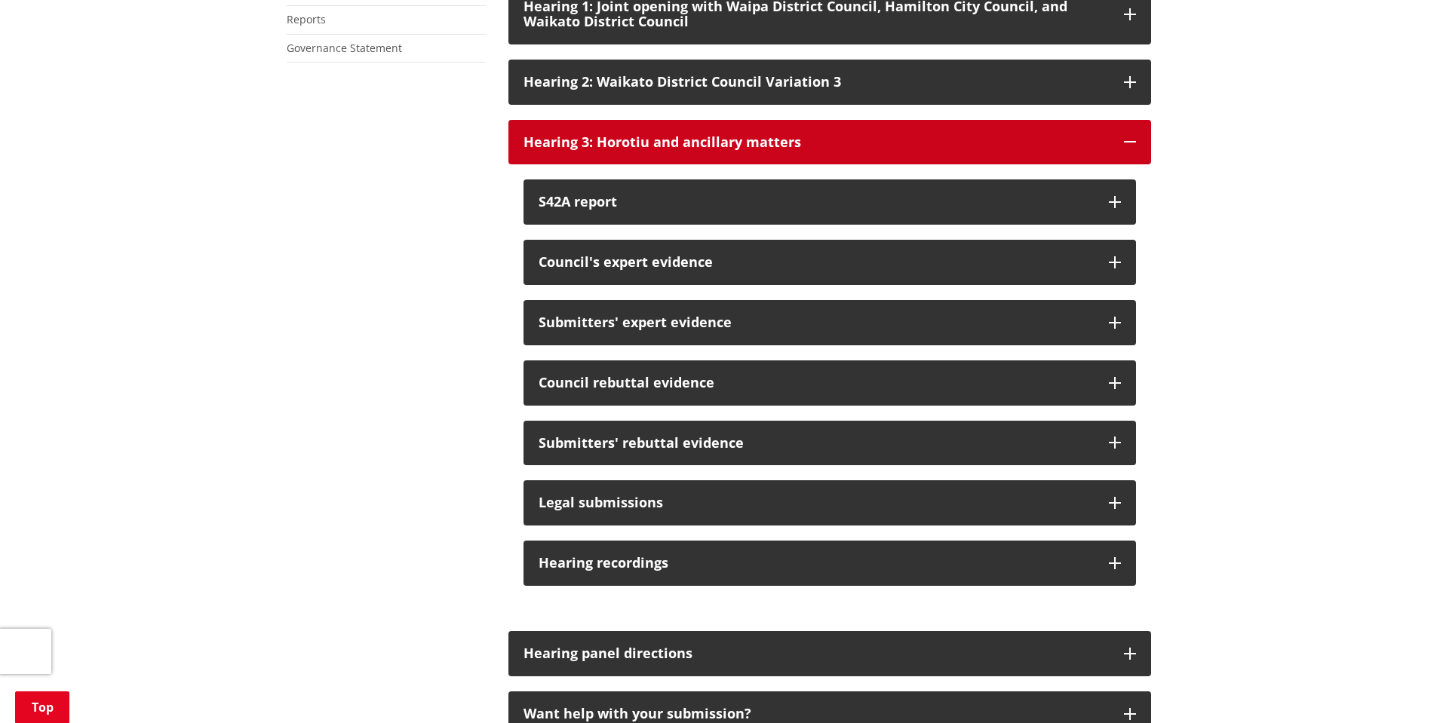
drag, startPoint x: 747, startPoint y: 160, endPoint x: 748, endPoint y: 130, distance: 29.4
click at [748, 150] on div "Hearing 3: Horotiu and ancillary matters" at bounding box center [815, 142] width 585 height 15
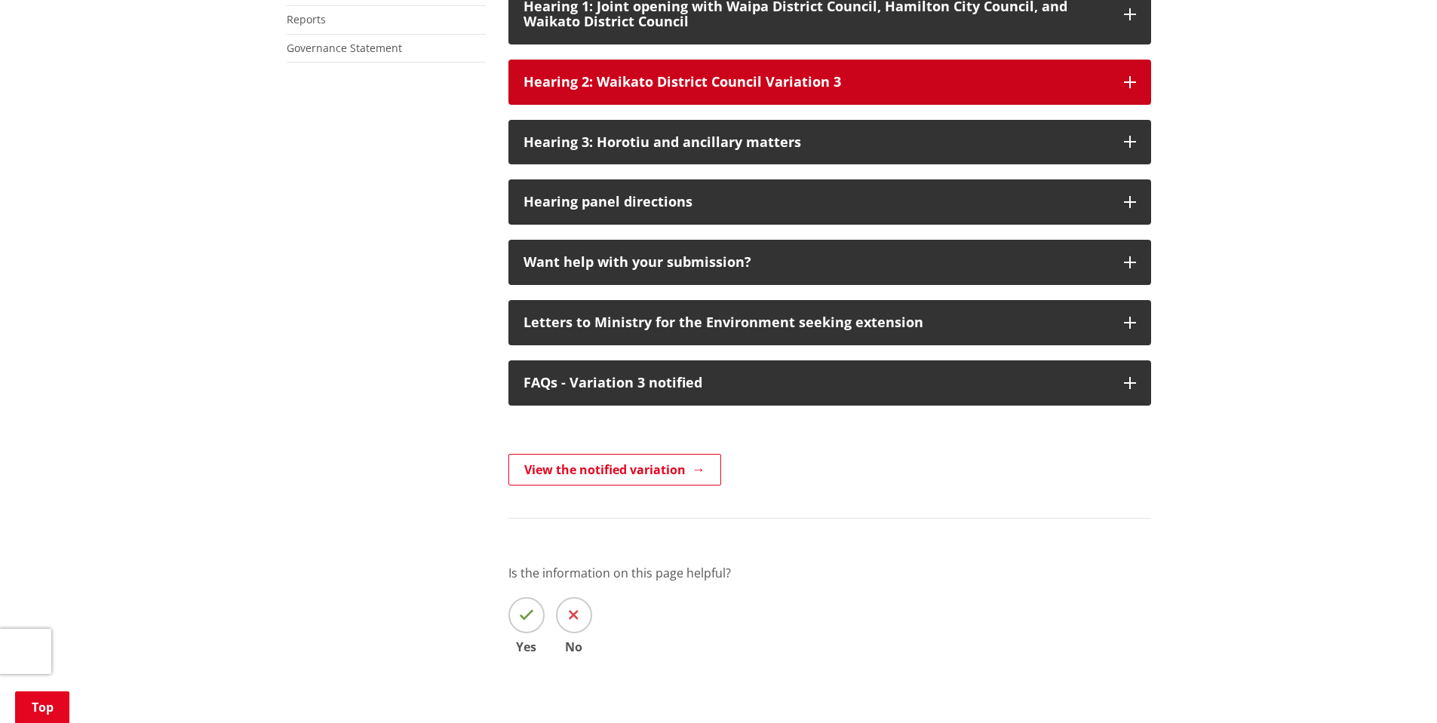
click at [753, 105] on button "Hearing 2: Waikato District Council Variation 3" at bounding box center [829, 82] width 643 height 45
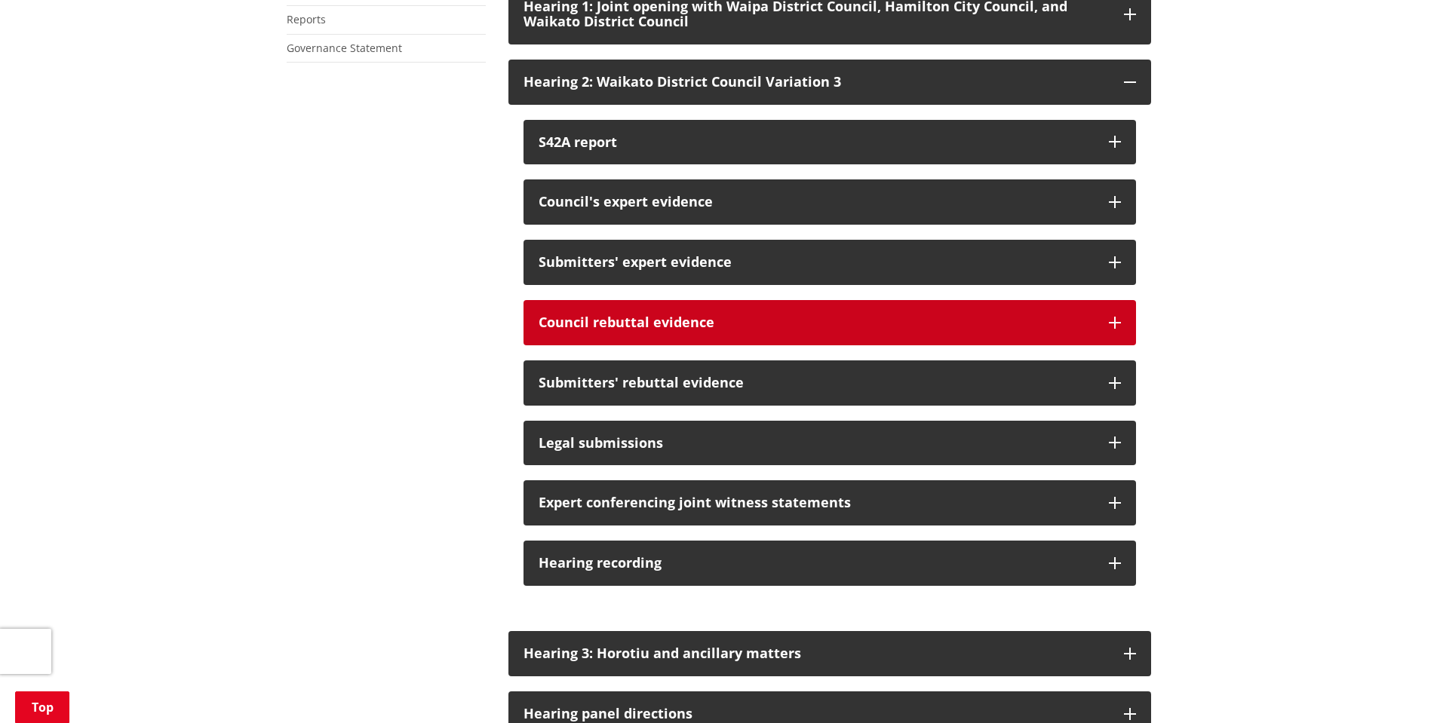
click at [754, 345] on button "Council rebuttal evidence" at bounding box center [829, 322] width 612 height 45
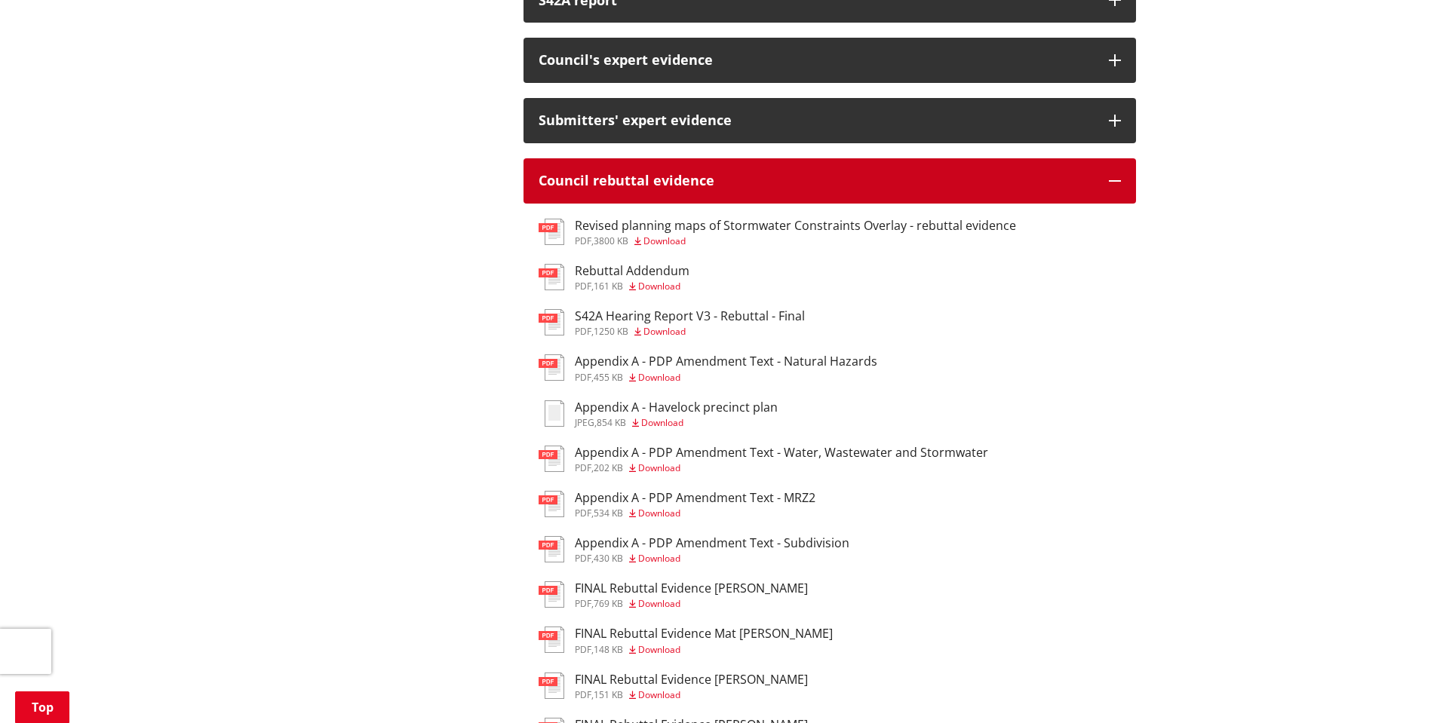
scroll to position [1210, 0]
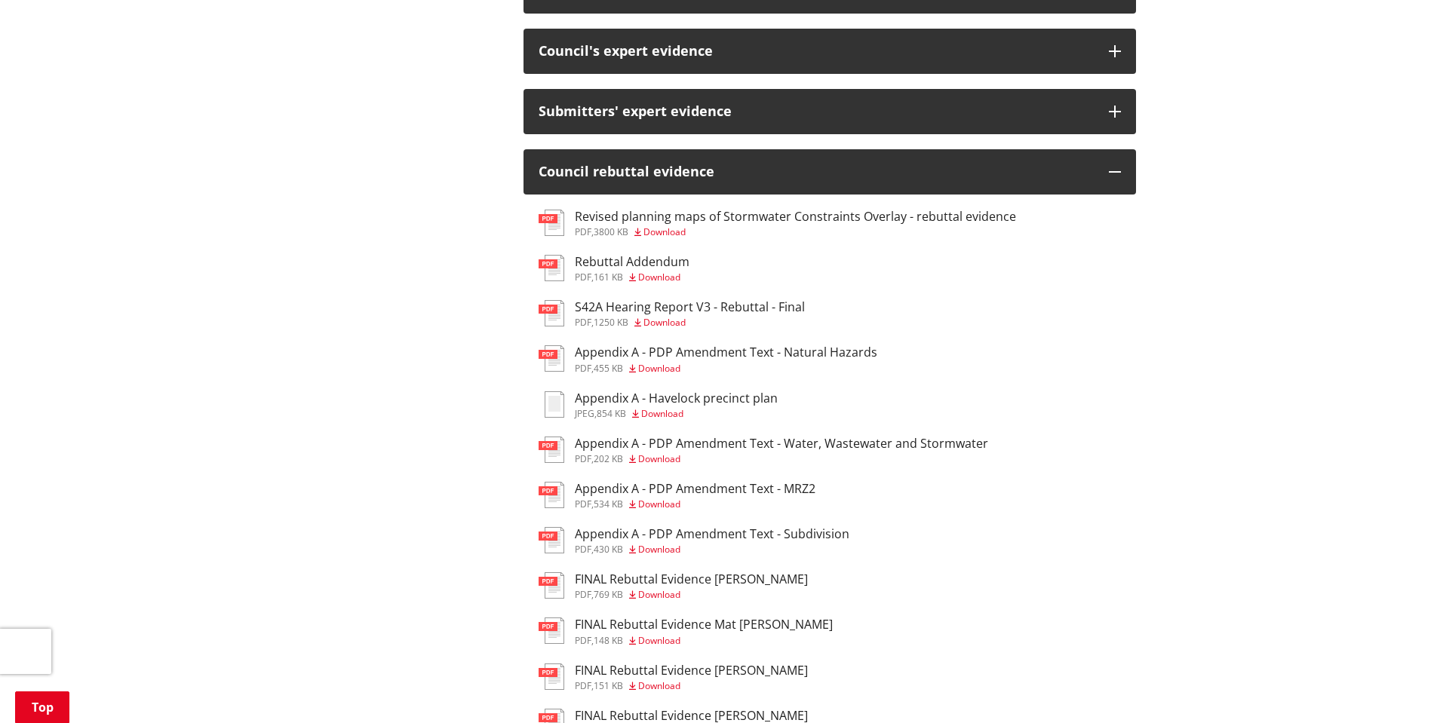
click at [738, 314] on h3 "S42A Hearing Report V3 - Rebuttal - Final" at bounding box center [690, 307] width 230 height 14
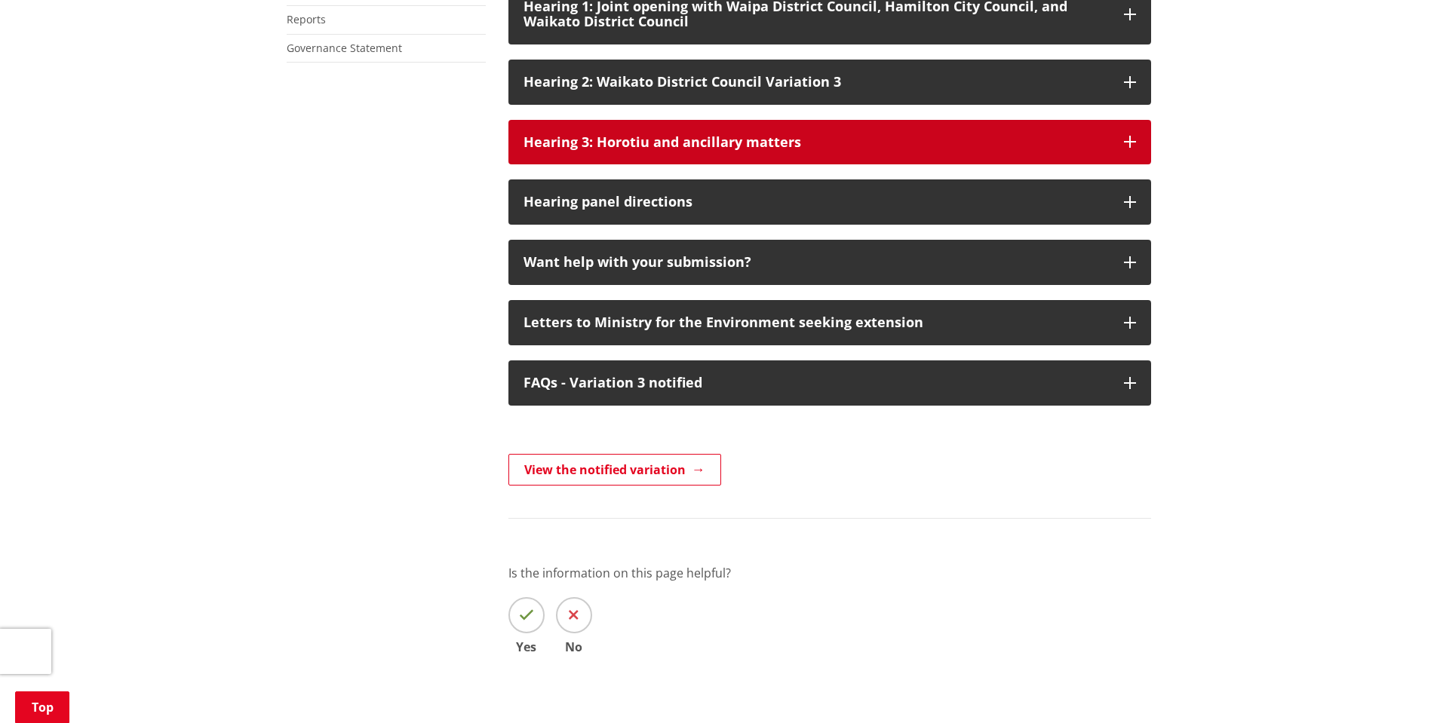
scroll to position [908, 0]
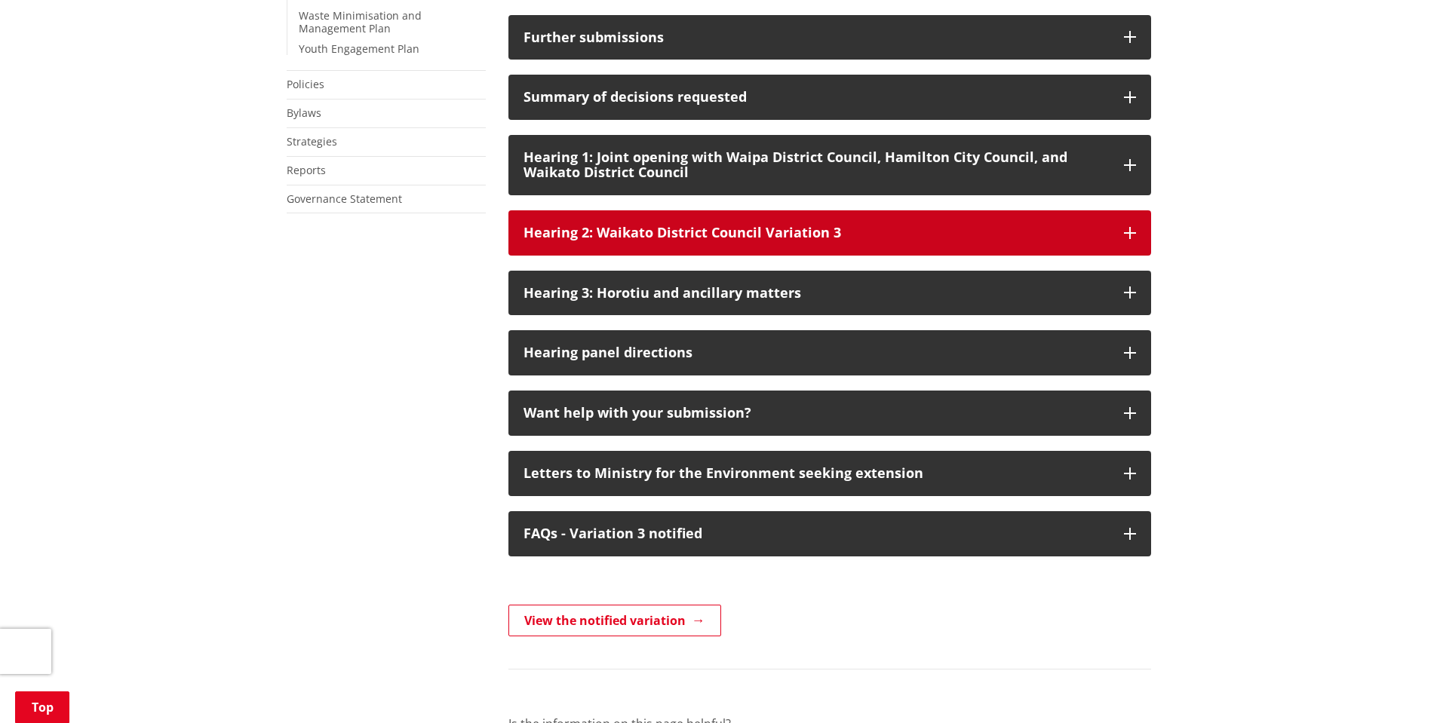
click at [679, 241] on div "Hearing 2: Waikato District Council Variation 3" at bounding box center [815, 232] width 585 height 15
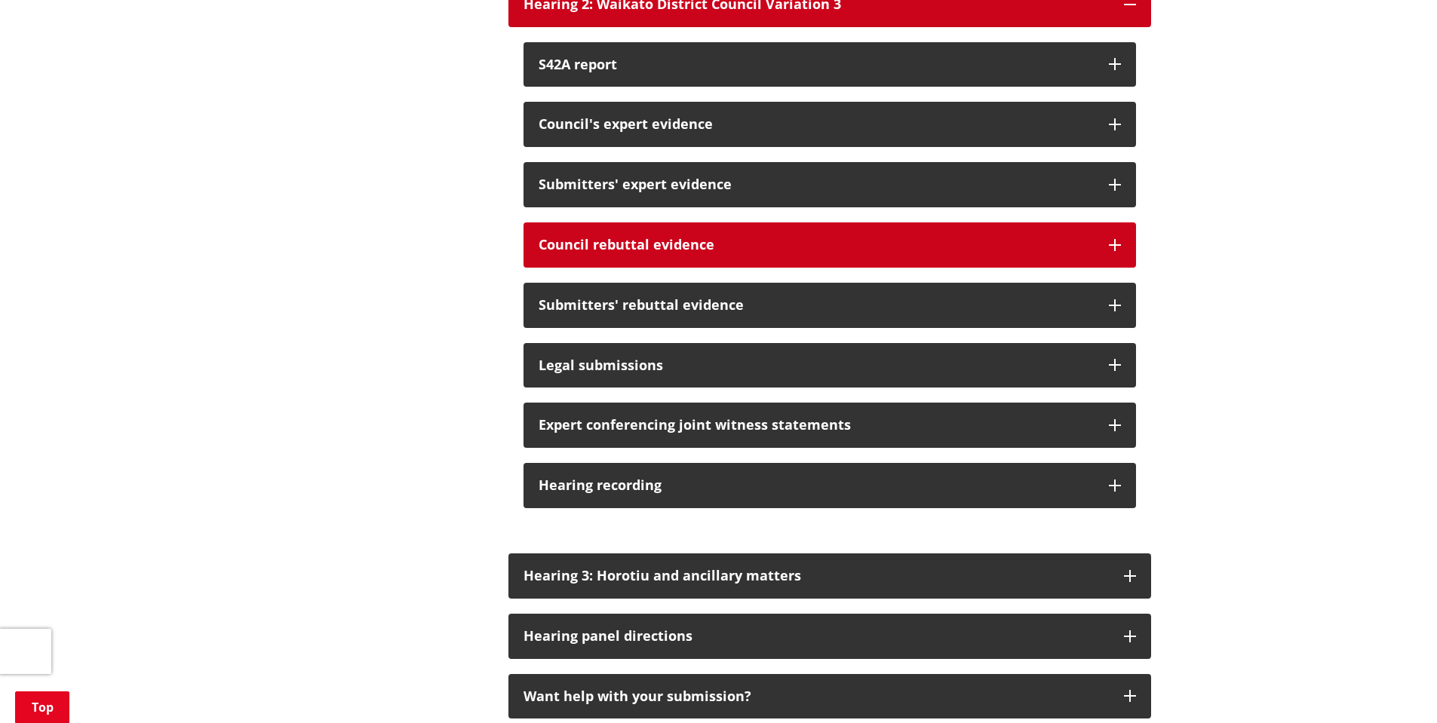
scroll to position [1059, 0]
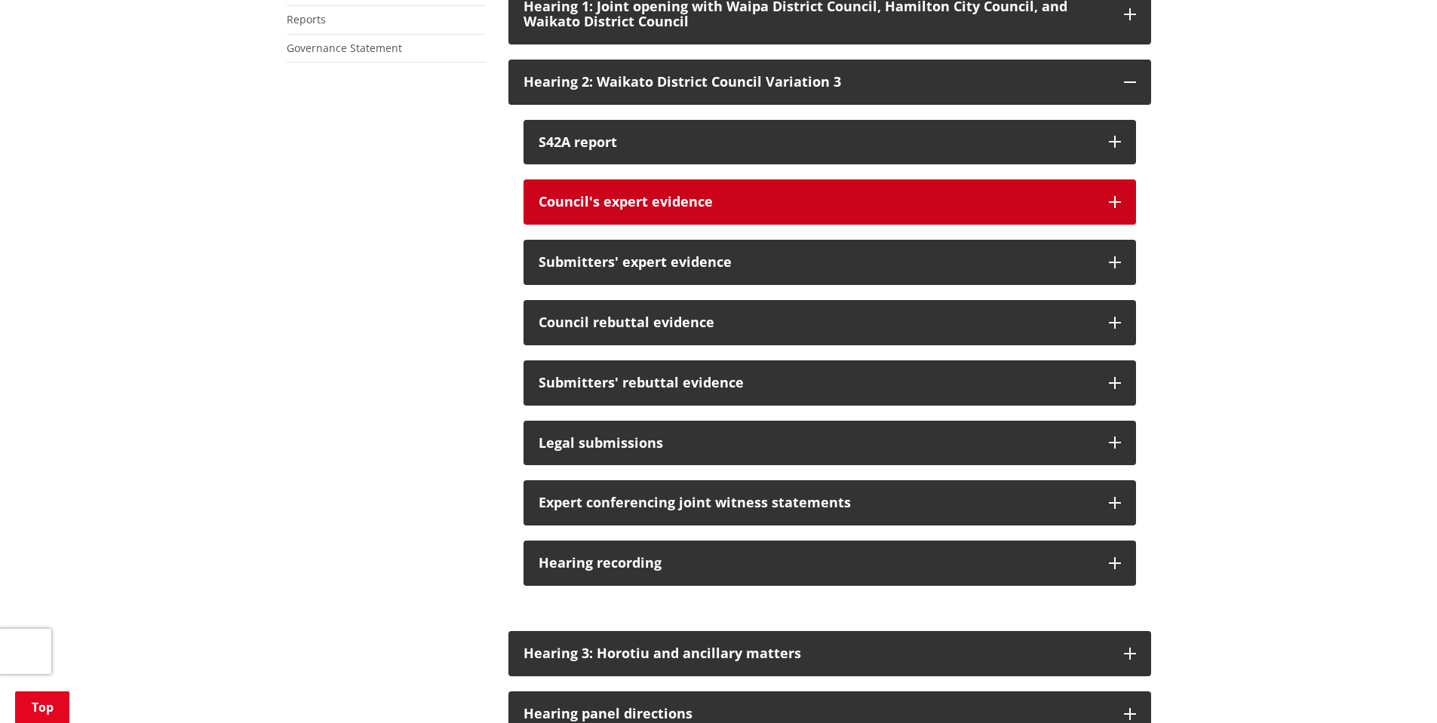
click at [748, 210] on div "Council's expert evidence" at bounding box center [815, 202] width 555 height 15
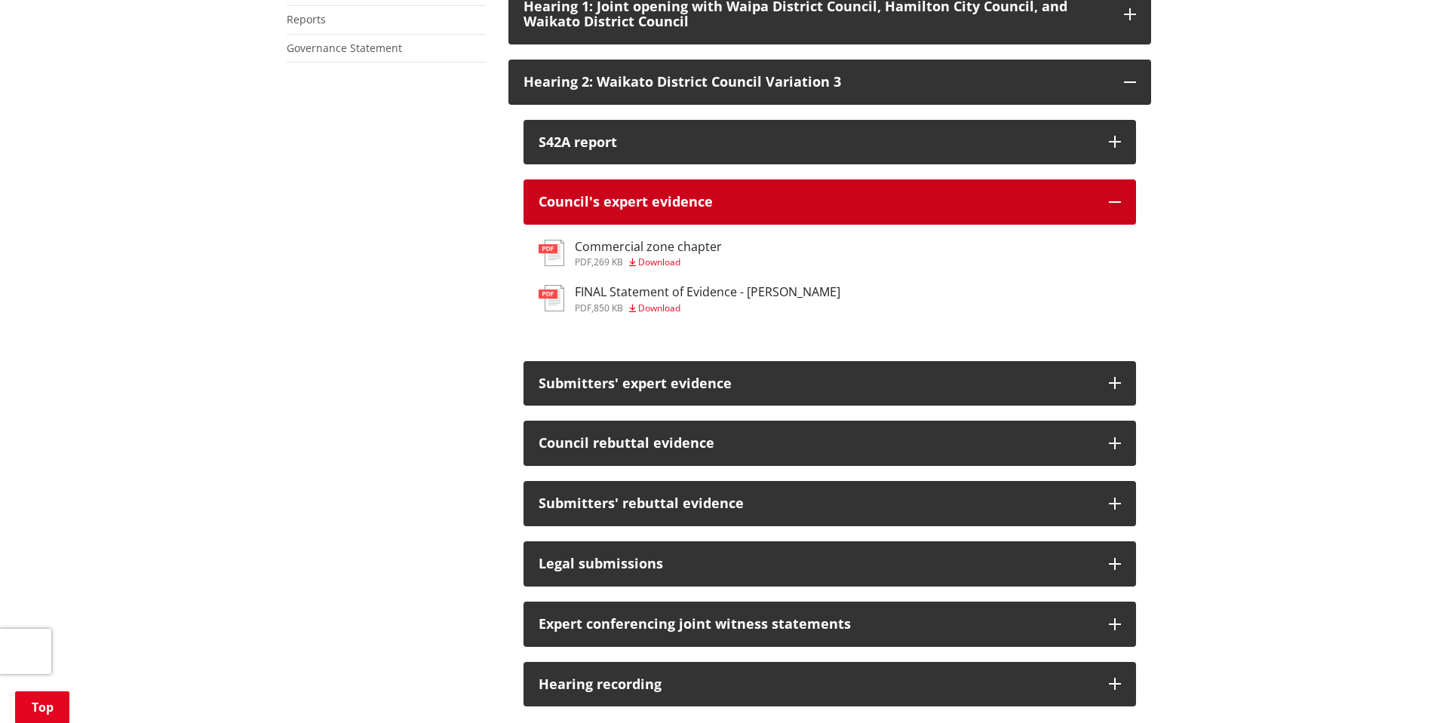
click at [748, 210] on div "Council's expert evidence" at bounding box center [815, 202] width 555 height 15
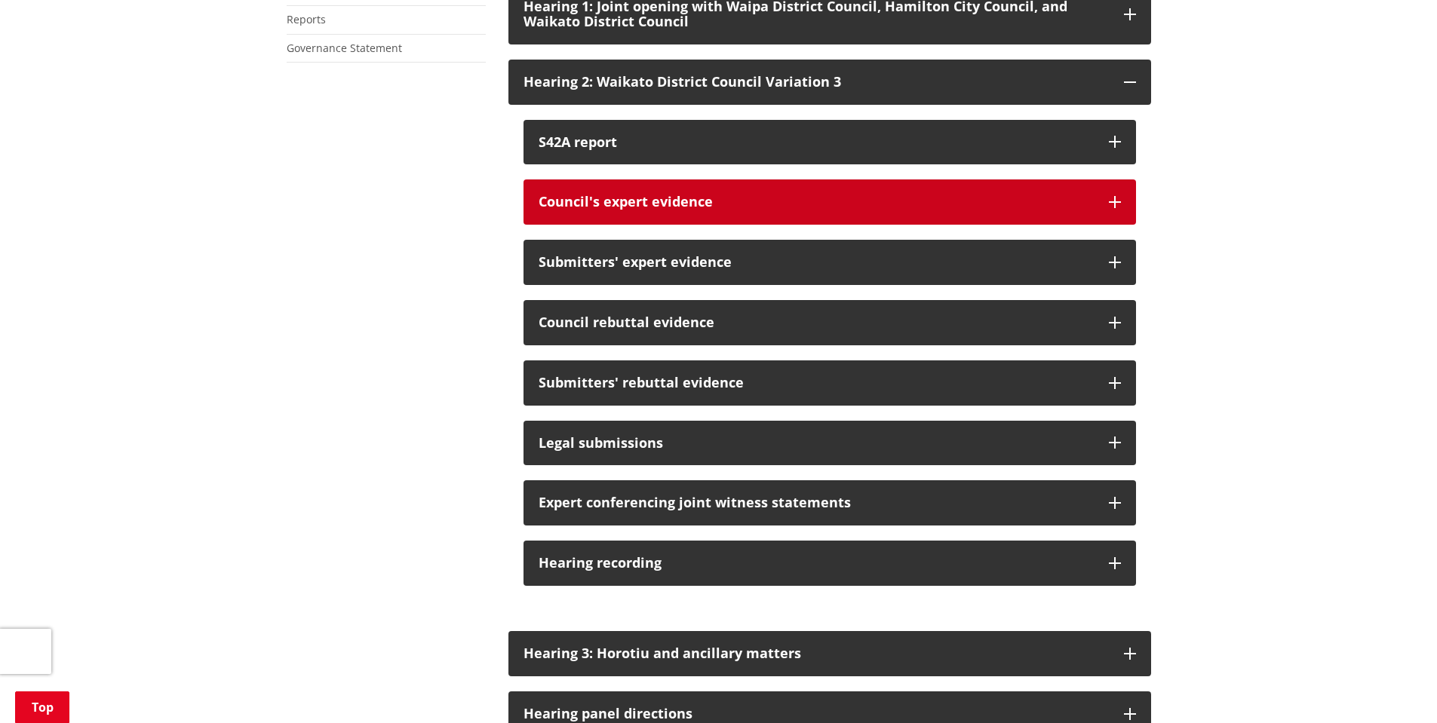
click at [759, 210] on div "Council's expert evidence" at bounding box center [815, 202] width 555 height 15
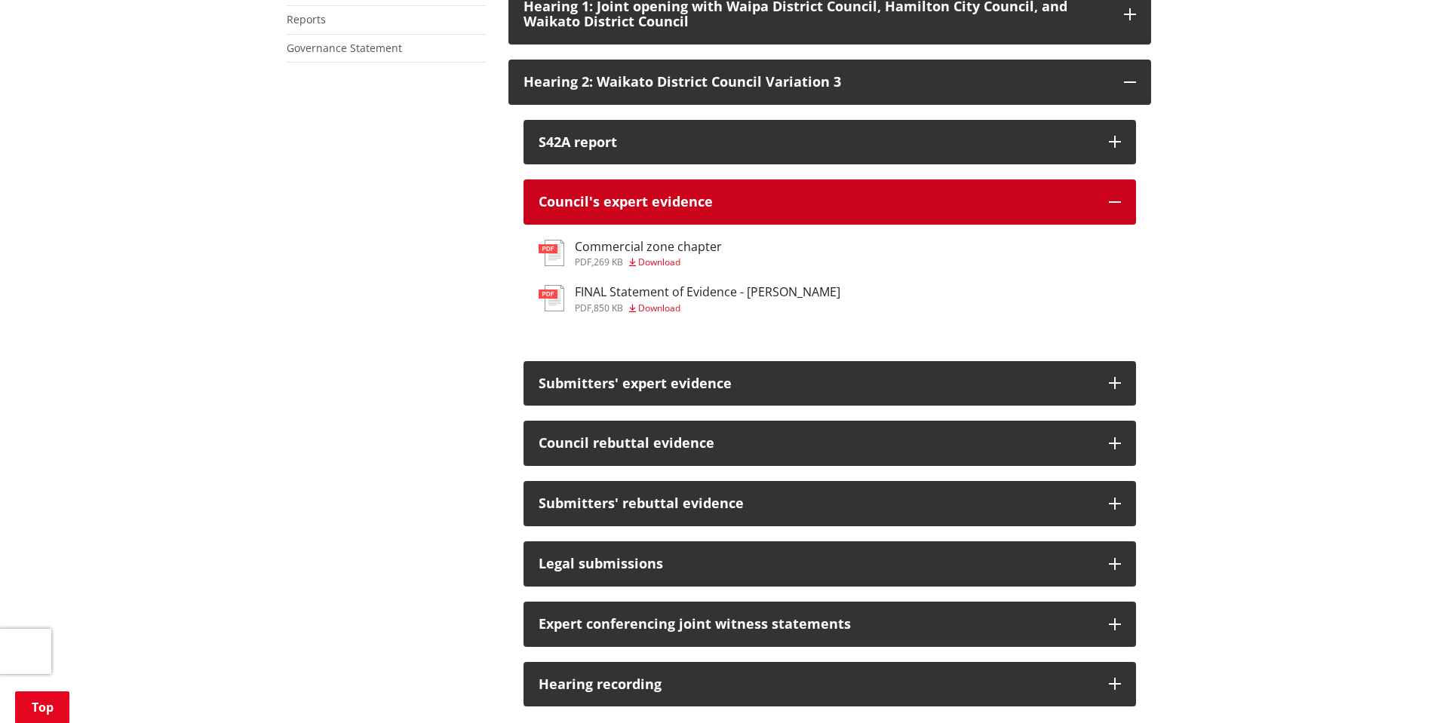
click at [759, 210] on div "Council's expert evidence" at bounding box center [815, 202] width 555 height 15
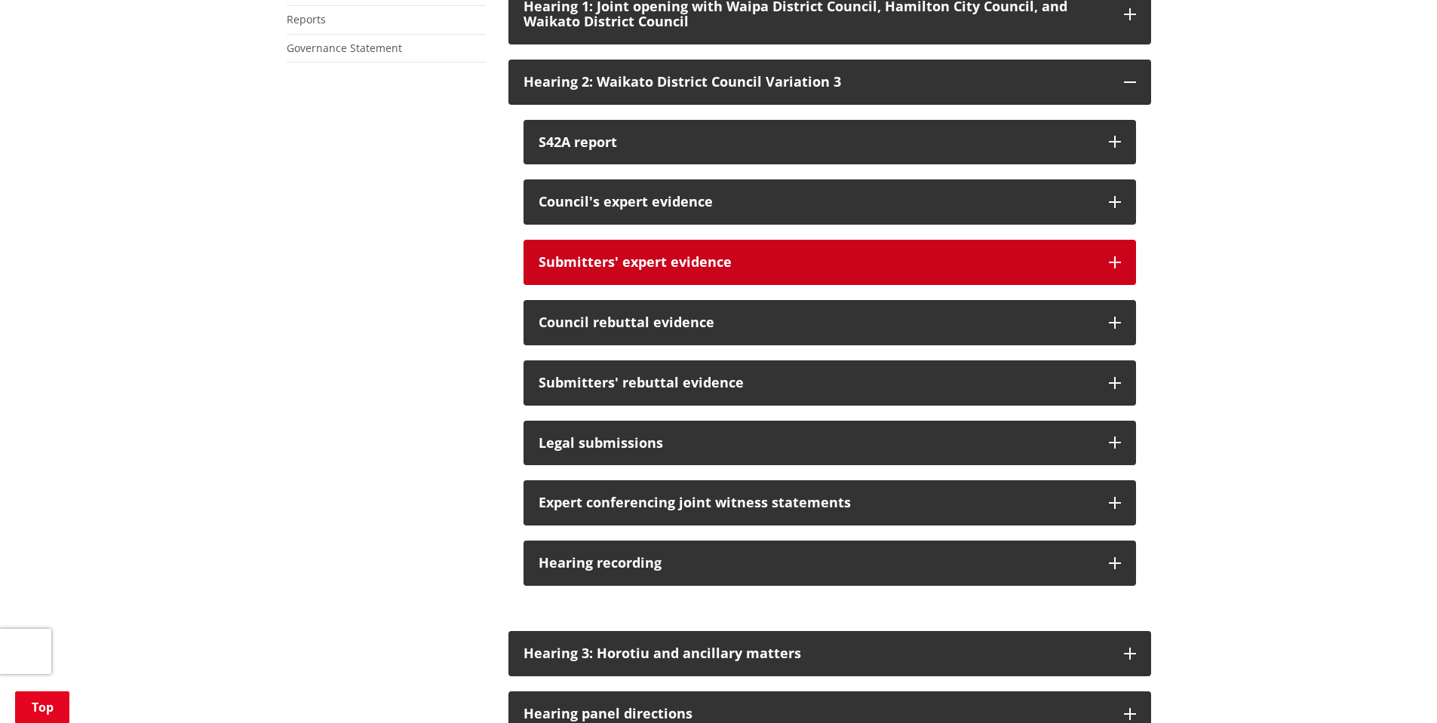
click at [771, 285] on button "Submitters' expert evidence" at bounding box center [829, 262] width 612 height 45
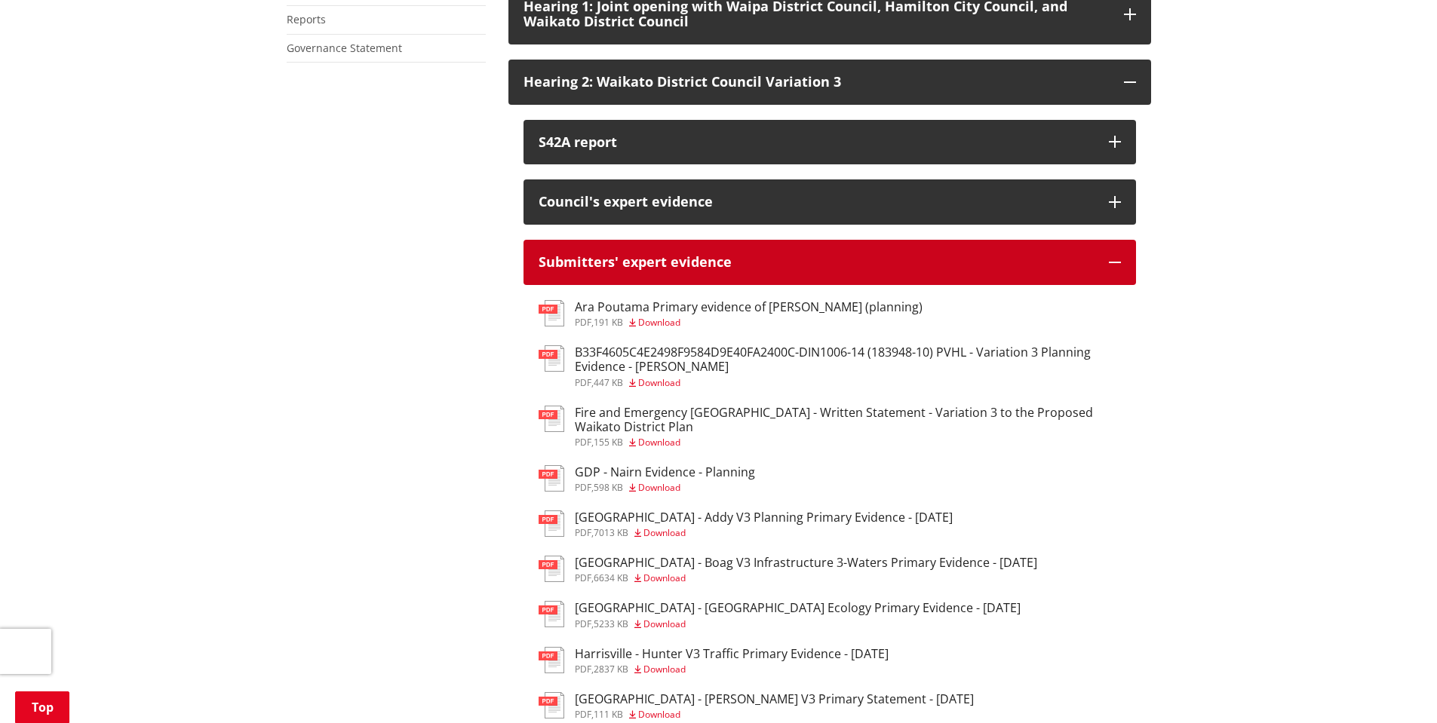
click at [771, 285] on button "Submitters' expert evidence" at bounding box center [829, 262] width 612 height 45
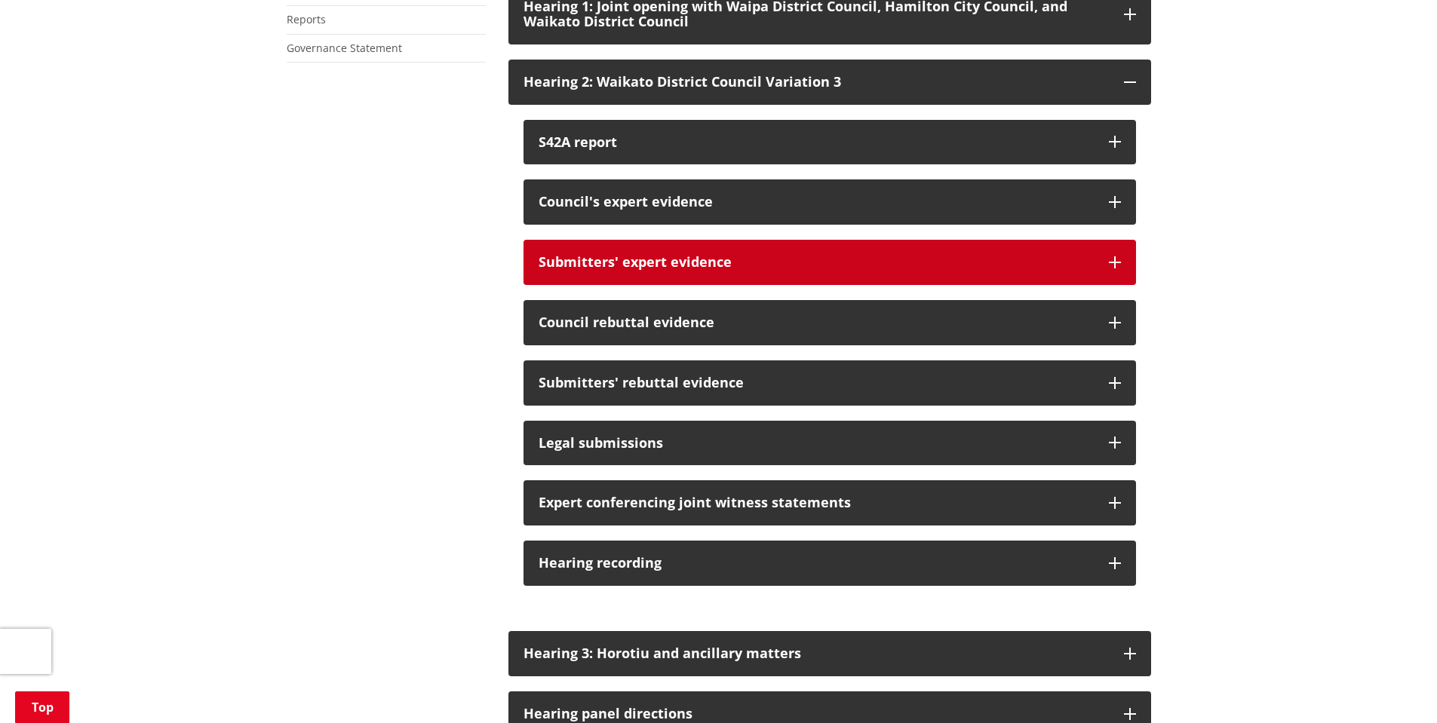
click at [773, 285] on button "Submitters' expert evidence" at bounding box center [829, 262] width 612 height 45
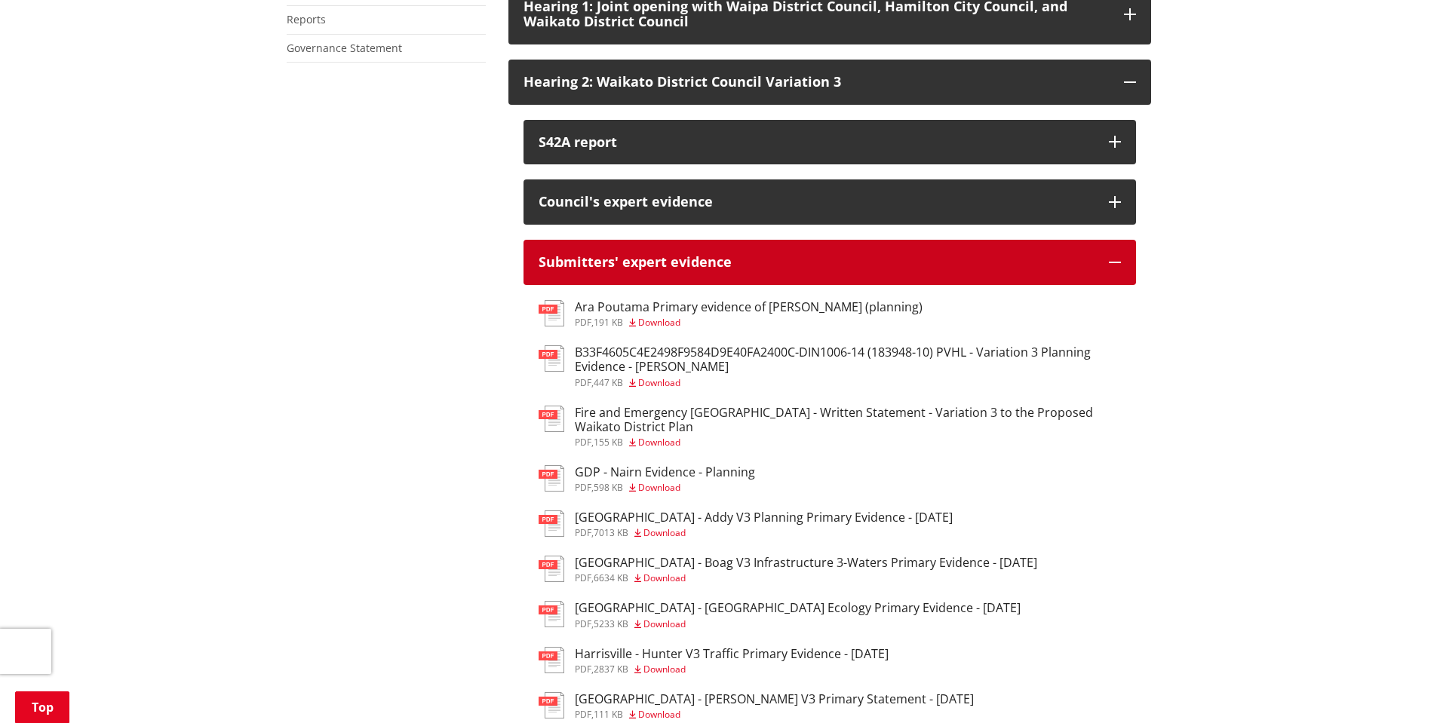
click at [781, 270] on div "Submitters' expert evidence" at bounding box center [815, 262] width 555 height 15
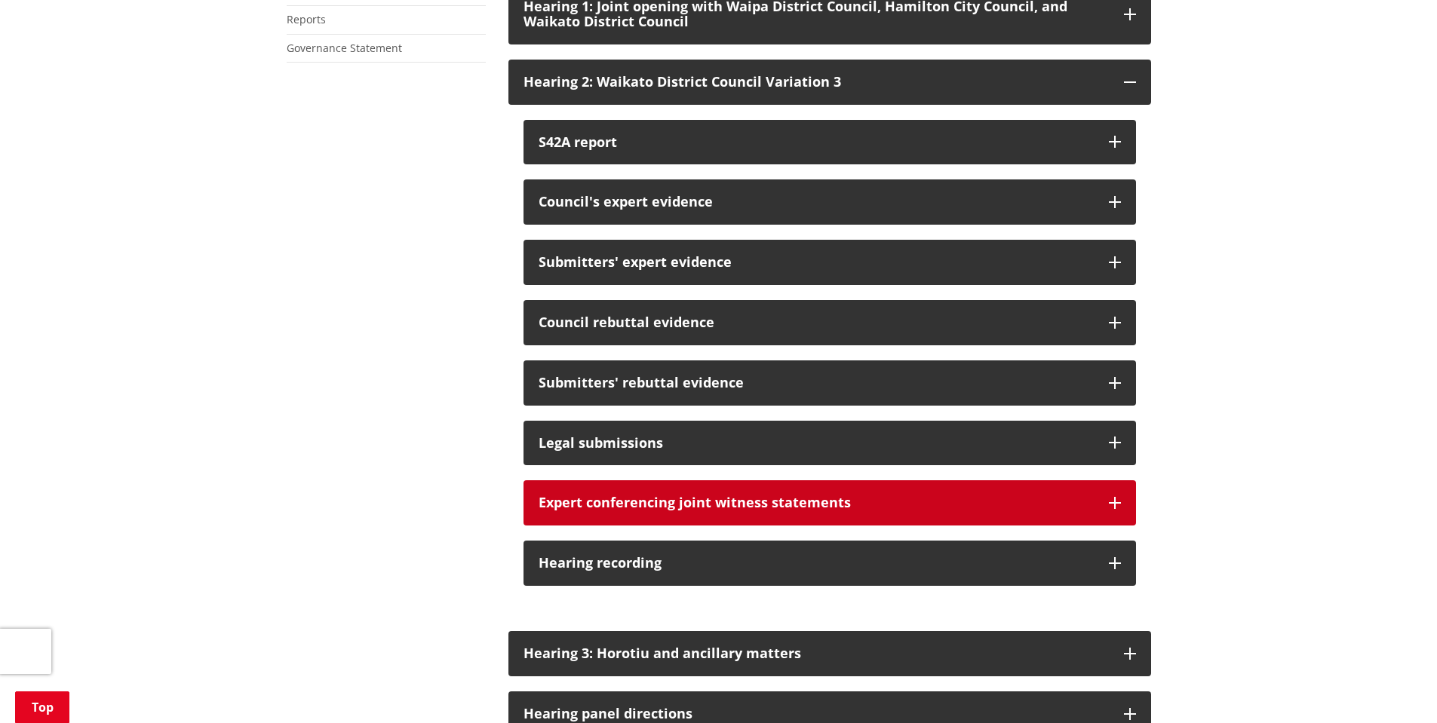
click at [846, 511] on div "Expert conferencing joint witness statements" at bounding box center [815, 502] width 555 height 15
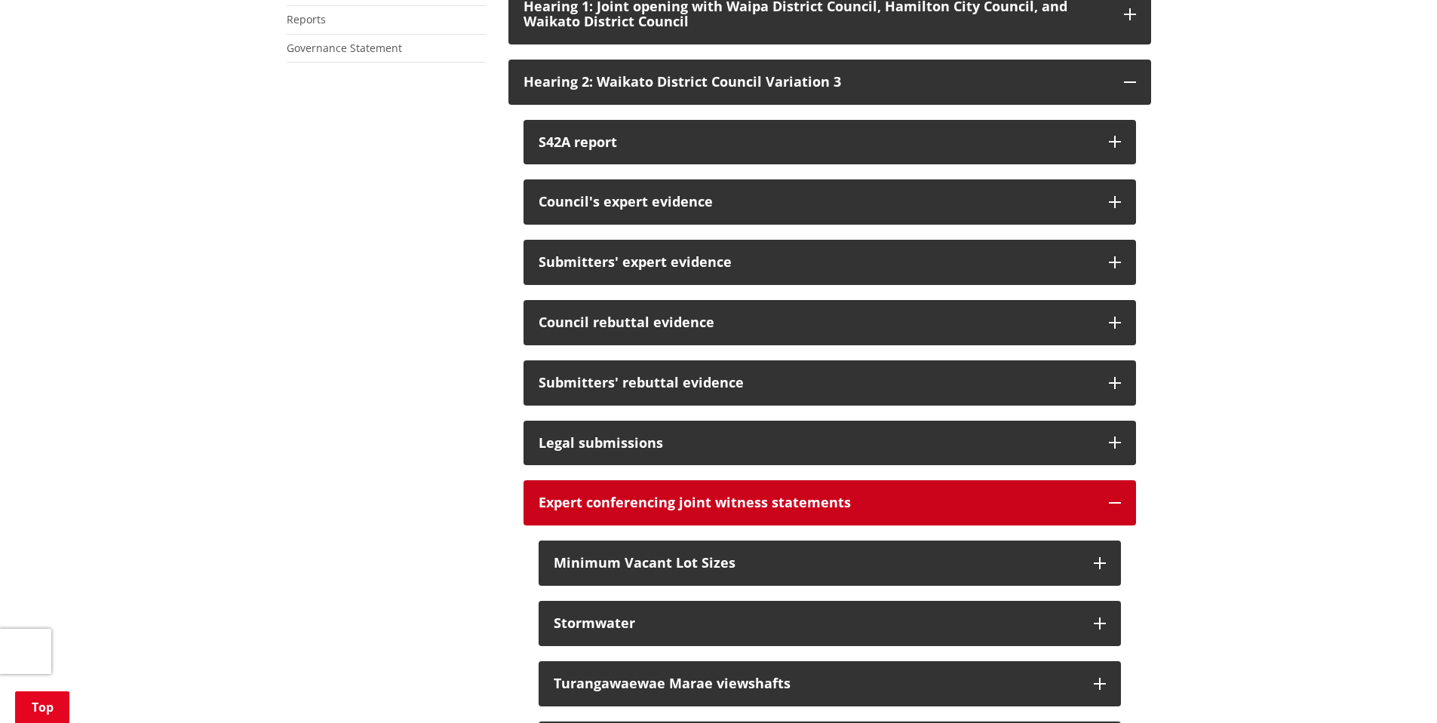
click at [847, 511] on div "Expert conferencing joint witness statements" at bounding box center [815, 502] width 555 height 15
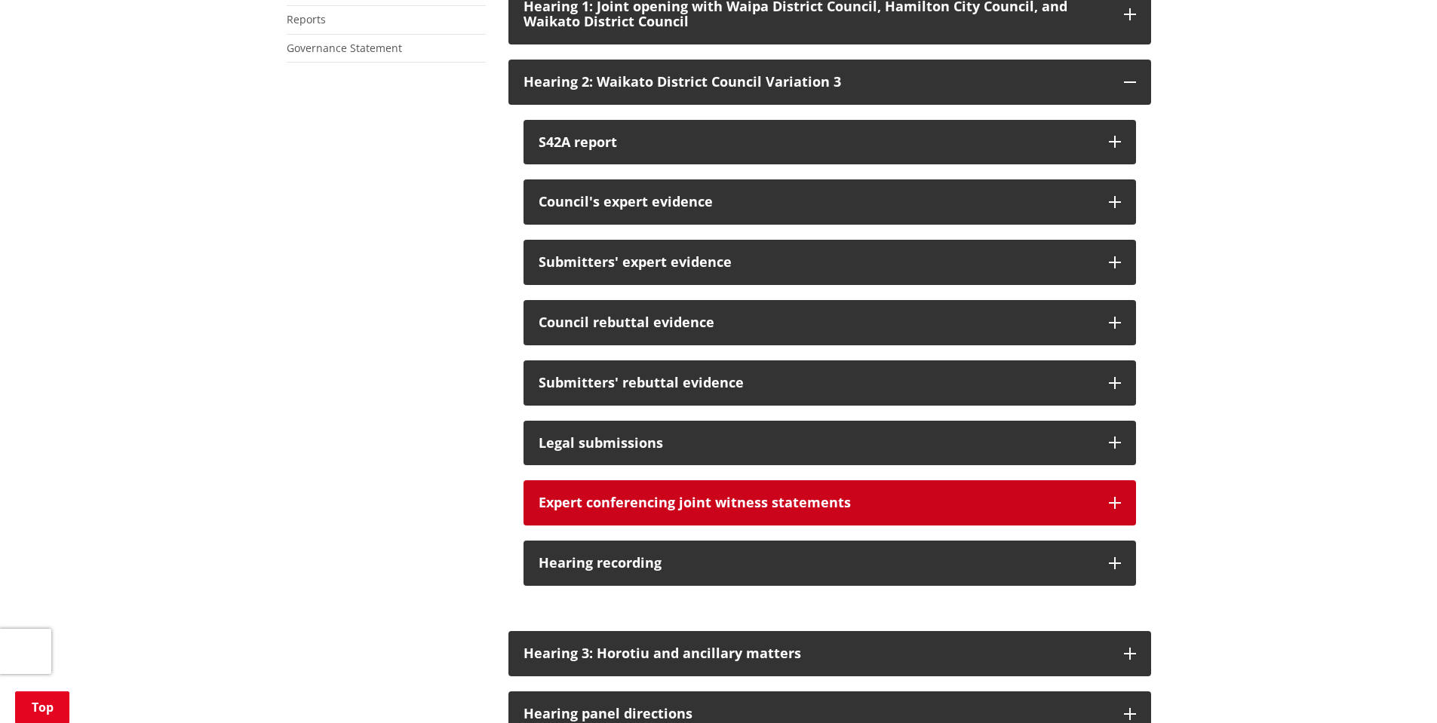
click at [851, 511] on div "Expert conferencing joint witness statements" at bounding box center [815, 502] width 555 height 15
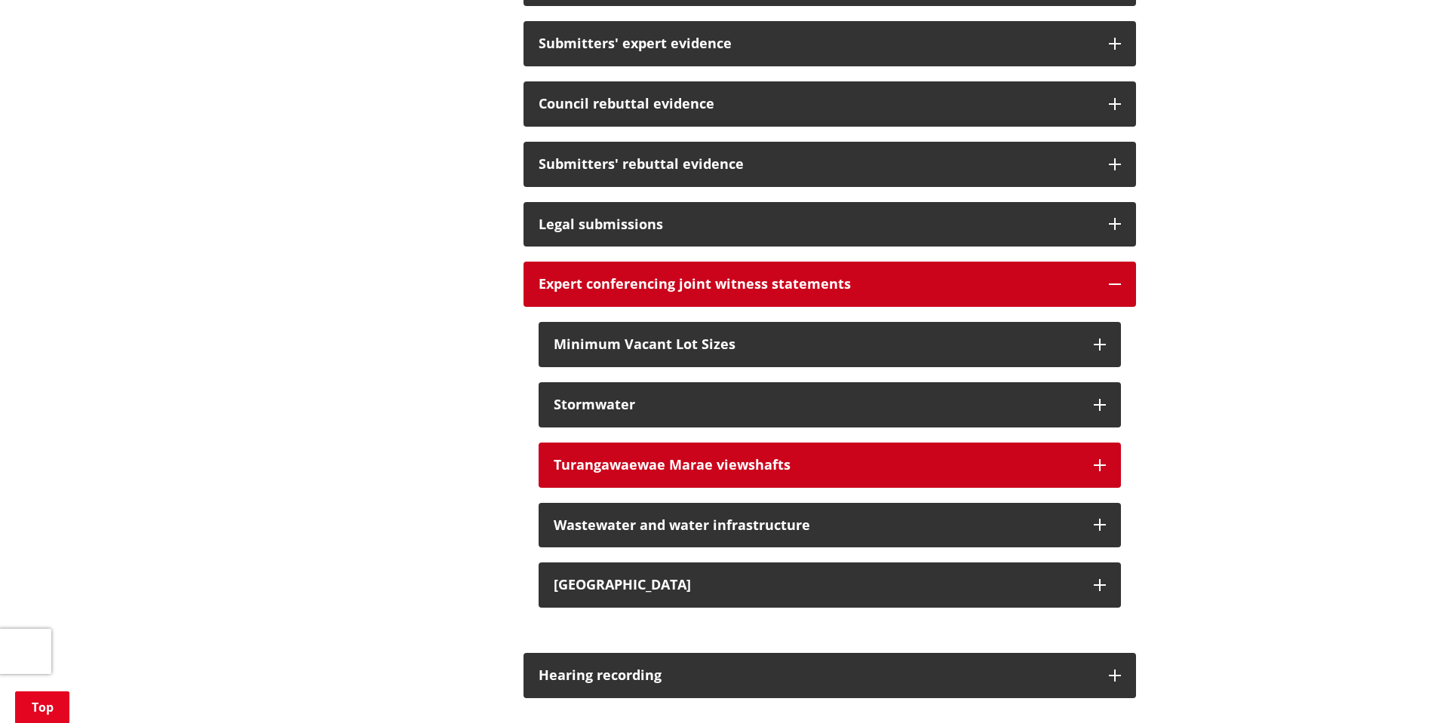
scroll to position [1285, 0]
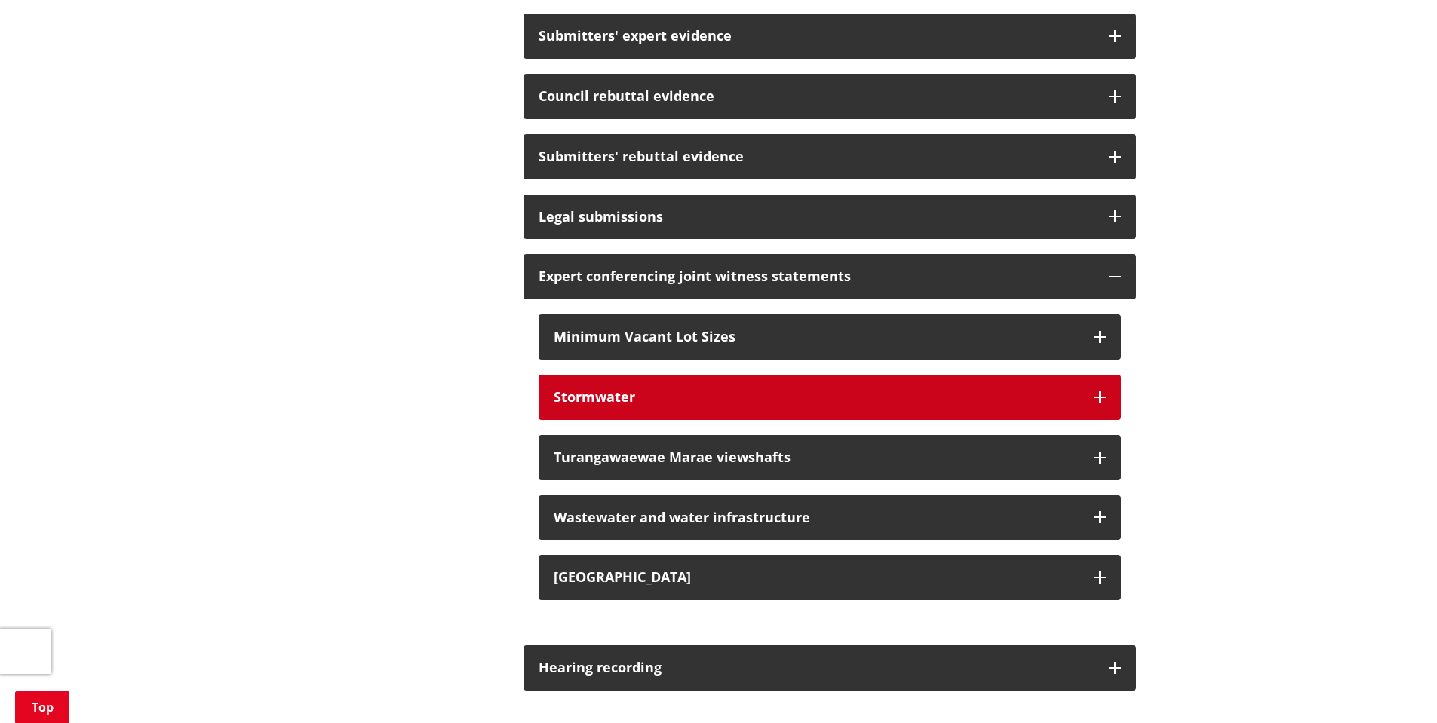
click at [805, 406] on button "Stormwater" at bounding box center [829, 397] width 582 height 45
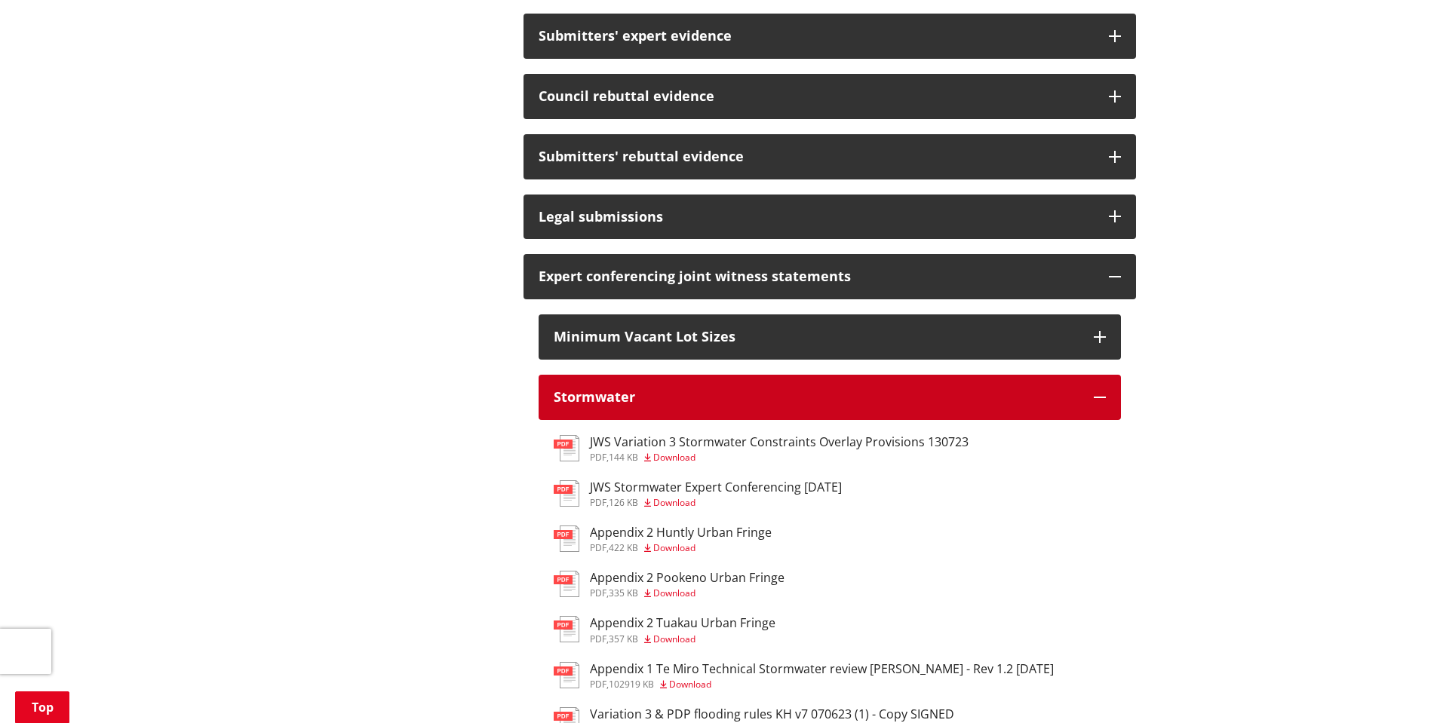
click at [804, 405] on h3 "Stormwater" at bounding box center [816, 397] width 525 height 15
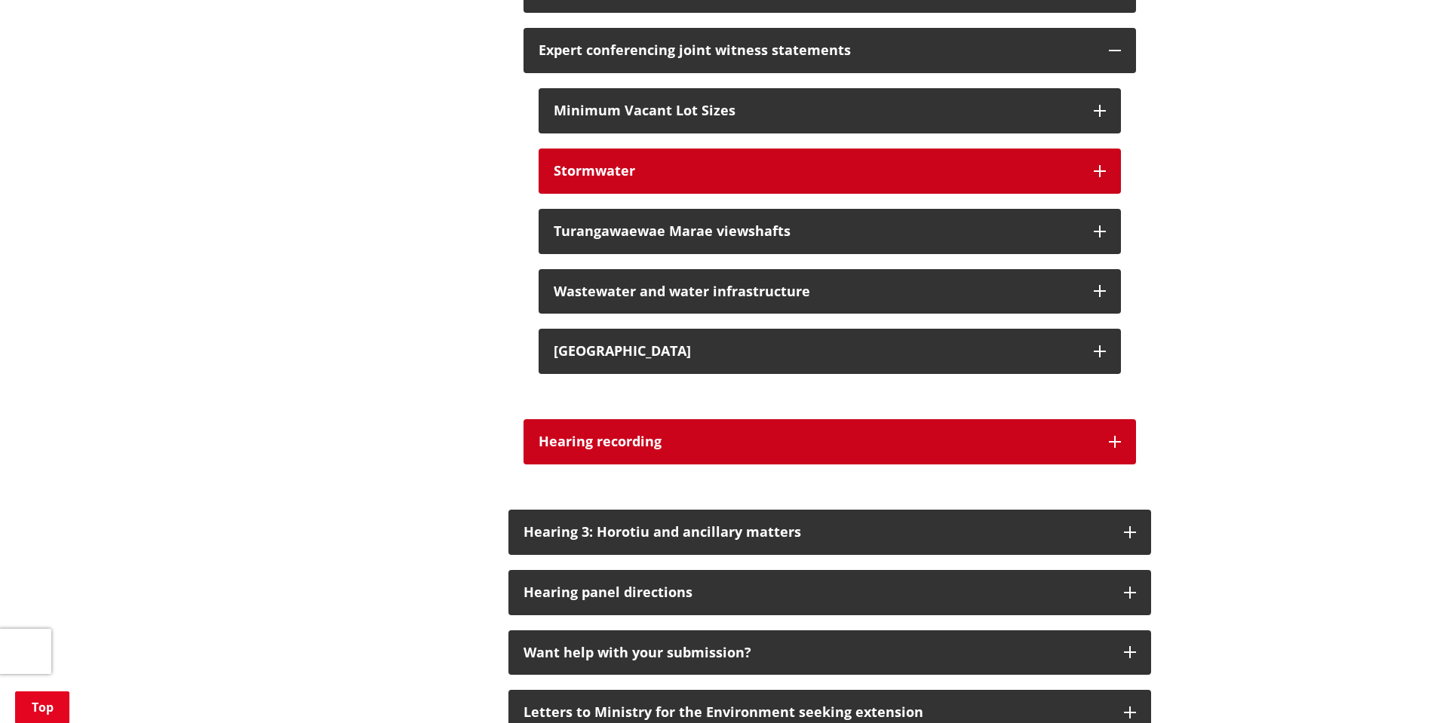
scroll to position [1360, 0]
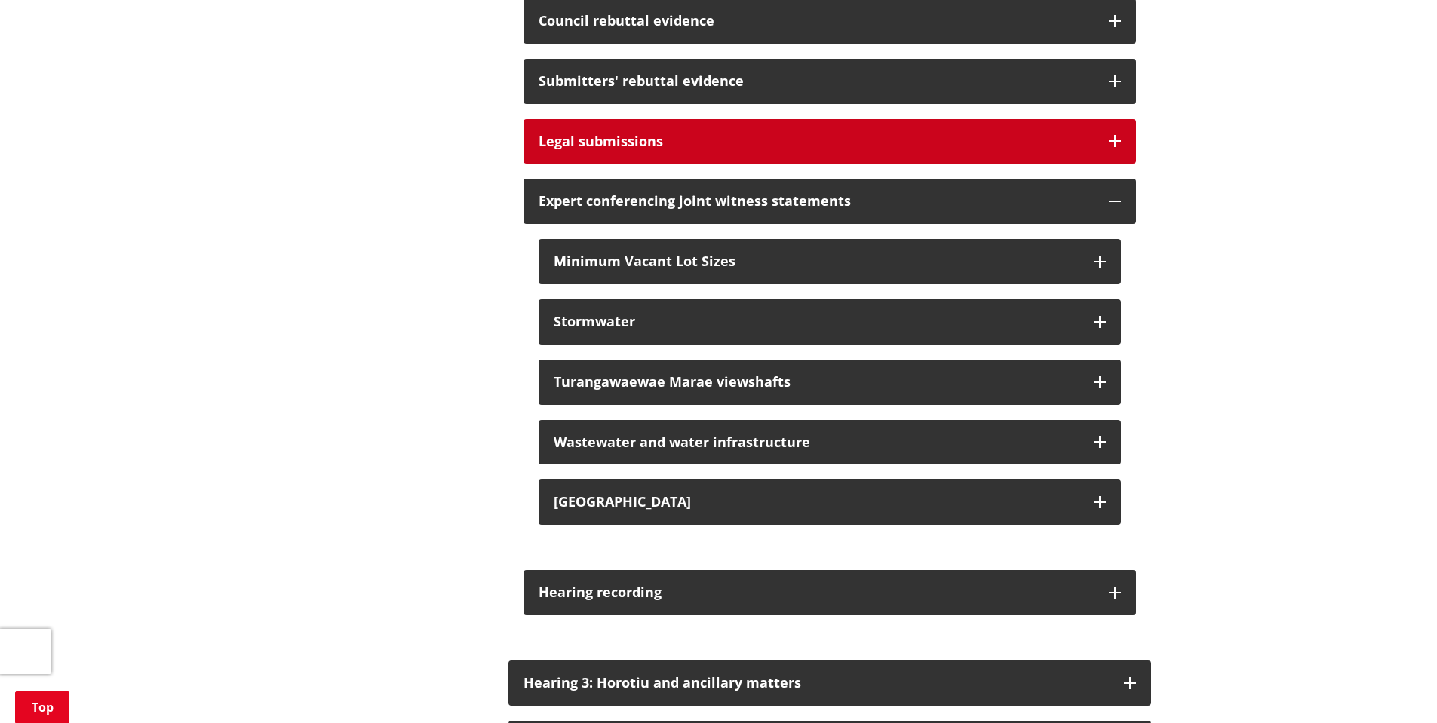
click at [844, 149] on div "Legal submissions" at bounding box center [815, 141] width 555 height 15
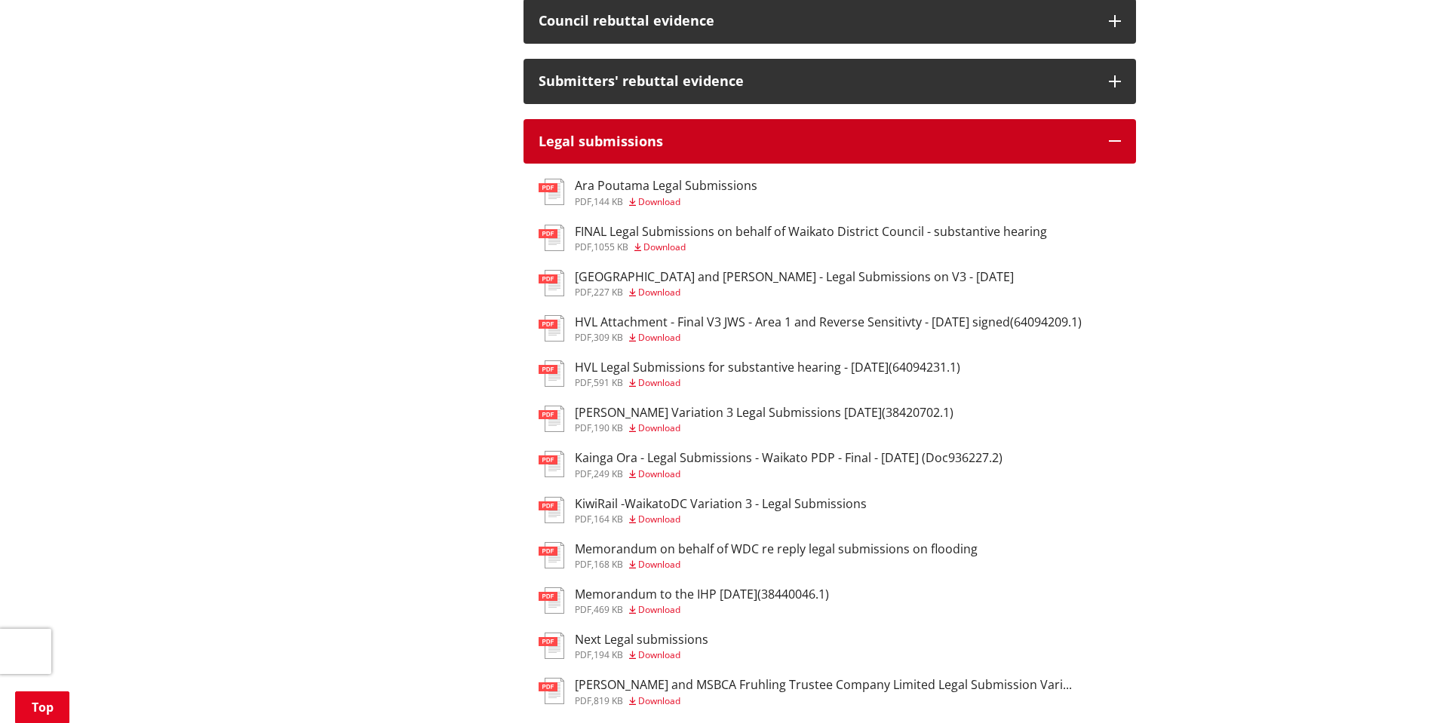
click at [841, 149] on div "Legal submissions" at bounding box center [815, 141] width 555 height 15
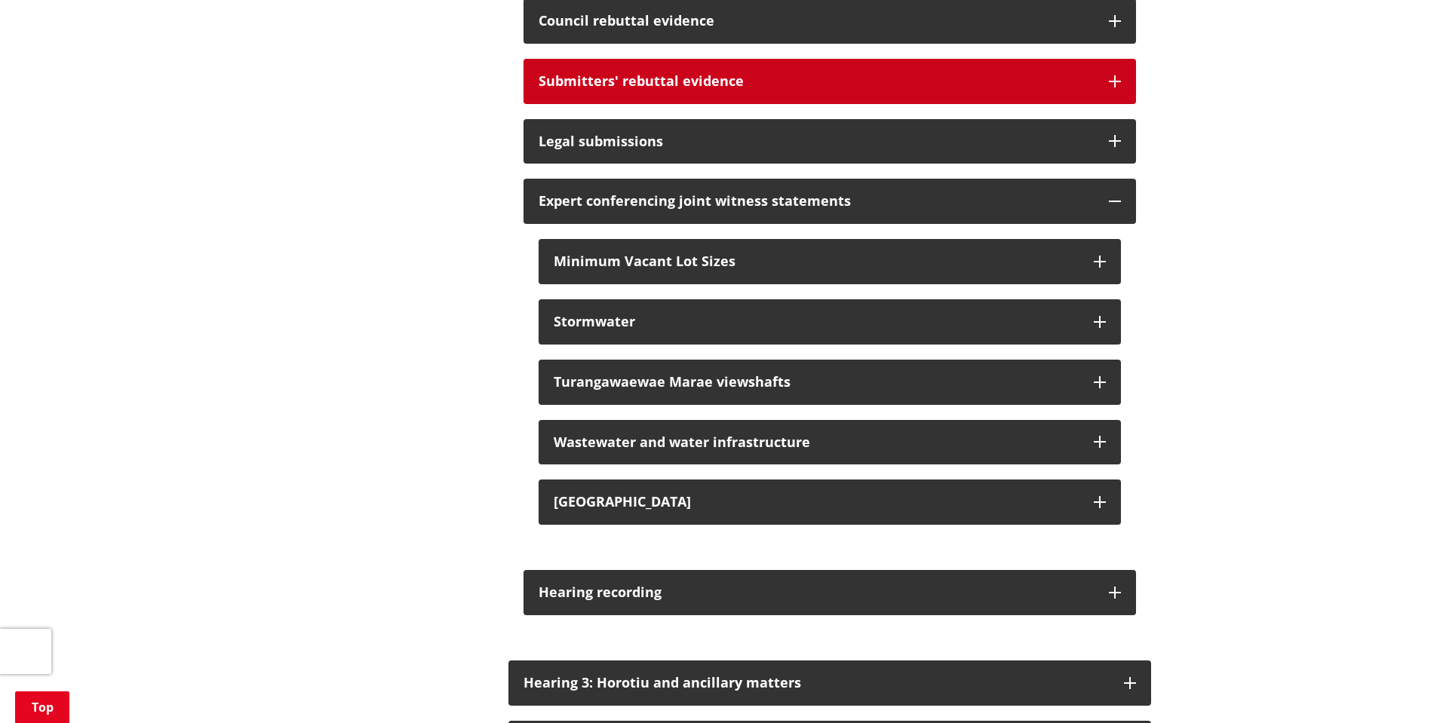
click at [857, 104] on button "Submitters' rebuttal evidence" at bounding box center [829, 81] width 612 height 45
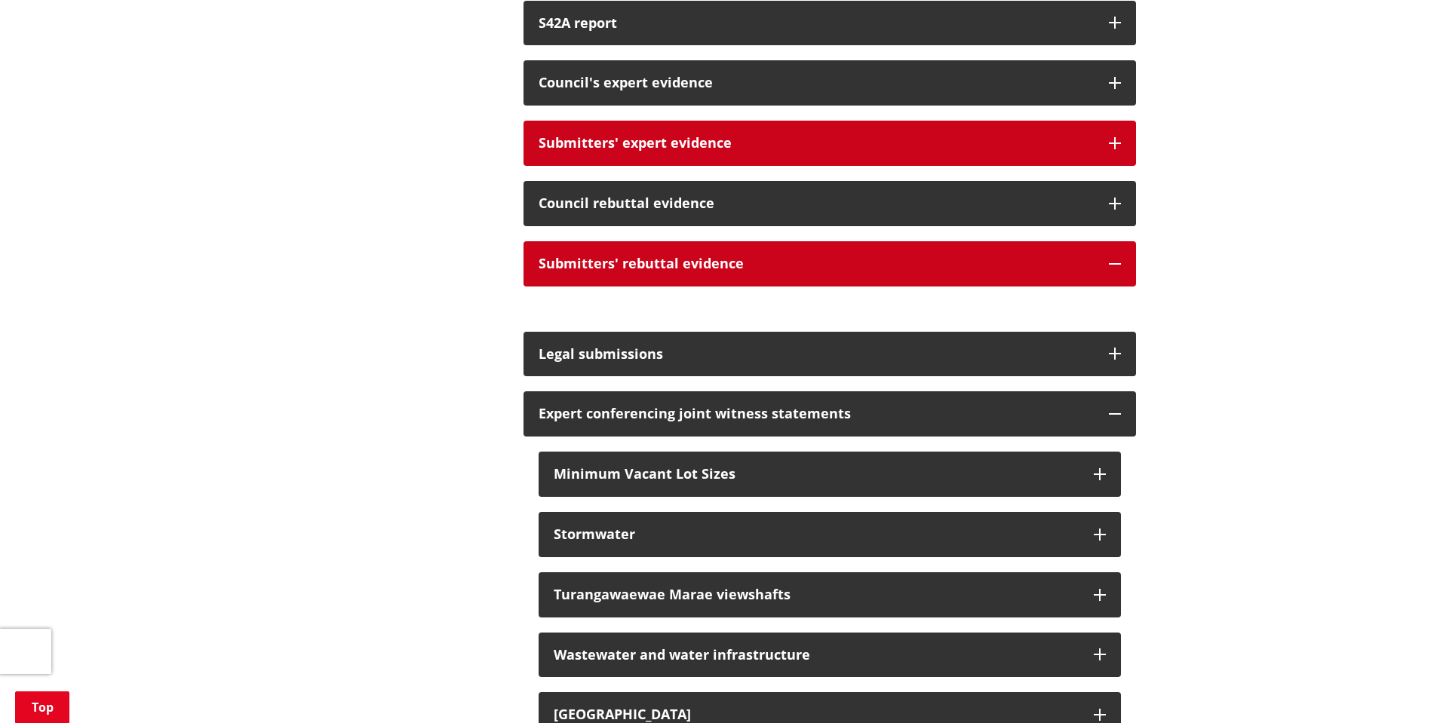
scroll to position [1134, 0]
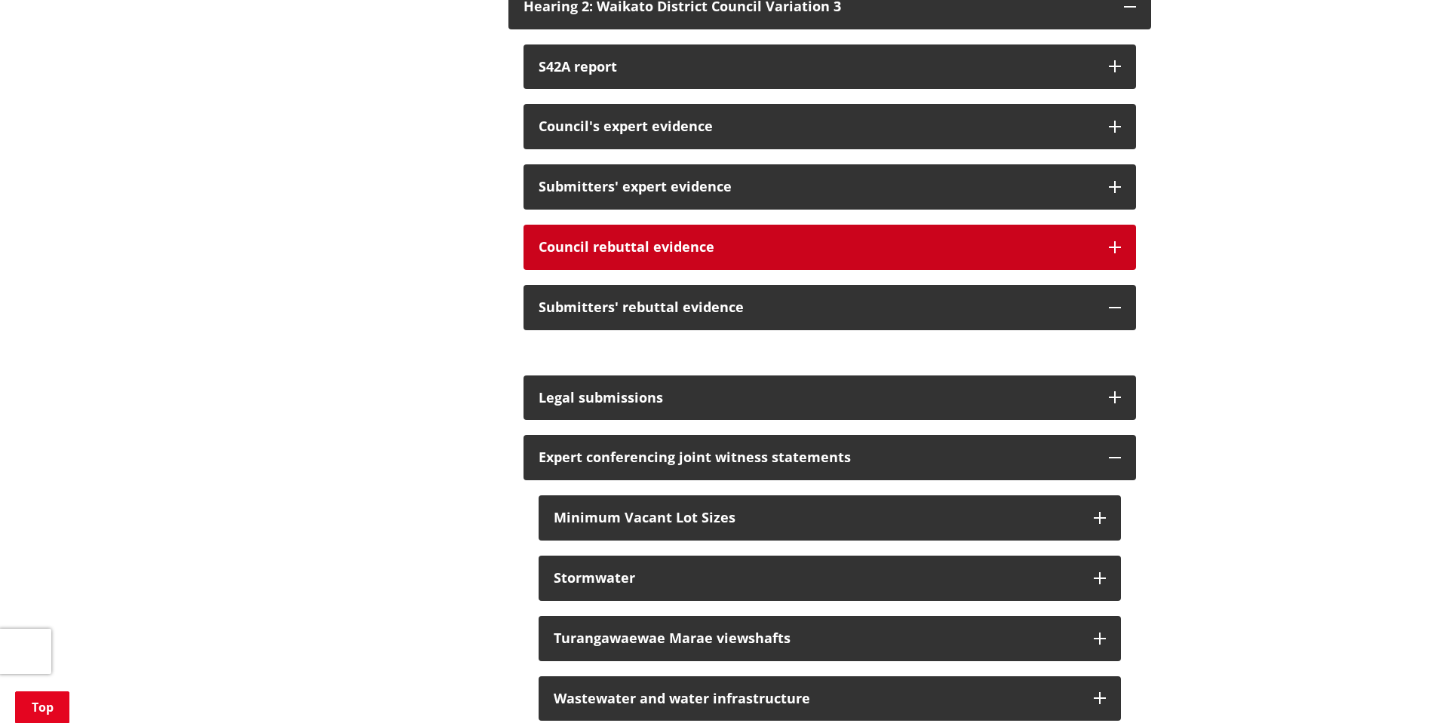
click at [830, 255] on div "Council rebuttal evidence" at bounding box center [815, 247] width 555 height 15
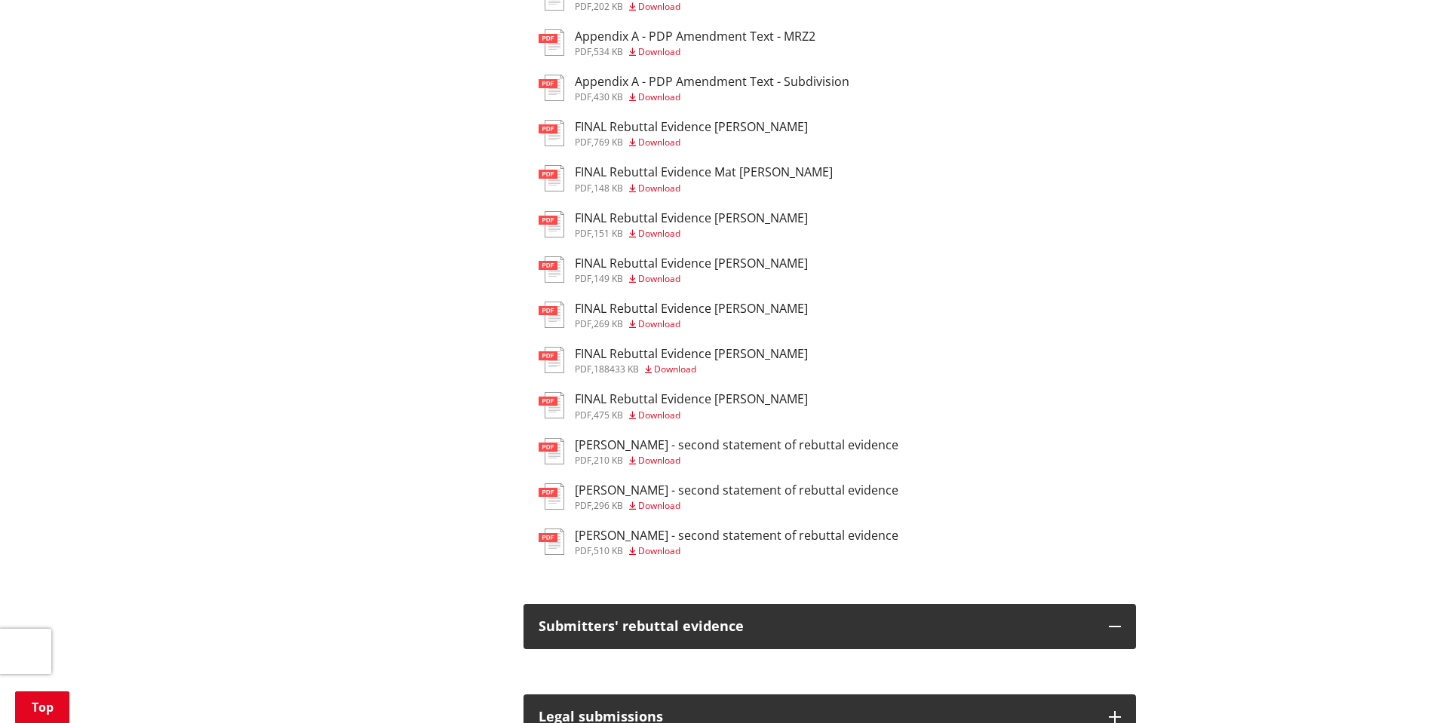
scroll to position [1210, 0]
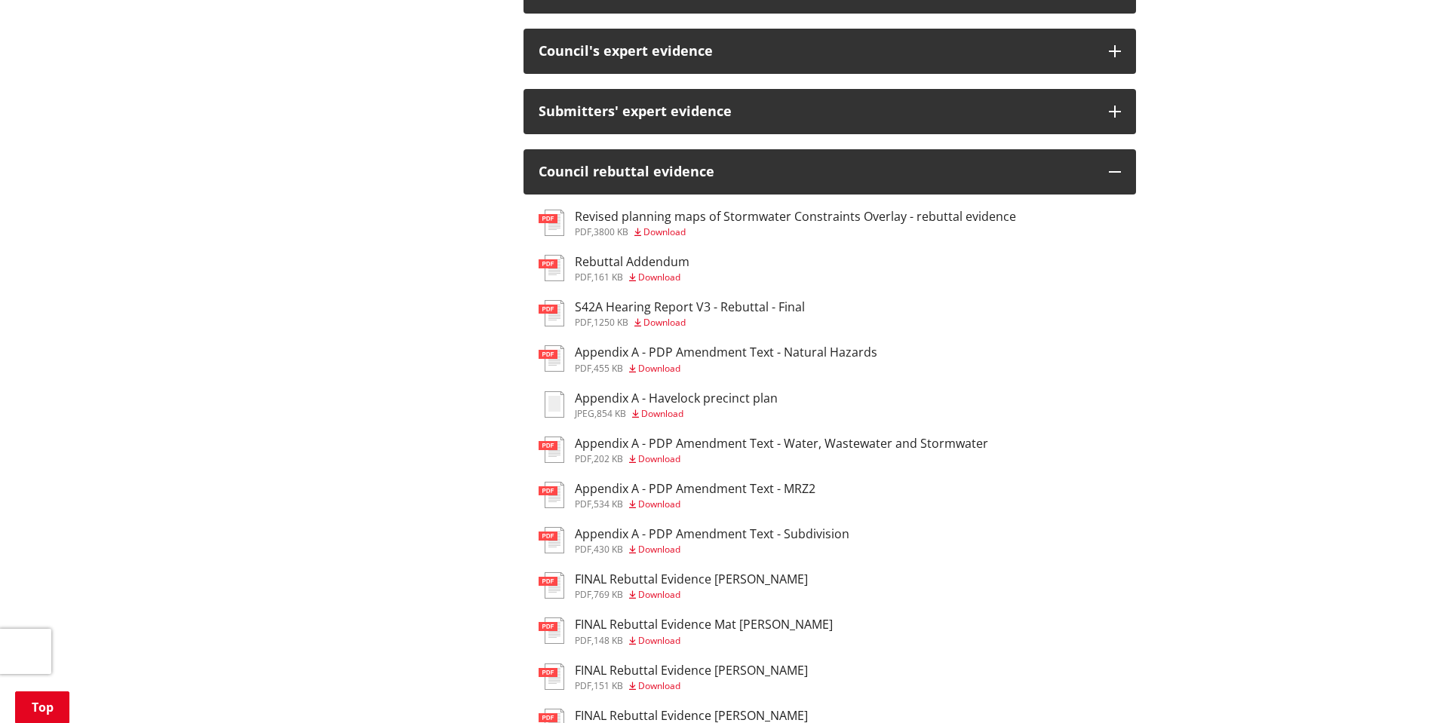
click at [806, 360] on h3 "Appendix A - PDP Amendment Text - Natural Hazards" at bounding box center [726, 352] width 302 height 14
